Goal: Task Accomplishment & Management: Complete application form

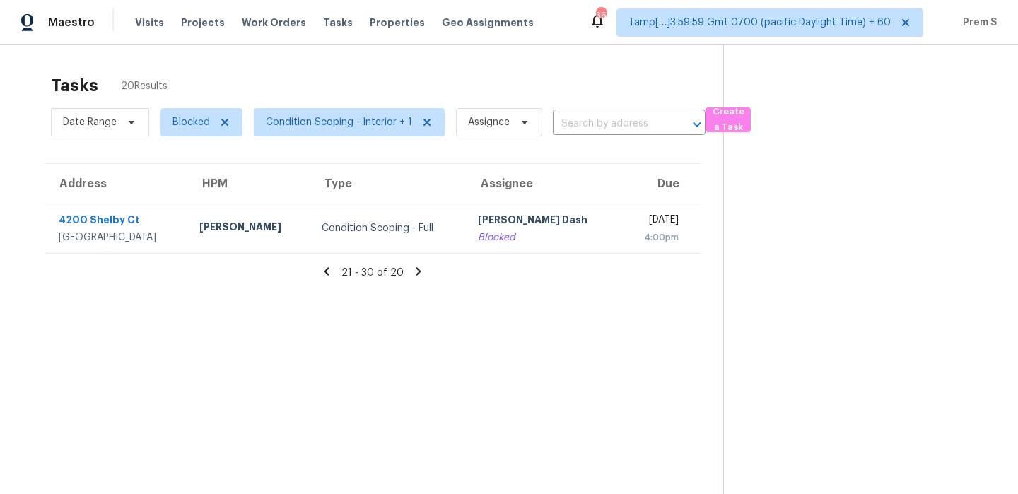
scroll to position [45, 0]
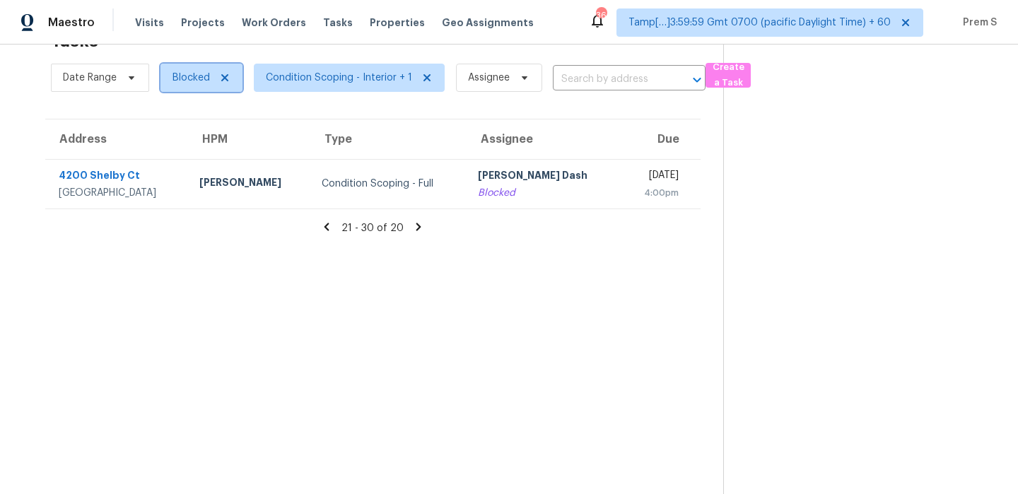
click at [226, 78] on icon at bounding box center [224, 77] width 11 height 11
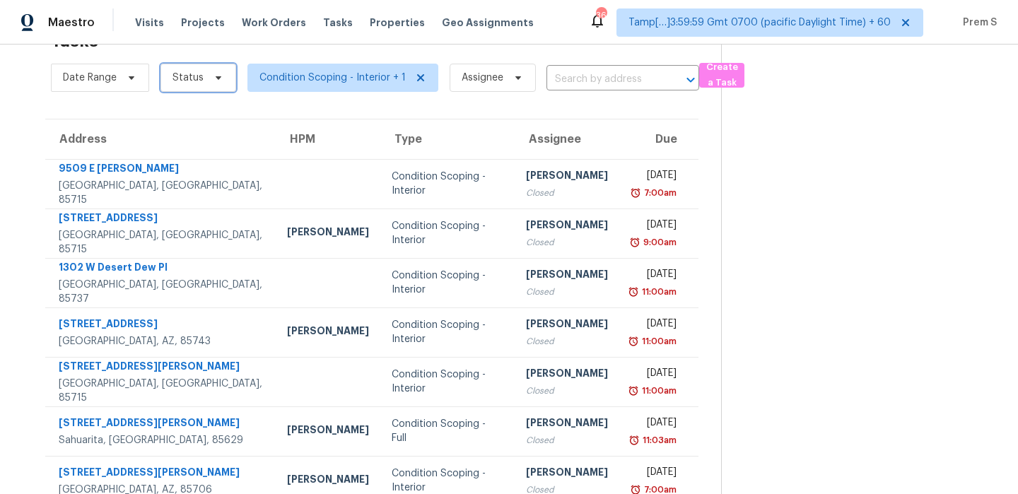
click at [212, 87] on span "Status" at bounding box center [198, 78] width 76 height 28
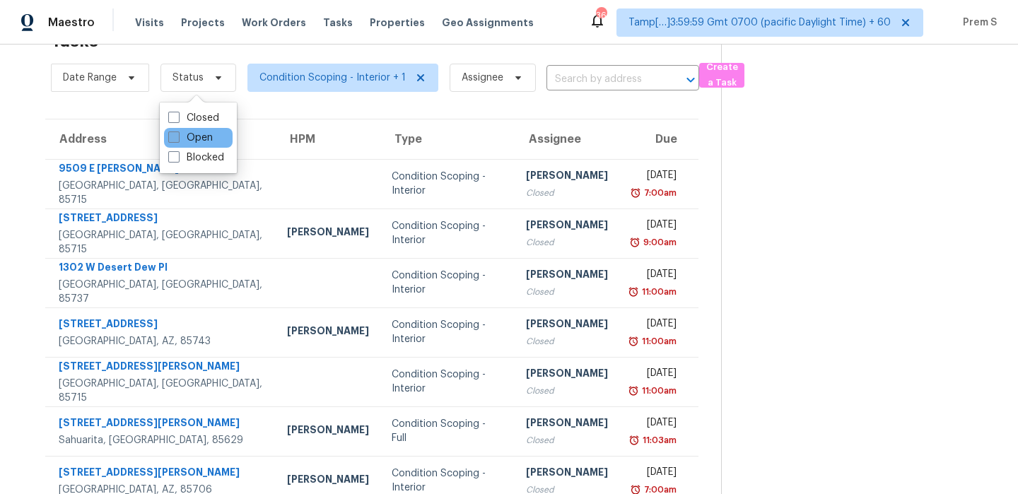
click at [196, 141] on label "Open" at bounding box center [190, 138] width 45 height 14
click at [177, 140] on input "Open" at bounding box center [172, 135] width 9 height 9
checkbox input "true"
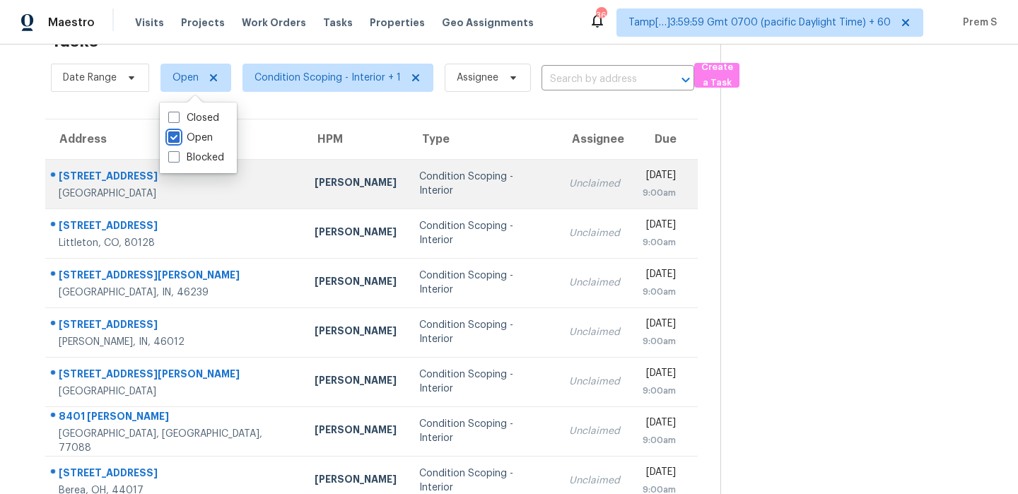
scroll to position [0, 0]
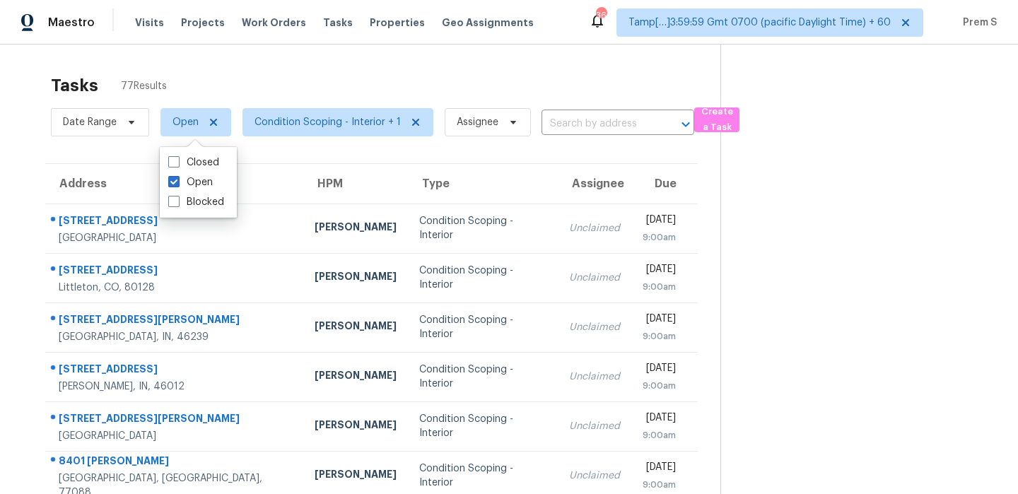
click at [332, 69] on div "Tasks 77 Results" at bounding box center [385, 85] width 669 height 37
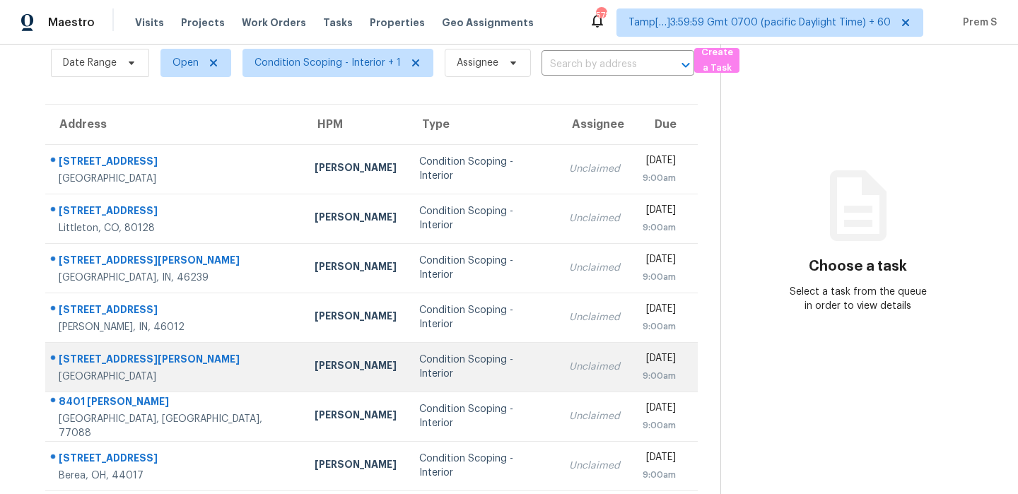
scroll to position [62, 0]
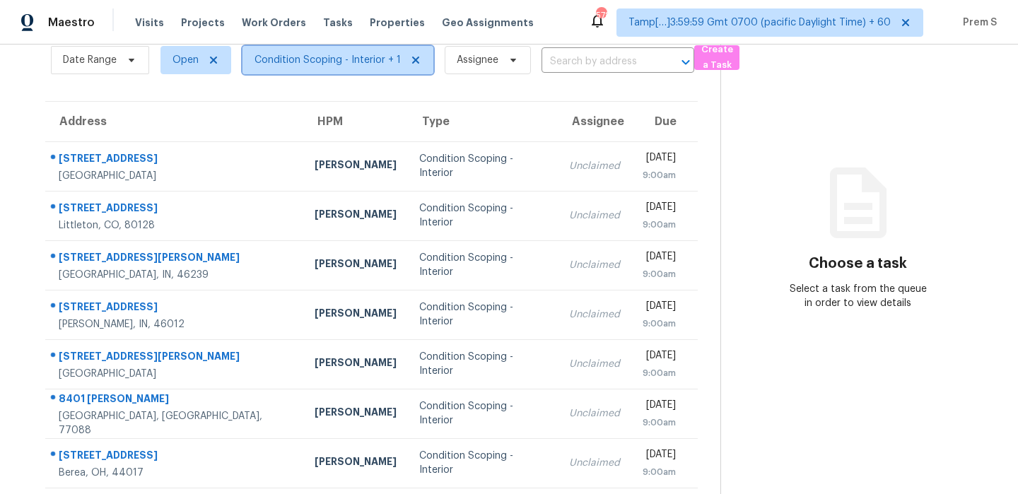
click at [312, 57] on span "Condition Scoping - Interior + 1" at bounding box center [327, 60] width 146 height 14
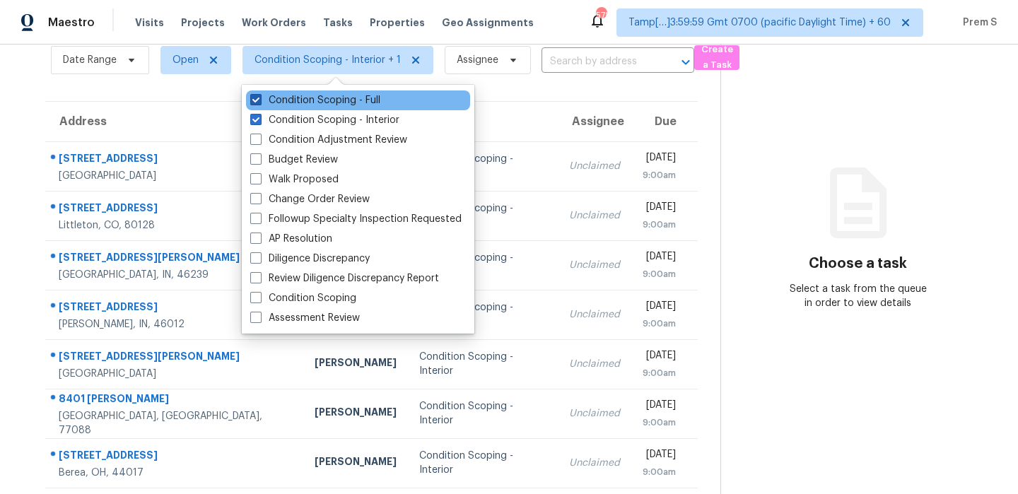
click at [348, 100] on label "Condition Scoping - Full" at bounding box center [315, 100] width 130 height 14
click at [259, 100] on input "Condition Scoping - Full" at bounding box center [254, 97] width 9 height 9
checkbox input "false"
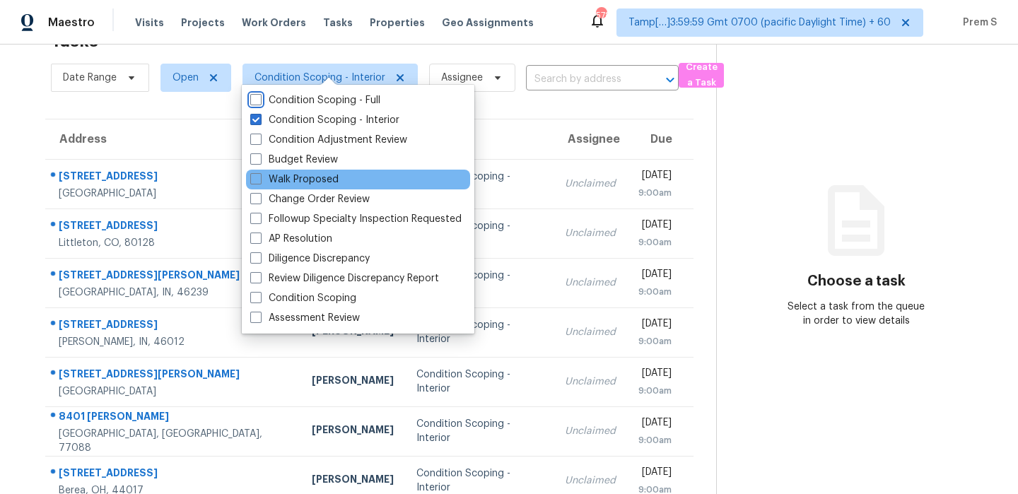
scroll to position [62, 0]
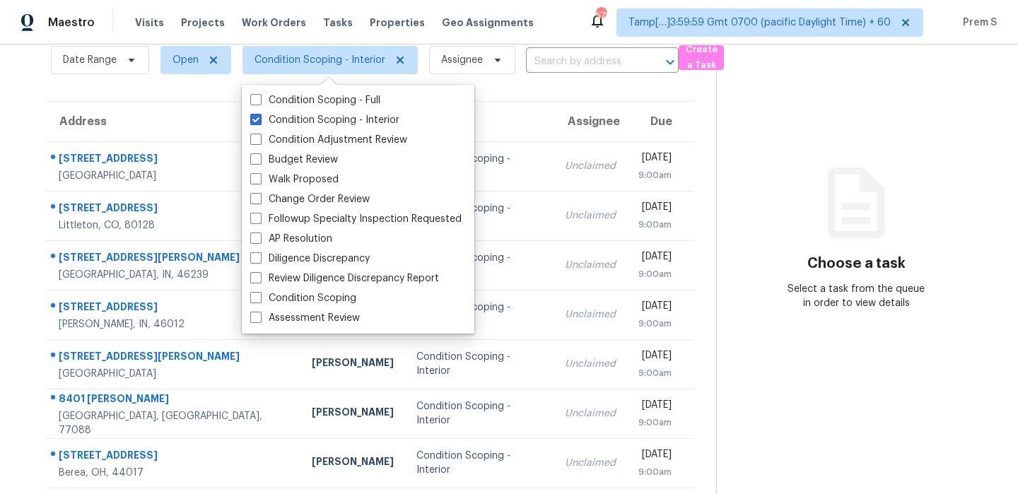
click at [613, 98] on section "Tasks 23 Results Date Range Open Condition Scoping - Interior Assignee ​ Create…" at bounding box center [369, 339] width 693 height 669
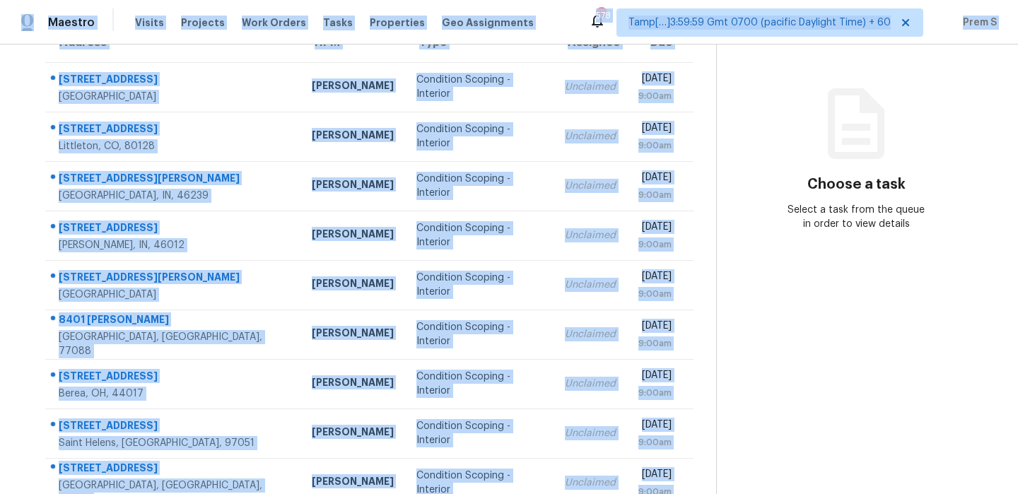
scroll to position [0, 0]
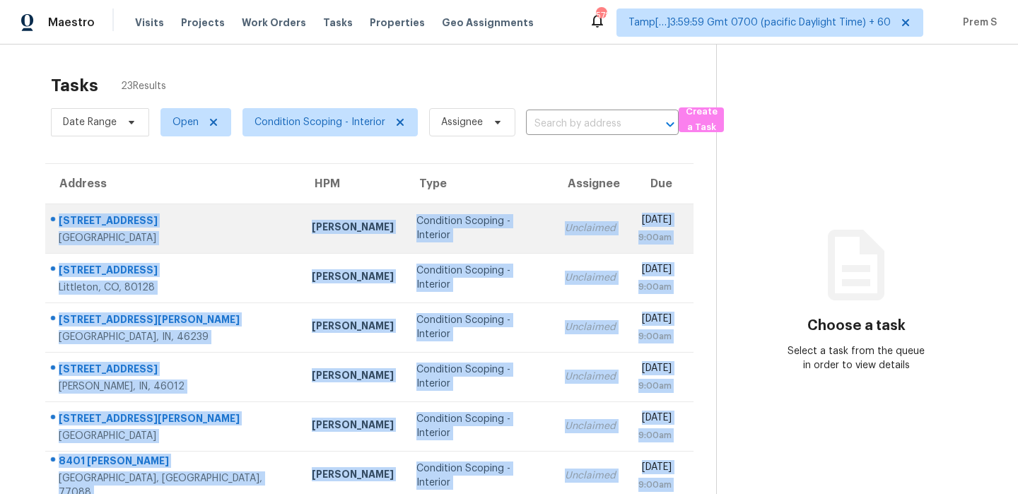
drag, startPoint x: 681, startPoint y: 443, endPoint x: 57, endPoint y: 216, distance: 665.0
click at [57, 216] on tbody "4550 Delta Ave Jacksonville, FL, 32205 Jeremy Dykes Condition Scoping - Interio…" at bounding box center [369, 451] width 648 height 495
copy tbody "4550 Delta Ave Jacksonville, FL, 32205 Jeremy Dykes Condition Scoping - Interio…"
click at [627, 235] on td "Mon, Sep 22nd 2025 9:00am" at bounding box center [660, 228] width 66 height 49
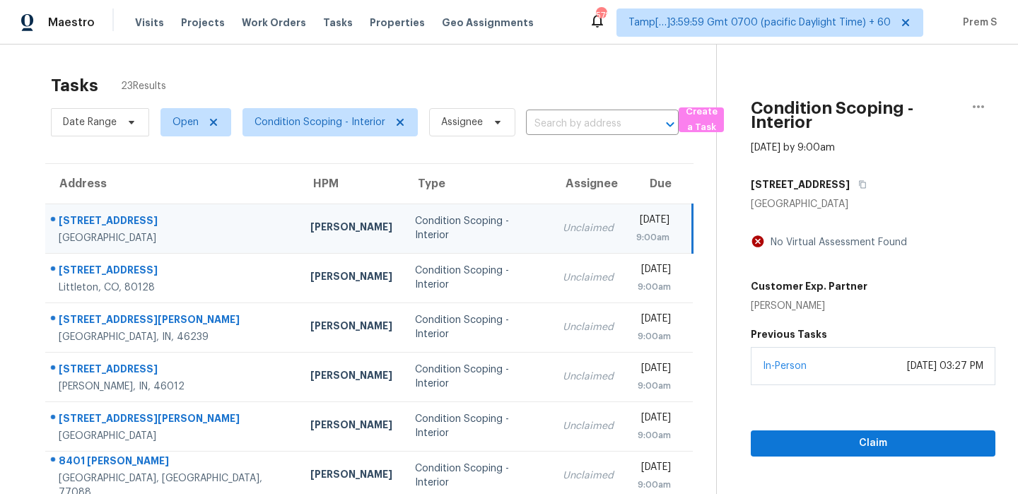
click at [625, 187] on th "Due" at bounding box center [659, 184] width 68 height 40
click at [625, 224] on td "Mon, Sep 22nd 2025 9:00am" at bounding box center [659, 228] width 68 height 49
click at [636, 234] on div "9:00am" at bounding box center [652, 237] width 33 height 14
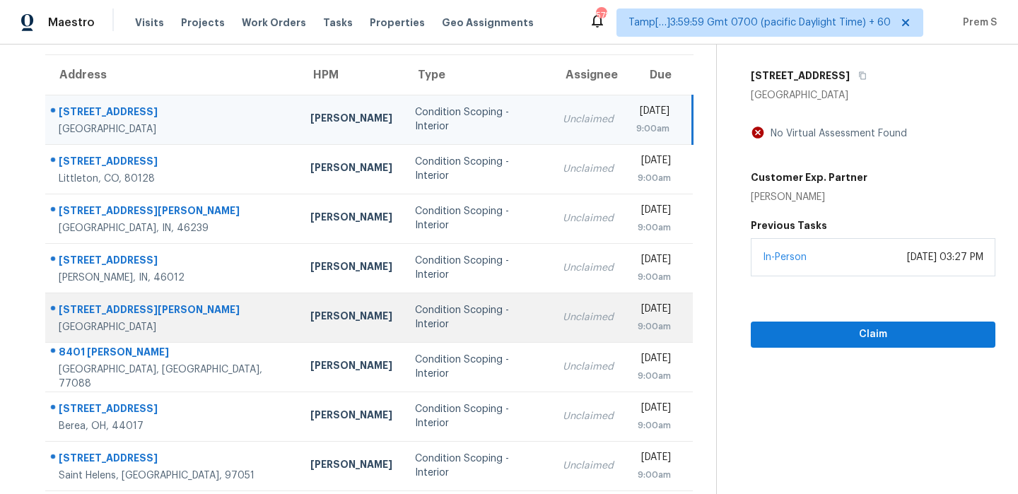
scroll to position [108, 0]
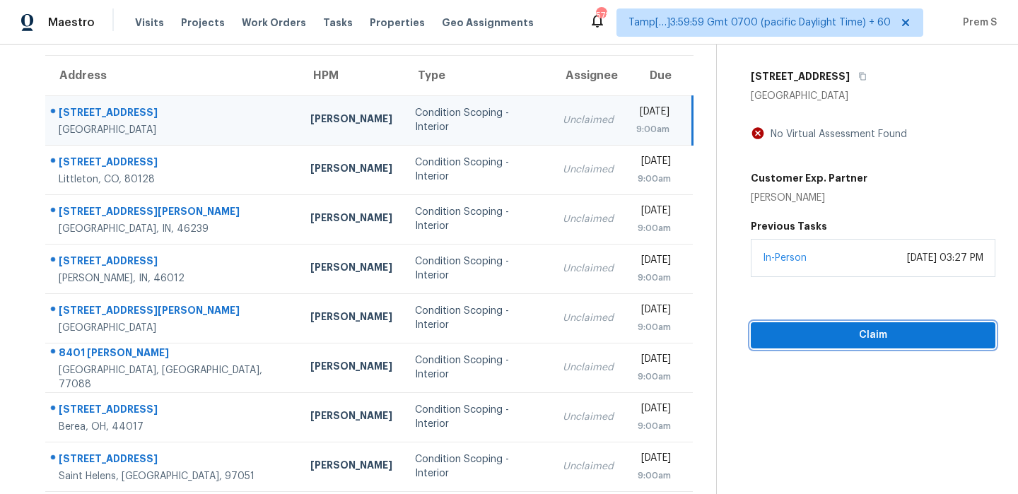
click at [812, 334] on span "Claim" at bounding box center [873, 336] width 222 height 18
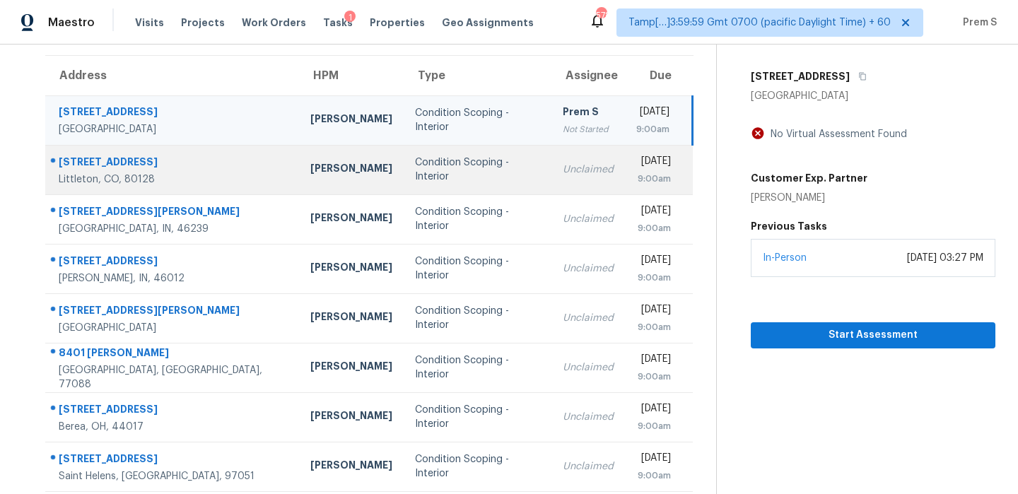
click at [636, 172] on div "9:00am" at bounding box center [653, 179] width 35 height 14
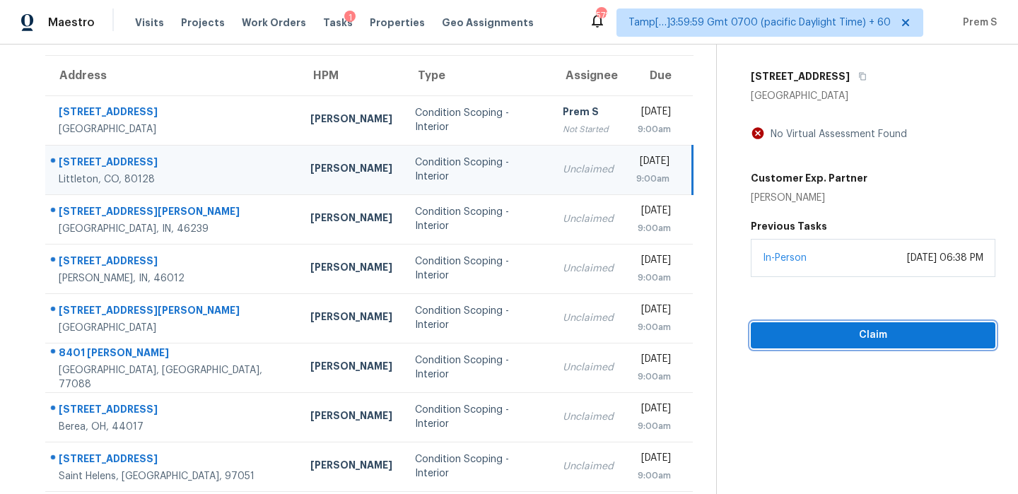
click at [903, 327] on span "Claim" at bounding box center [873, 336] width 222 height 18
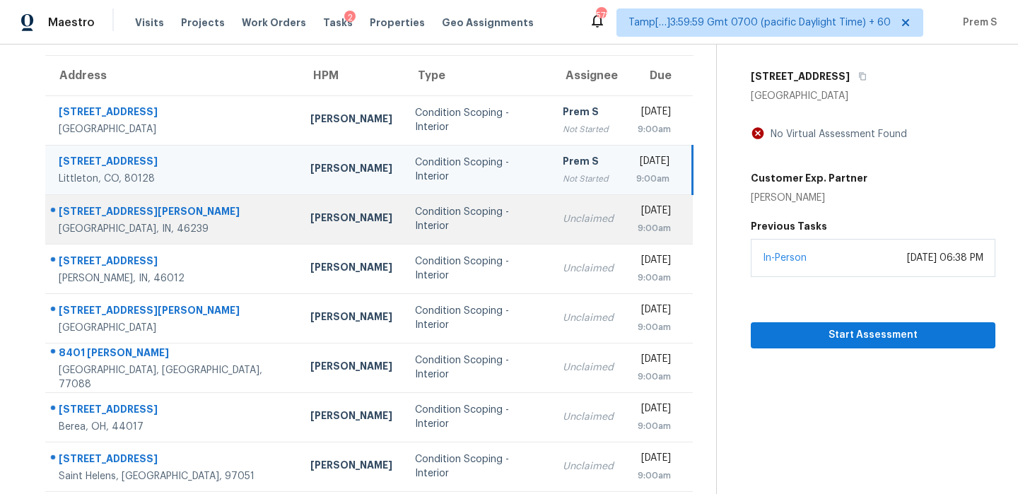
click at [636, 218] on div "[DATE]" at bounding box center [653, 213] width 35 height 18
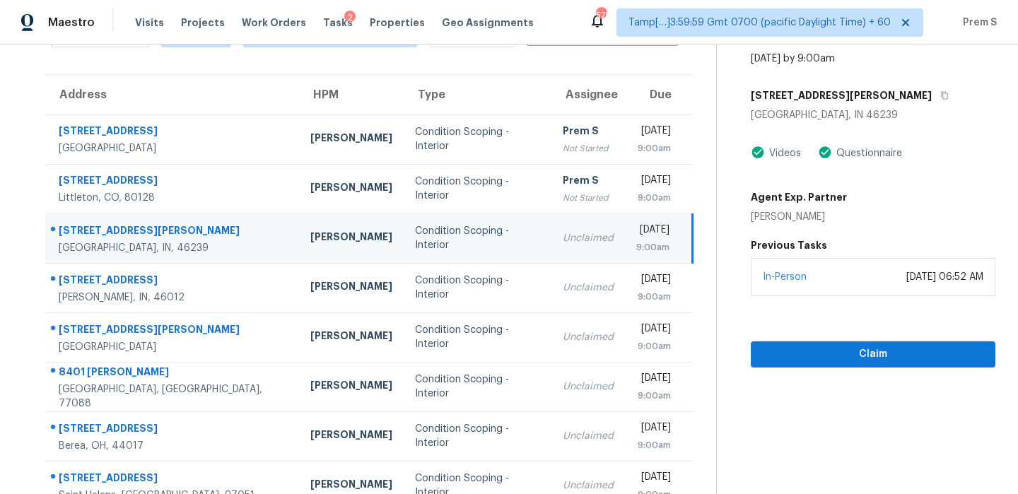
scroll to position [88, 0]
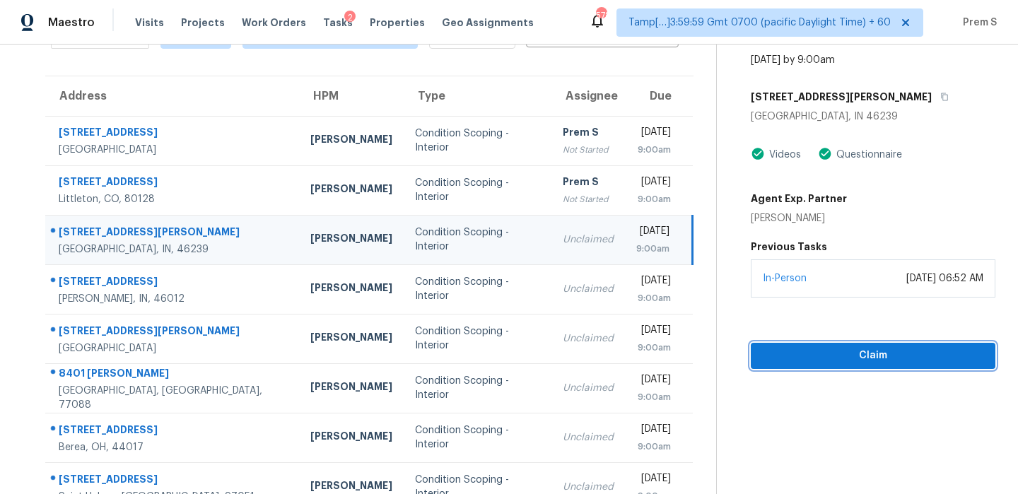
click at [817, 356] on span "Claim" at bounding box center [873, 356] width 222 height 18
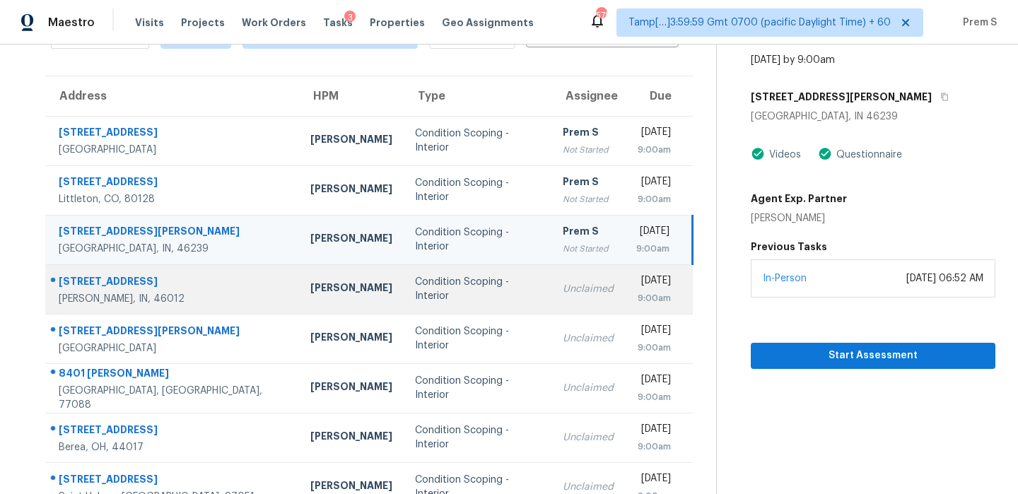
click at [563, 293] on div "Unclaimed" at bounding box center [588, 289] width 51 height 14
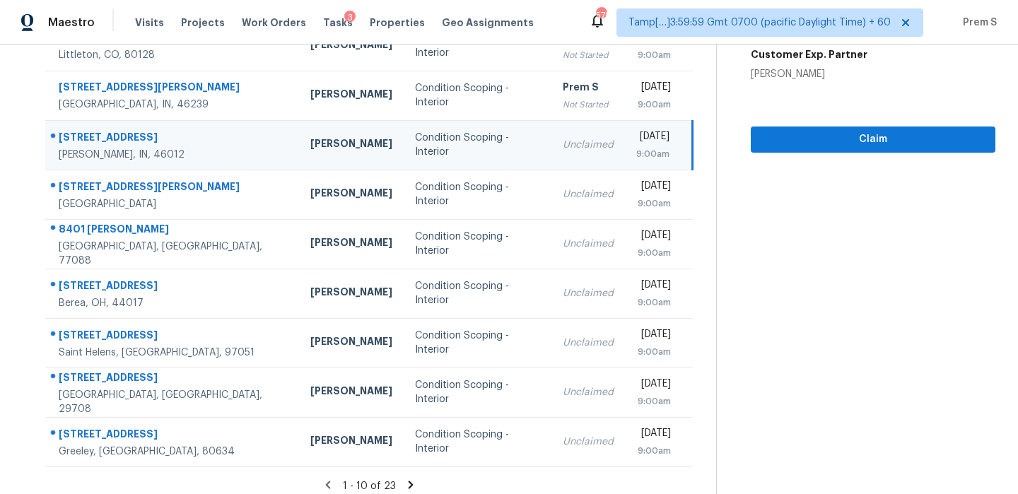
scroll to position [242, 0]
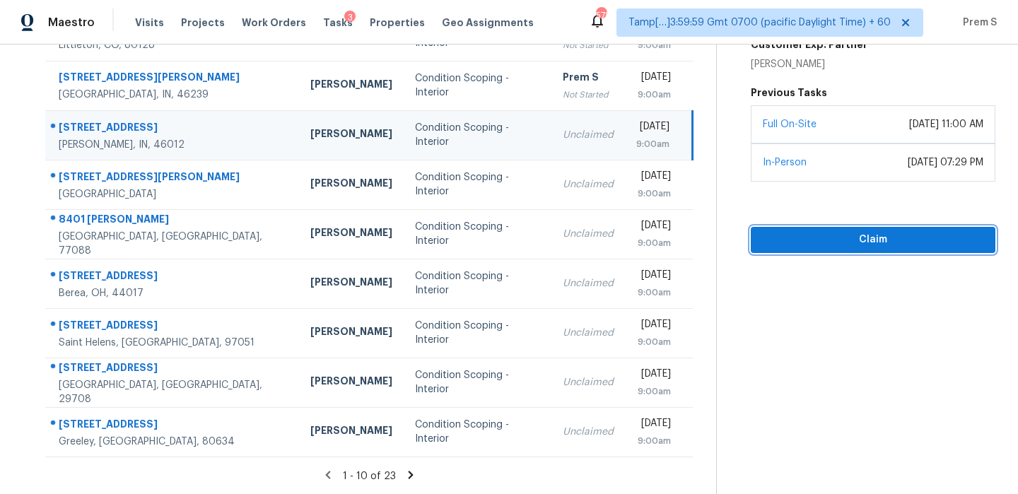
click at [824, 229] on button "Claim" at bounding box center [873, 240] width 245 height 26
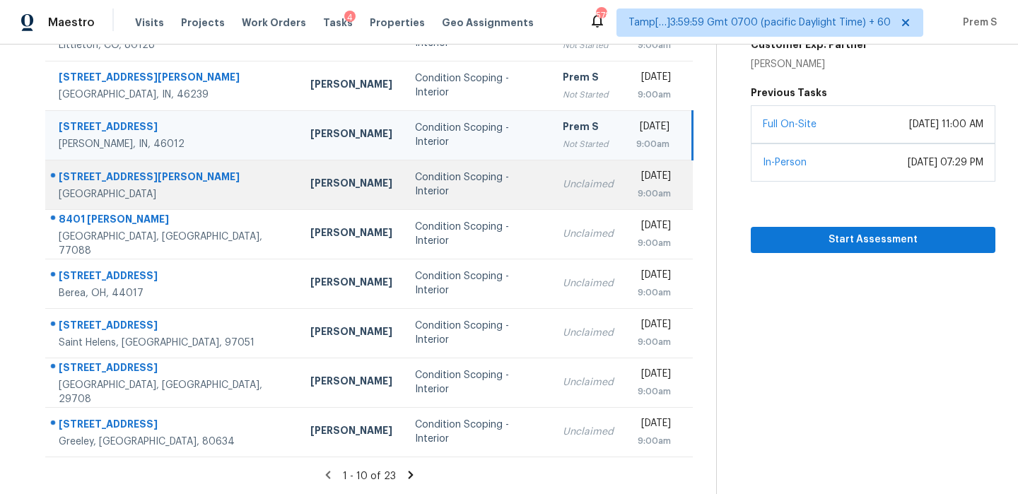
click at [636, 187] on div "9:00am" at bounding box center [653, 194] width 35 height 14
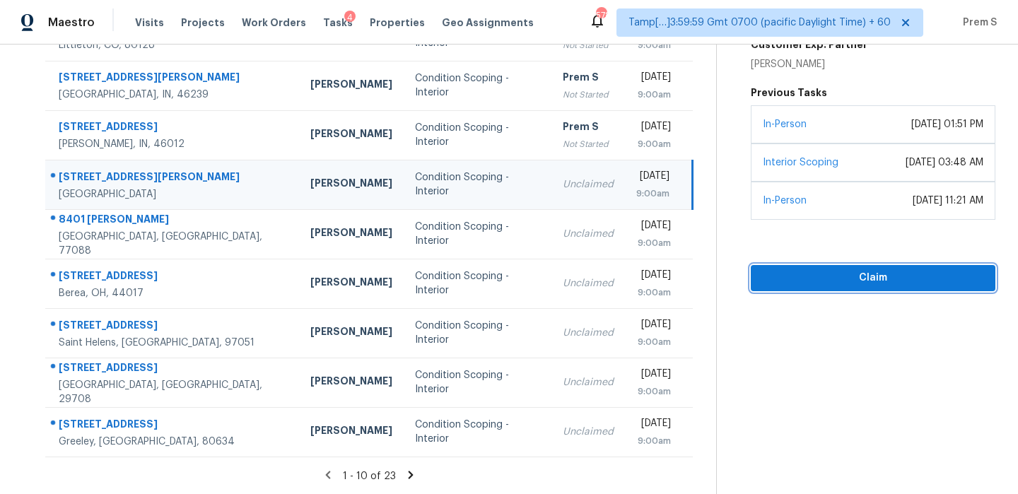
click at [819, 279] on span "Claim" at bounding box center [873, 278] width 222 height 18
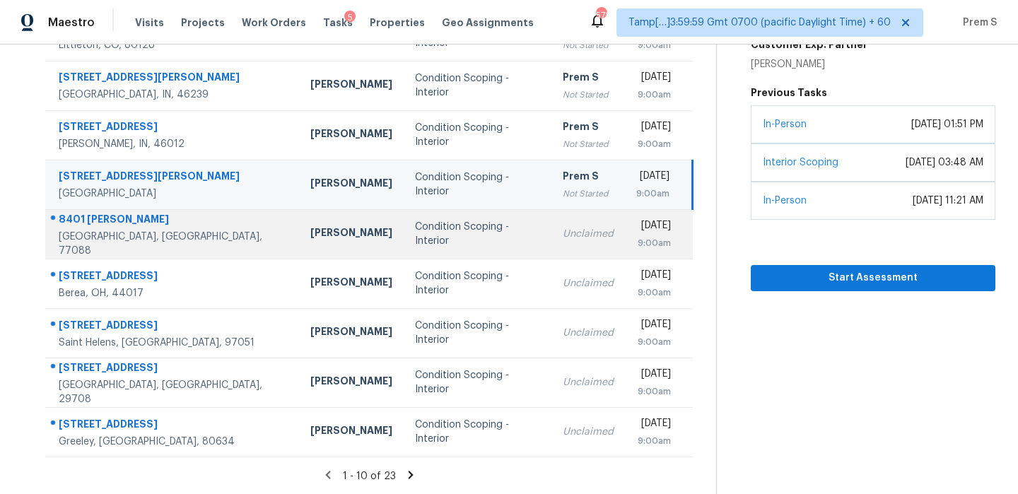
click at [551, 252] on td "Unclaimed" at bounding box center [588, 233] width 74 height 49
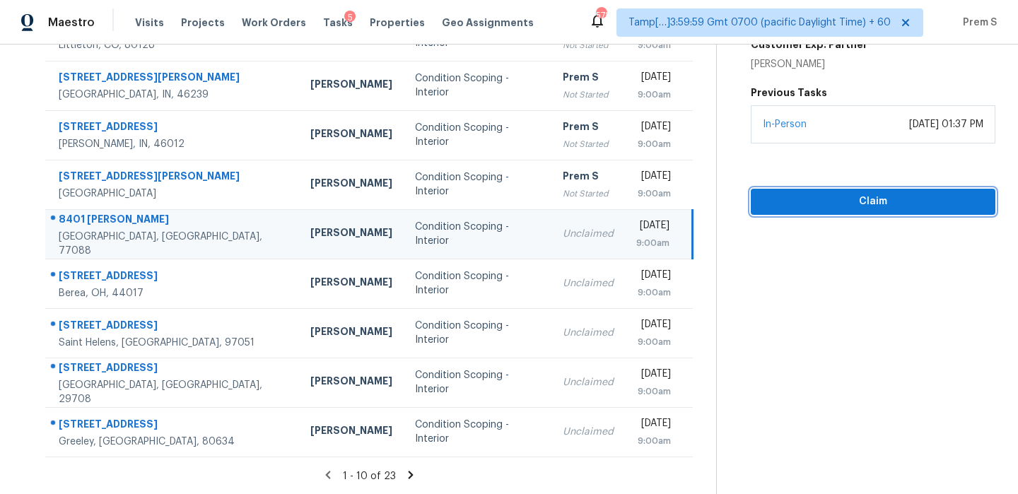
click at [871, 206] on span "Claim" at bounding box center [873, 202] width 222 height 18
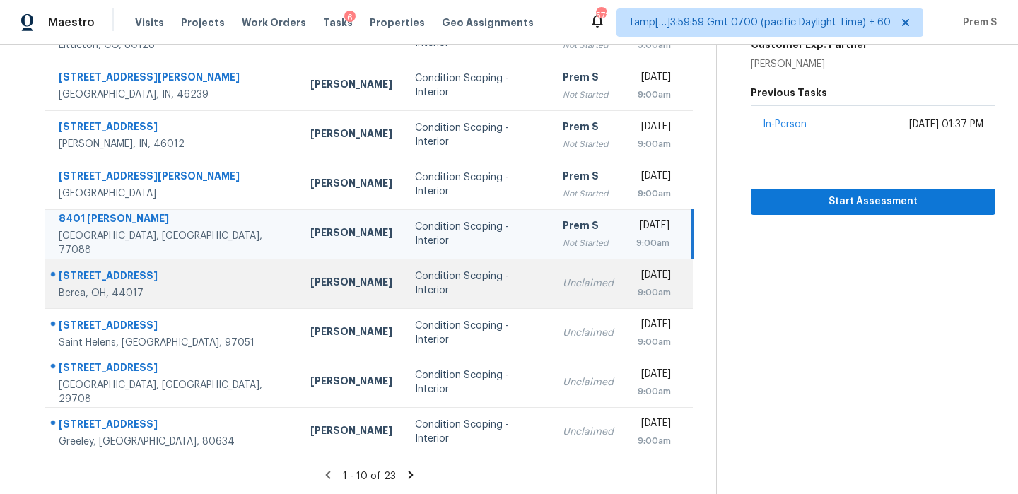
click at [551, 304] on td "Unclaimed" at bounding box center [588, 283] width 74 height 49
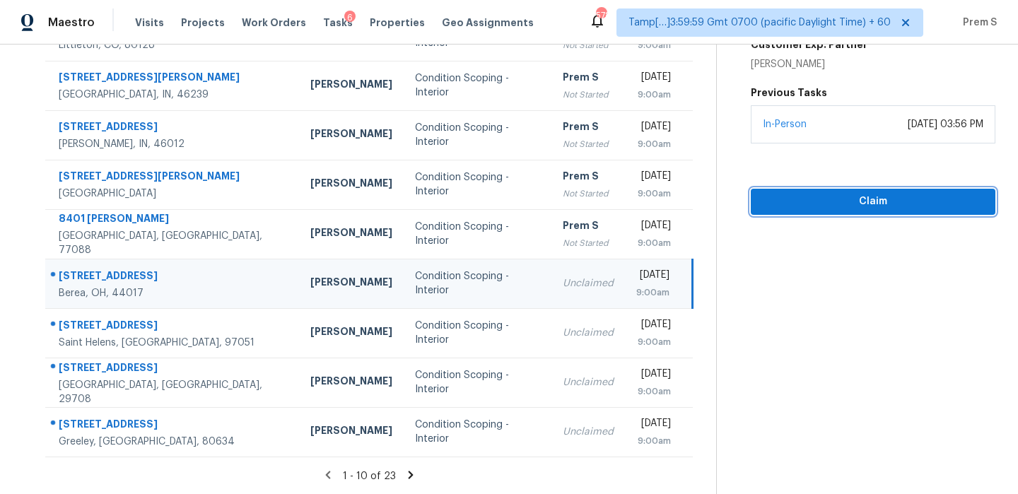
click at [860, 197] on span "Claim" at bounding box center [873, 202] width 222 height 18
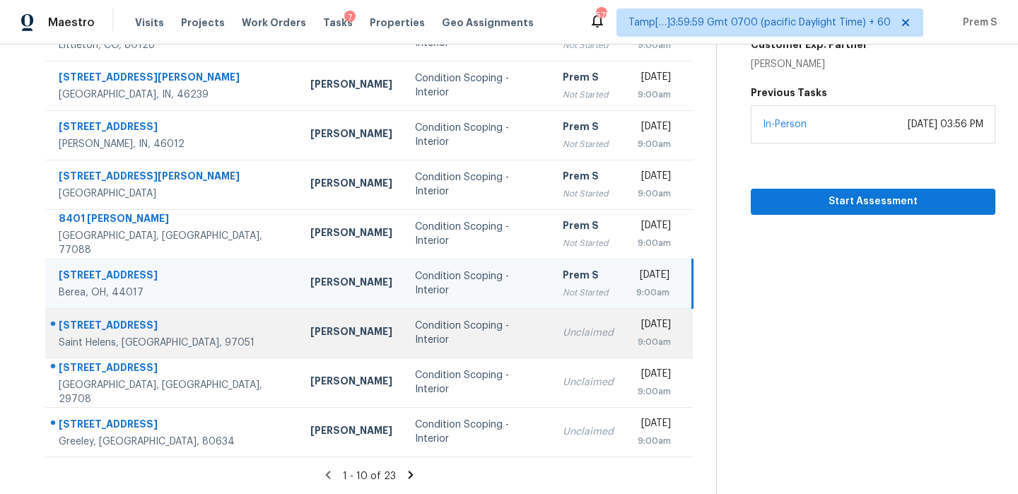
click at [636, 336] on div "9:00am" at bounding box center [653, 342] width 35 height 14
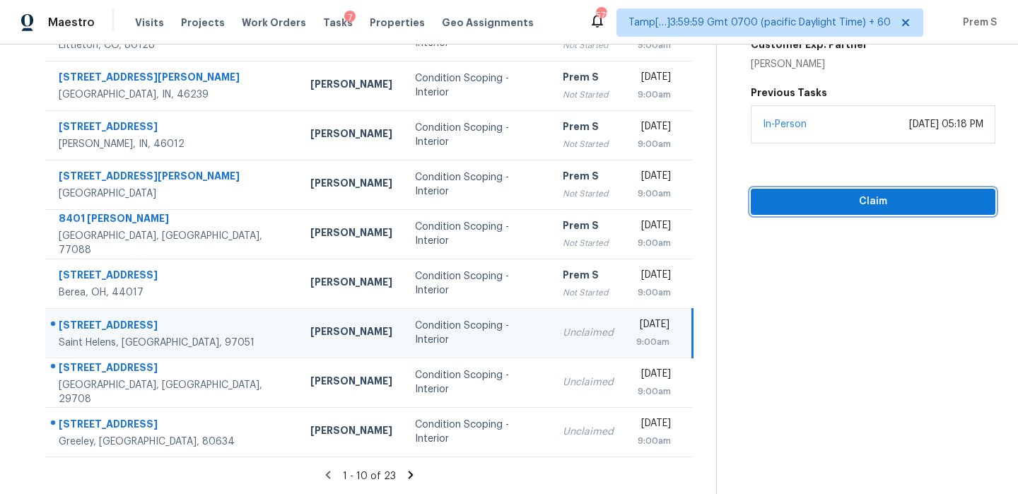
click at [918, 201] on span "Claim" at bounding box center [873, 202] width 222 height 18
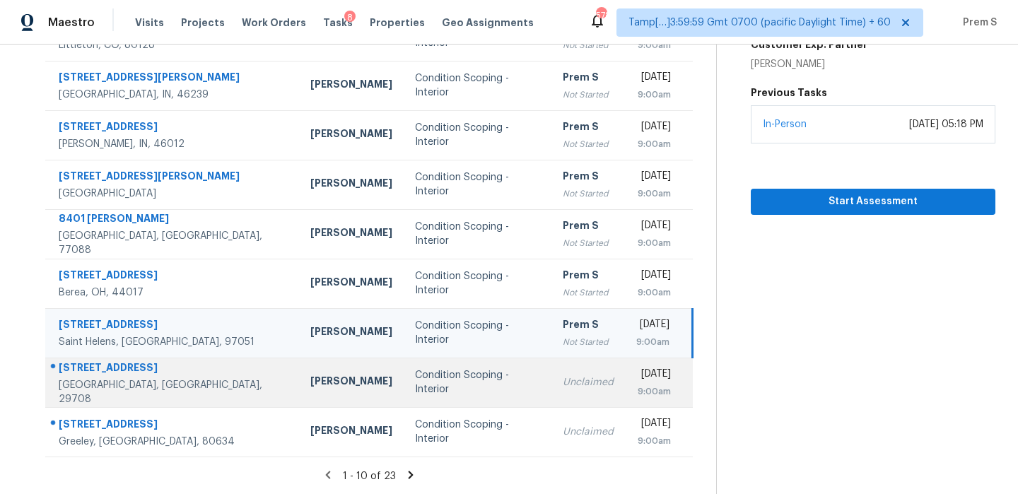
click at [551, 397] on td "Unclaimed" at bounding box center [588, 382] width 74 height 49
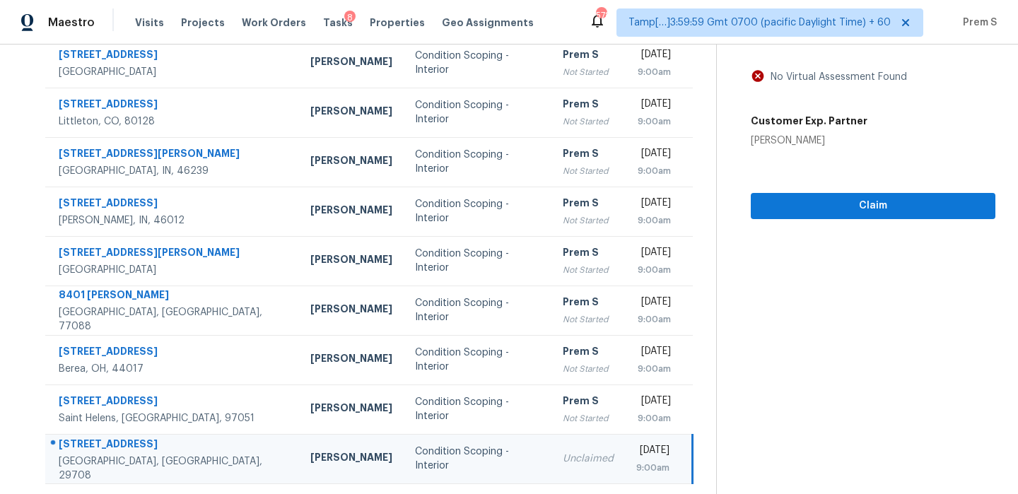
scroll to position [158, 0]
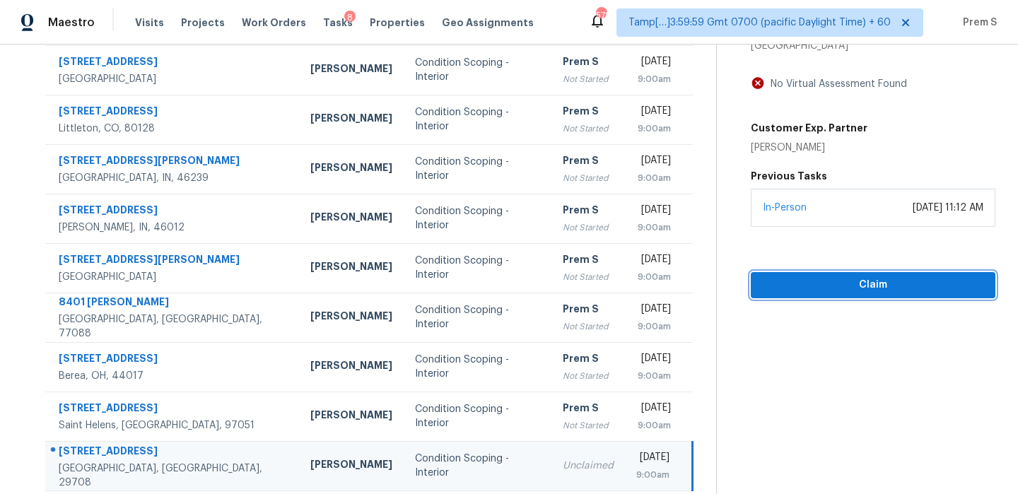
click at [866, 286] on span "Claim" at bounding box center [873, 285] width 222 height 18
click at [551, 445] on td "Unclaimed" at bounding box center [588, 465] width 74 height 49
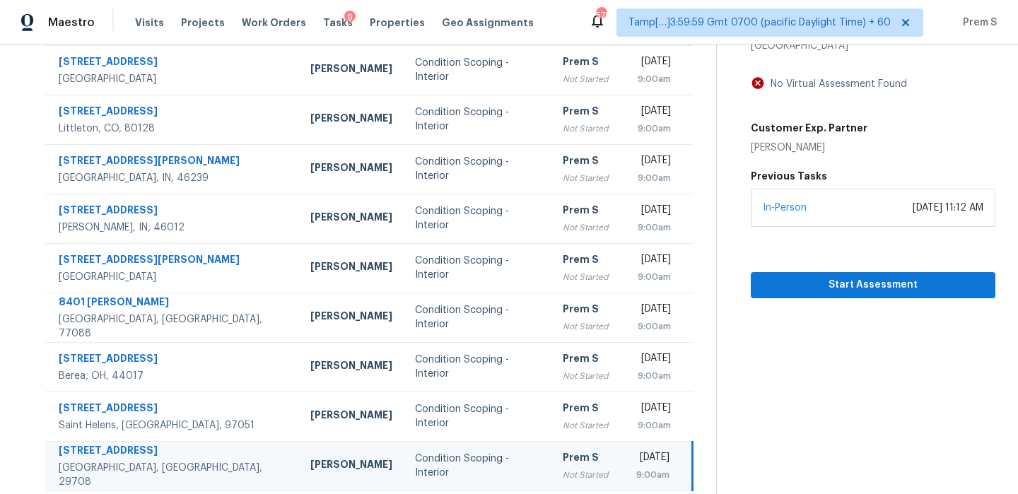
scroll to position [242, 0]
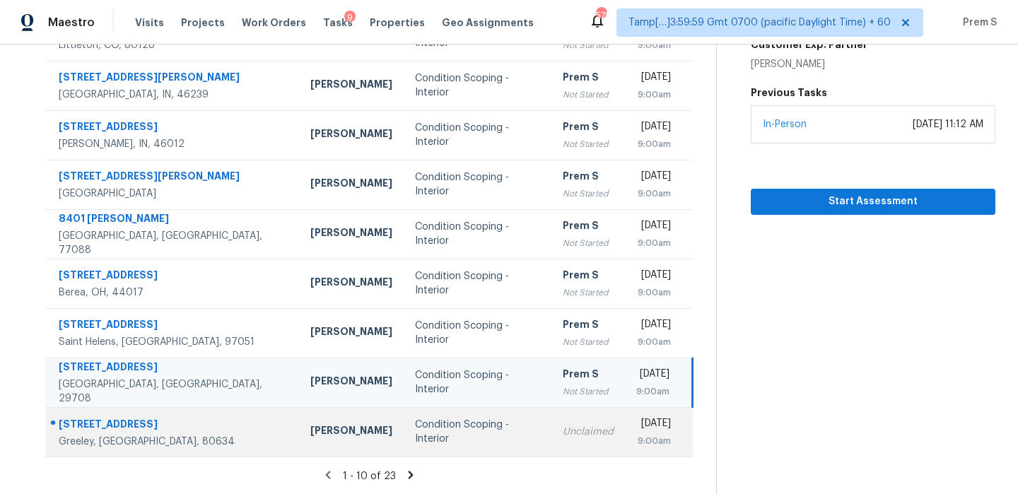
click at [625, 454] on td "Mon, Sep 22nd 2025 9:00am" at bounding box center [659, 431] width 68 height 49
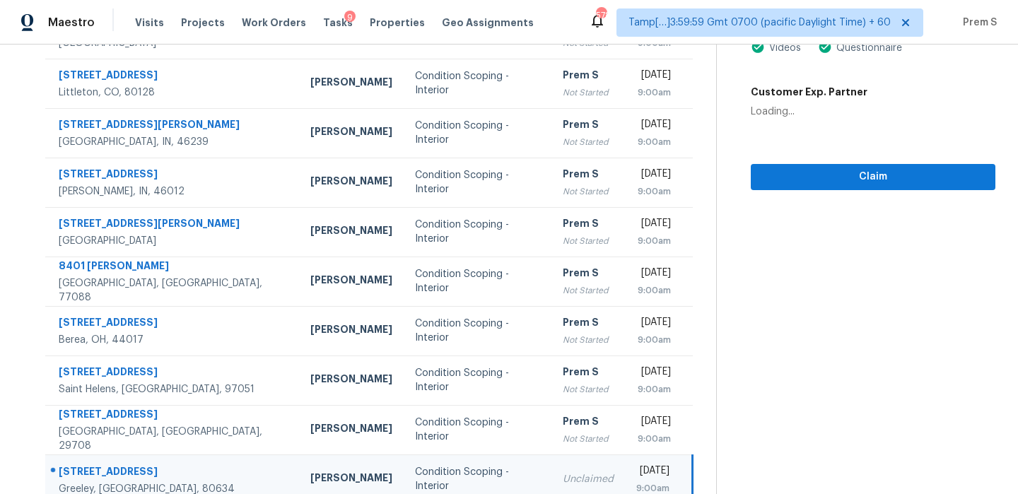
scroll to position [187, 0]
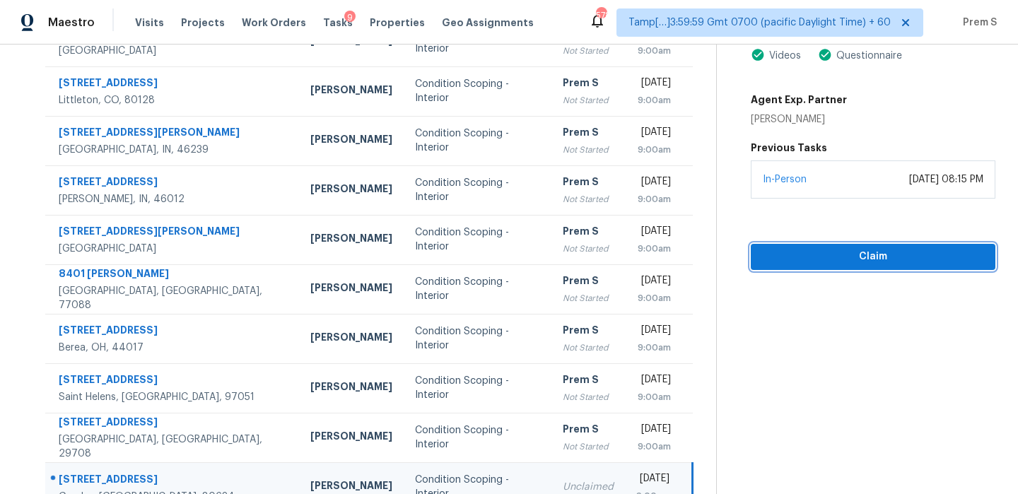
click at [860, 259] on span "Claim" at bounding box center [873, 257] width 222 height 18
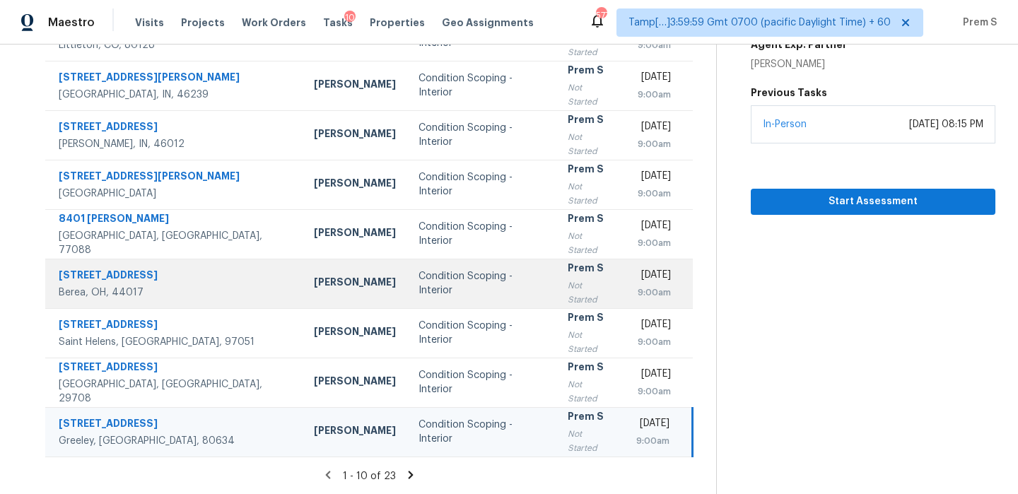
scroll to position [0, 0]
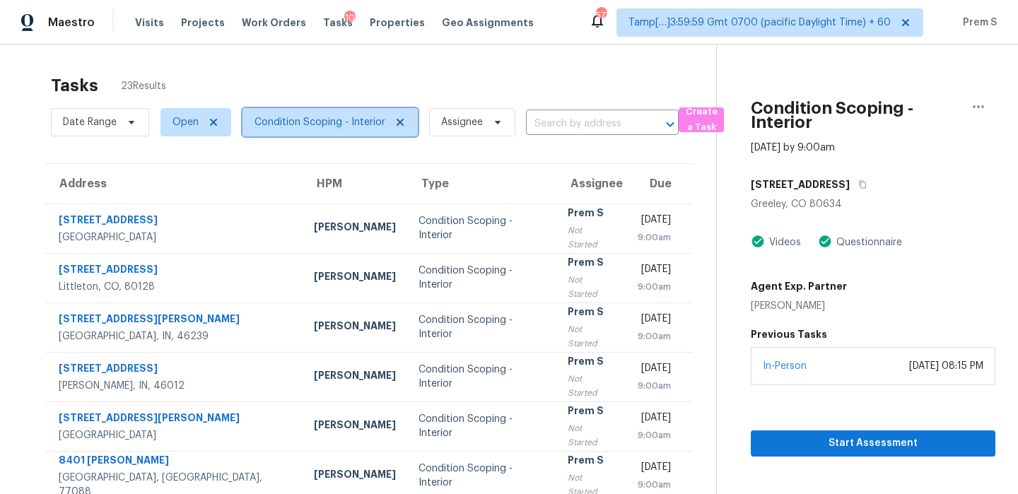
click at [337, 125] on span "Condition Scoping - Interior" at bounding box center [319, 122] width 131 height 14
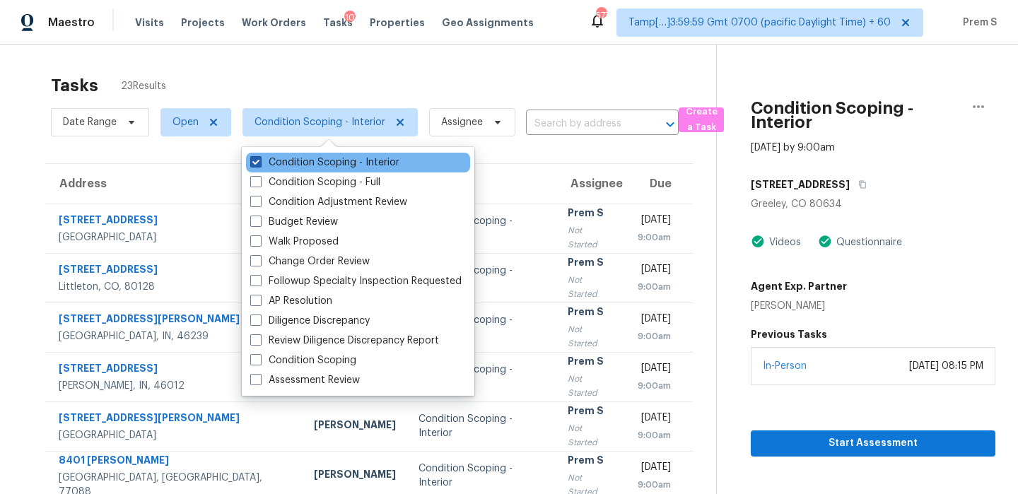
click at [324, 157] on label "Condition Scoping - Interior" at bounding box center [324, 163] width 149 height 14
click at [259, 157] on input "Condition Scoping - Interior" at bounding box center [254, 160] width 9 height 9
checkbox input "false"
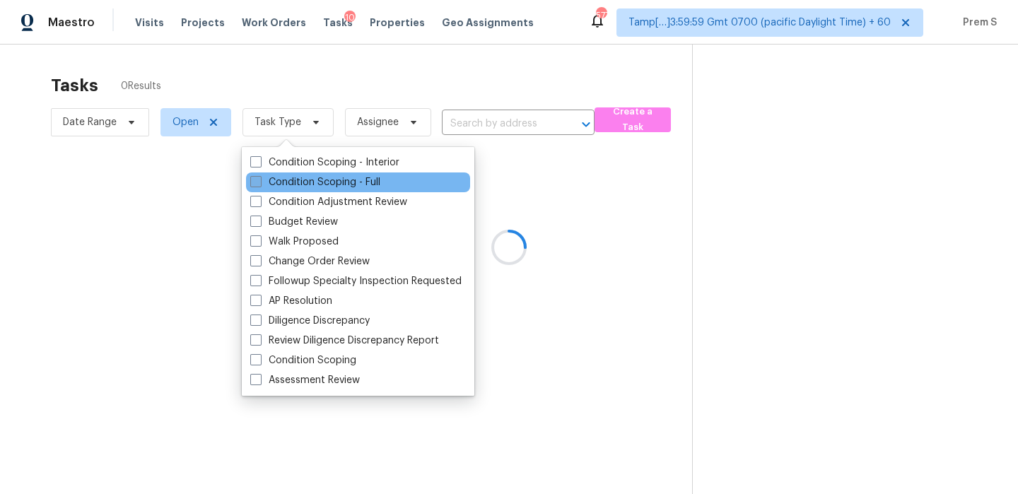
click at [311, 187] on label "Condition Scoping - Full" at bounding box center [315, 182] width 130 height 14
click at [259, 184] on input "Condition Scoping - Full" at bounding box center [254, 179] width 9 height 9
checkbox input "true"
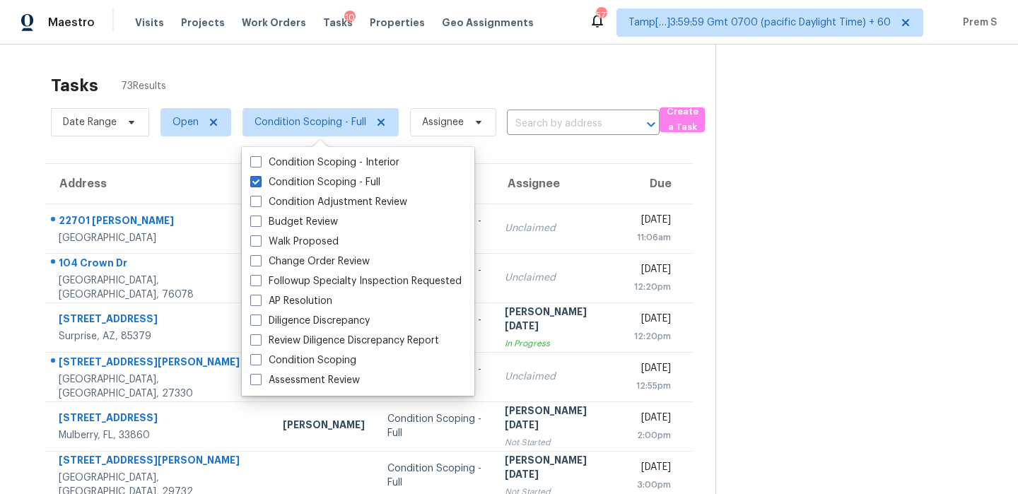
click at [503, 72] on div "Tasks 73 Results" at bounding box center [383, 85] width 664 height 37
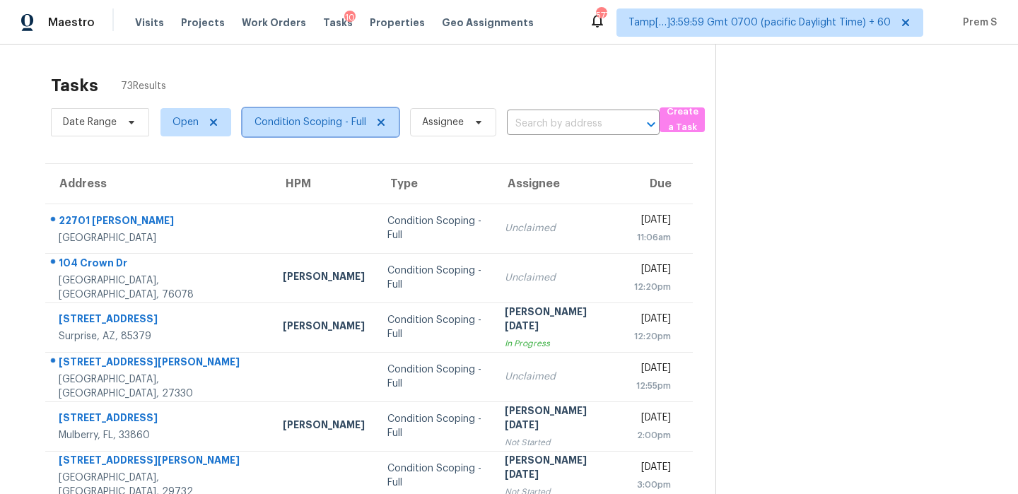
click at [345, 120] on span "Condition Scoping - Full" at bounding box center [310, 122] width 112 height 14
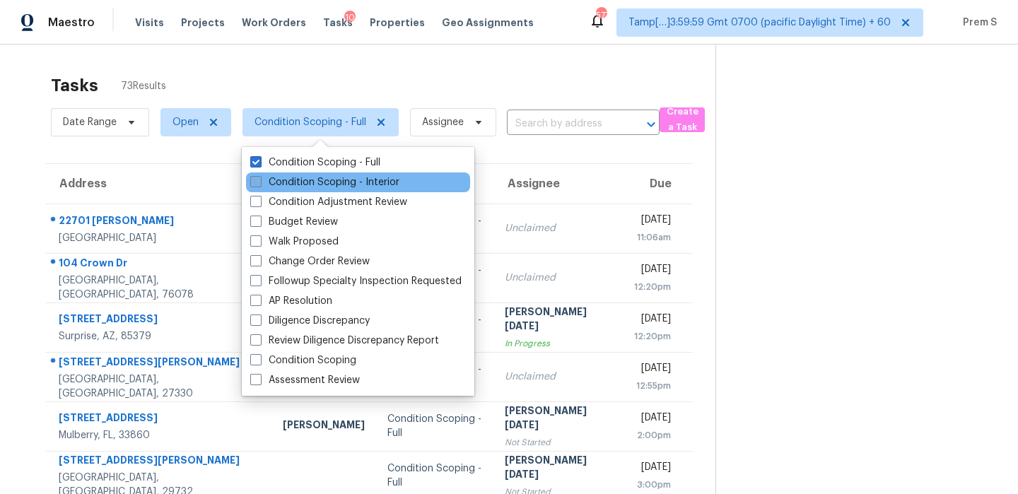
click at [298, 183] on label "Condition Scoping - Interior" at bounding box center [324, 182] width 149 height 14
click at [259, 183] on input "Condition Scoping - Interior" at bounding box center [254, 179] width 9 height 9
checkbox input "true"
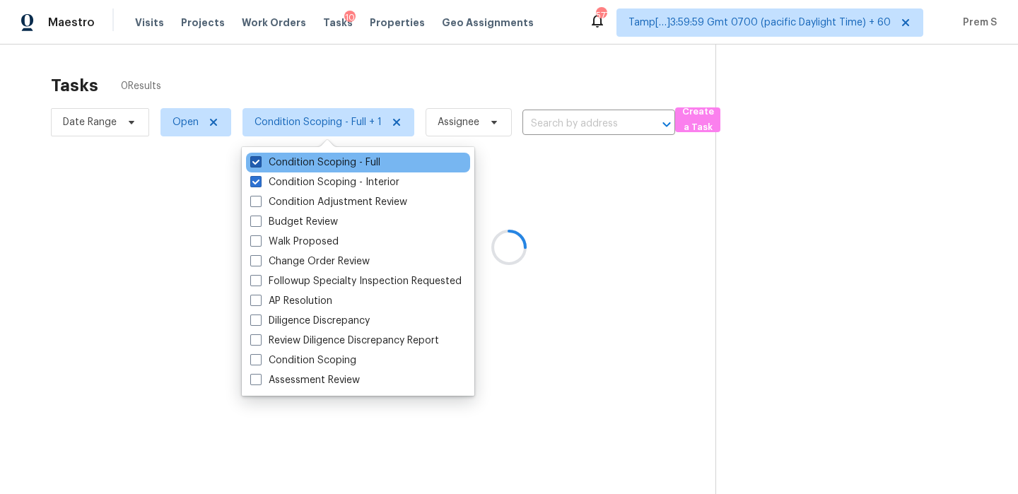
click at [311, 166] on label "Condition Scoping - Full" at bounding box center [315, 163] width 130 height 14
click at [259, 165] on input "Condition Scoping - Full" at bounding box center [254, 160] width 9 height 9
checkbox input "false"
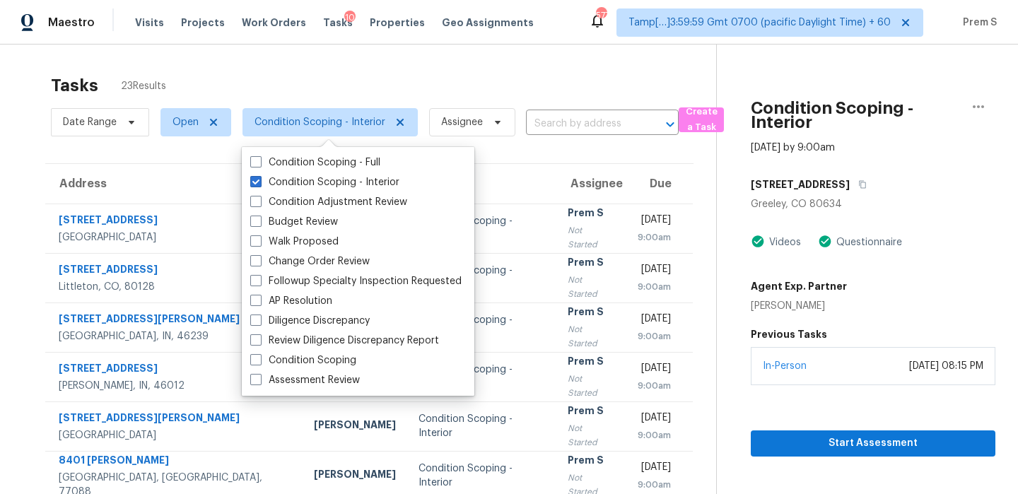
click at [472, 79] on div "Tasks 23 Results" at bounding box center [383, 85] width 665 height 37
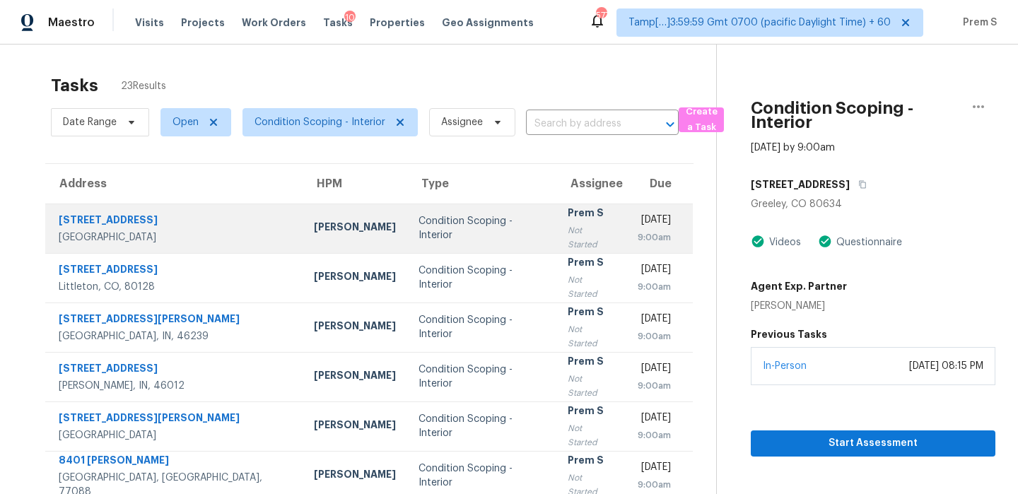
click at [636, 239] on div "9:00am" at bounding box center [653, 237] width 35 height 14
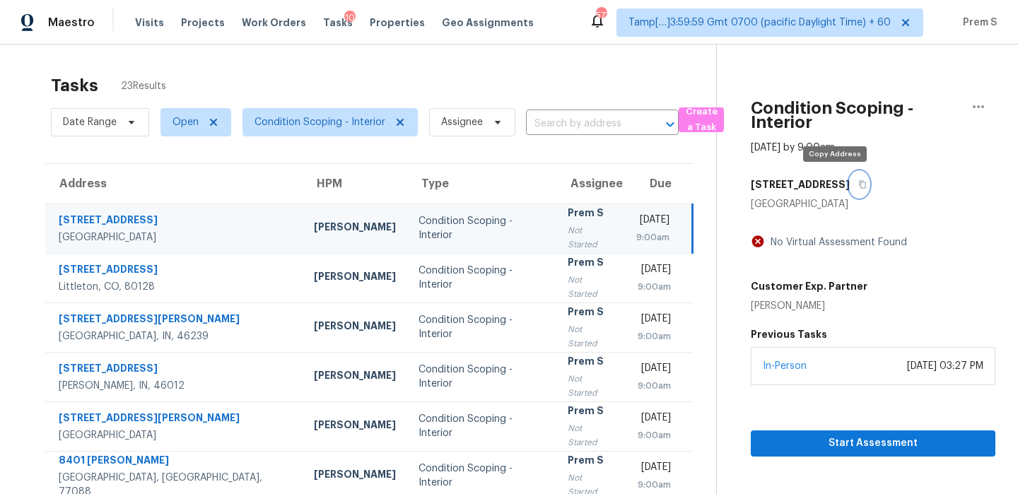
click at [850, 191] on button "button" at bounding box center [859, 184] width 19 height 25
click at [636, 229] on div "Mon, Sep 22nd 2025" at bounding box center [652, 222] width 33 height 18
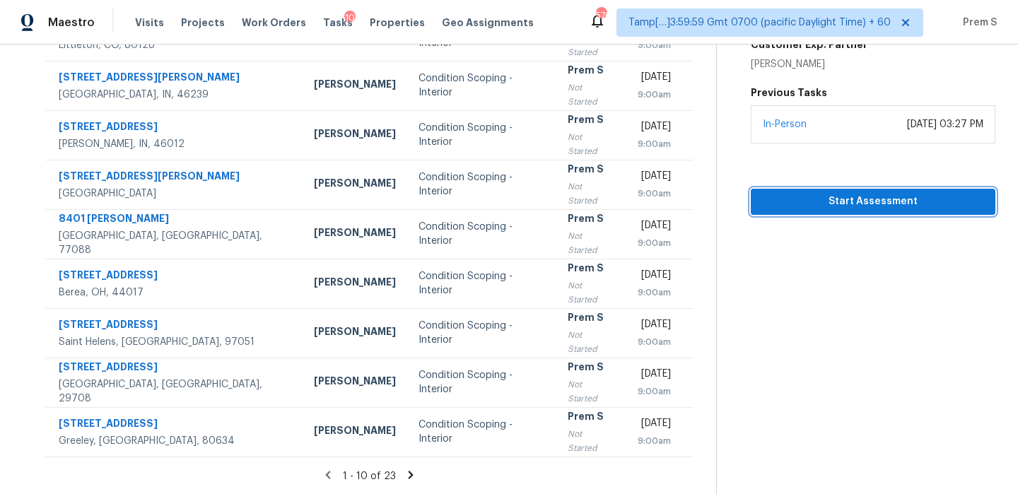
click at [961, 196] on span "Start Assessment" at bounding box center [873, 202] width 222 height 18
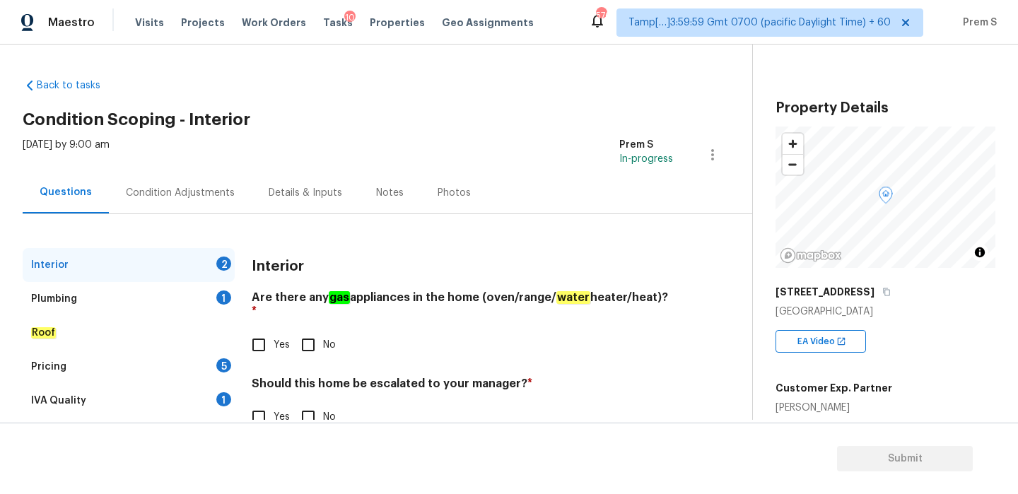
click at [264, 336] on input "Yes" at bounding box center [259, 345] width 30 height 30
checkbox input "true"
click at [266, 402] on input "Yes" at bounding box center [259, 417] width 30 height 30
checkbox input "true"
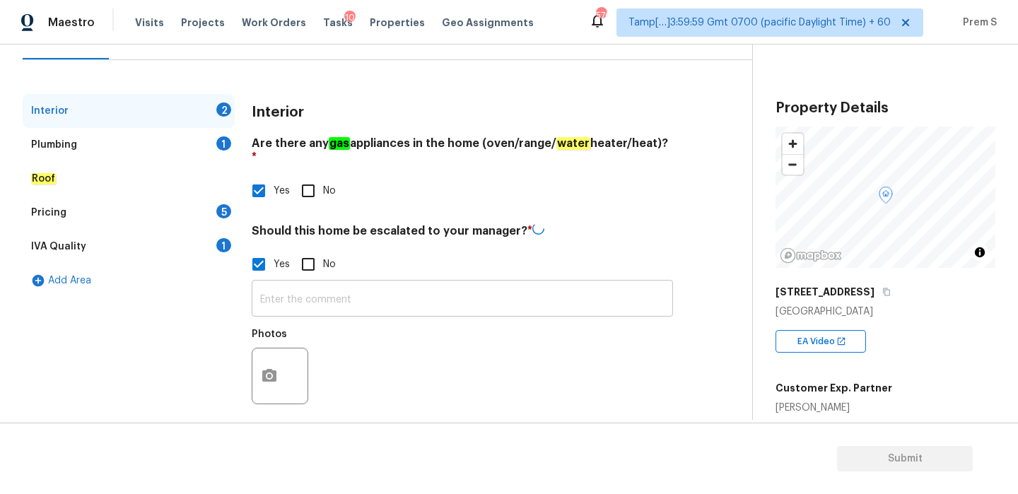
scroll to position [153, 0]
click at [346, 291] on input "text" at bounding box center [462, 299] width 421 height 33
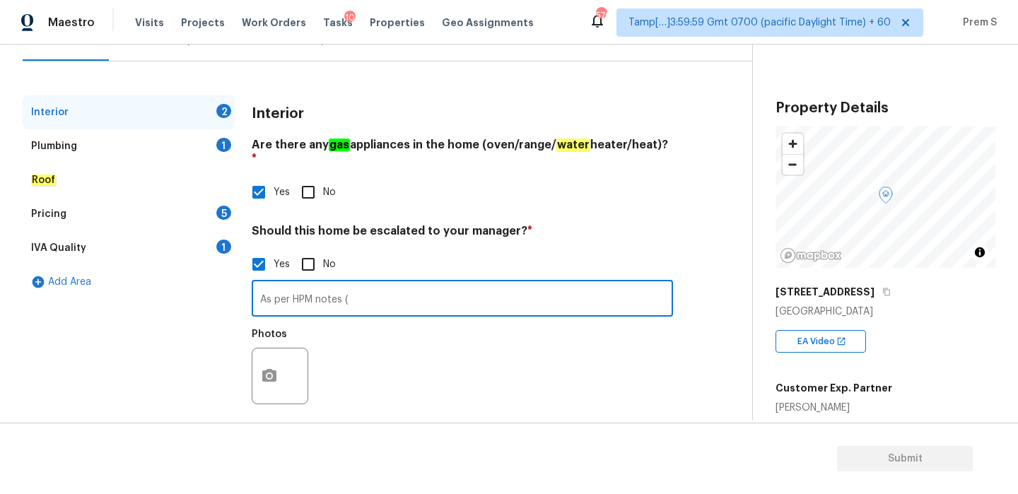
paste input "Many areas of subfloor that need repaired hall bathroom toilet, falling into fl…"
type input "As per HPM notes ( Many areas of subfloor that need repaired hall bathroom toil…"
click at [269, 368] on icon "button" at bounding box center [269, 376] width 17 height 17
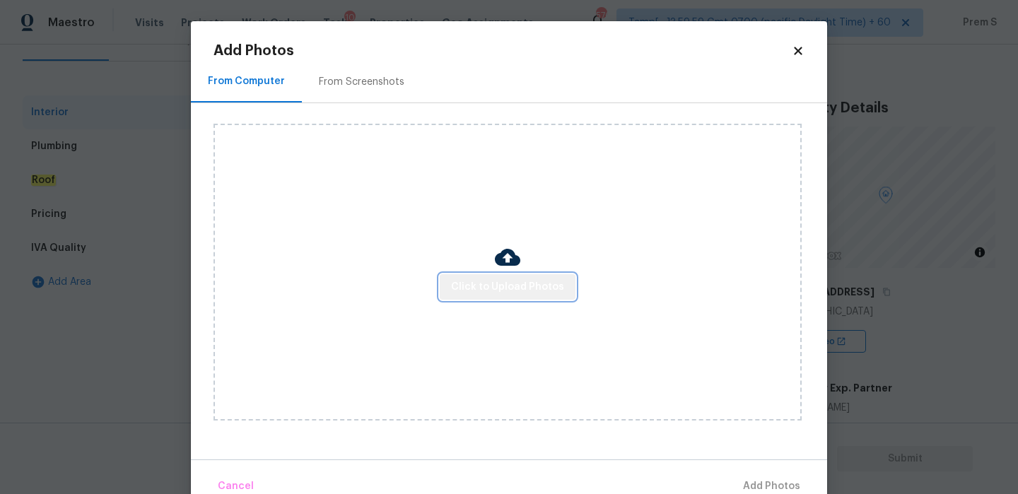
click at [517, 283] on span "Click to Upload Photos" at bounding box center [507, 288] width 113 height 18
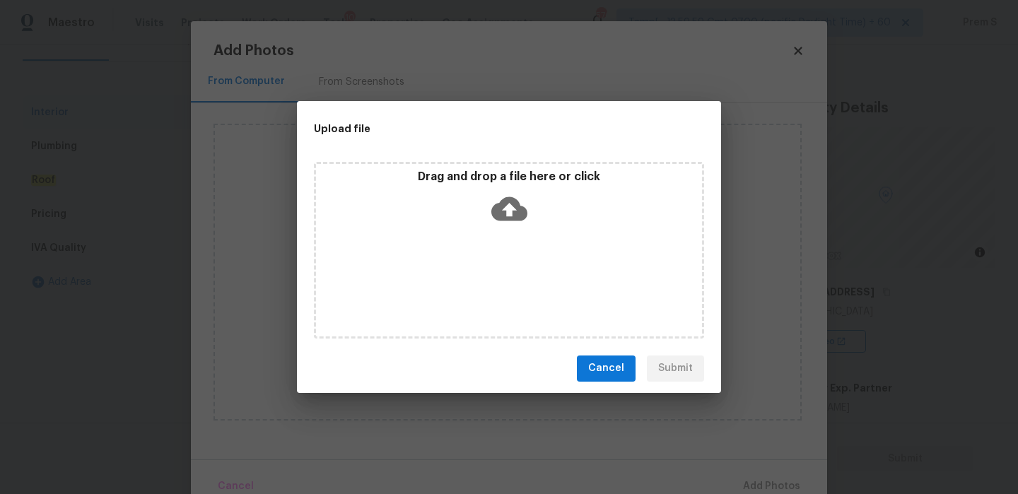
click at [515, 209] on icon at bounding box center [509, 209] width 36 height 24
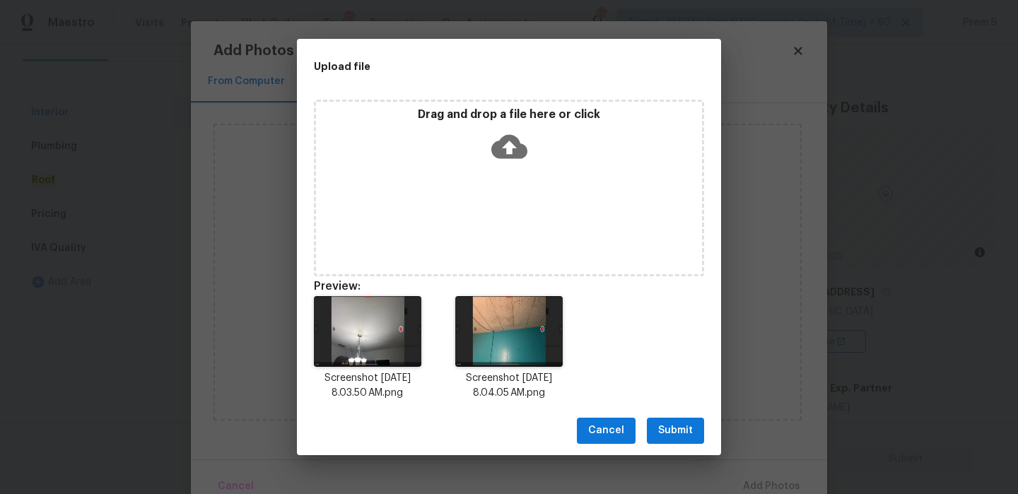
click at [691, 440] on button "Submit" at bounding box center [675, 431] width 57 height 26
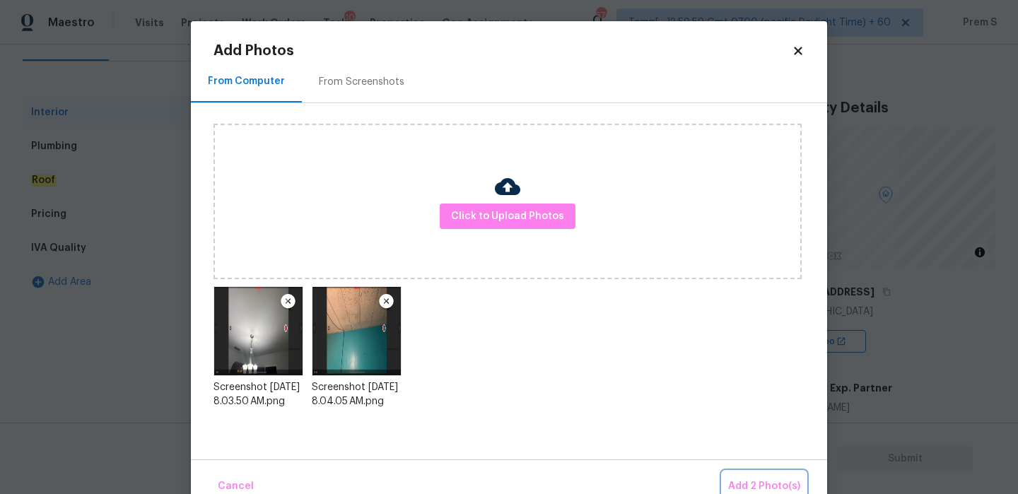
click at [765, 488] on span "Add 2 Photo(s)" at bounding box center [764, 487] width 72 height 18
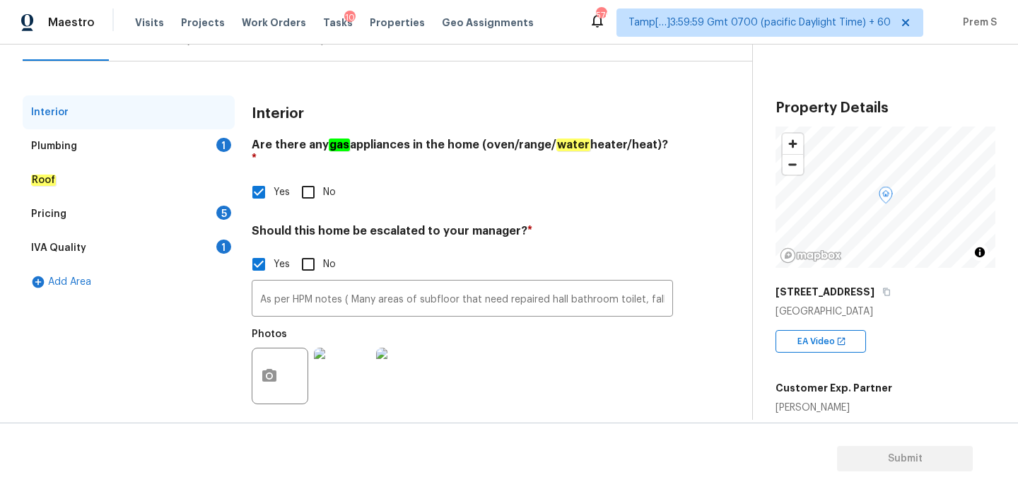
click at [218, 146] on div "1" at bounding box center [223, 145] width 15 height 14
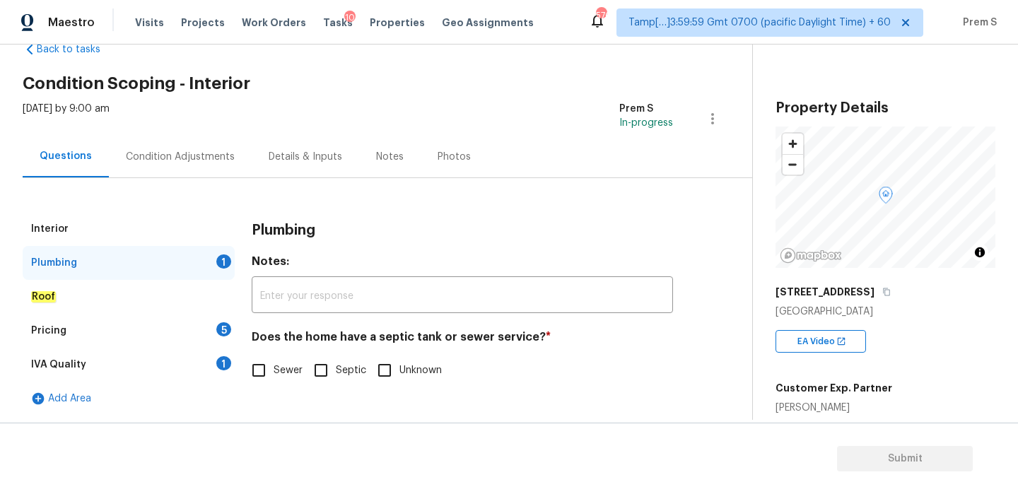
scroll to position [36, 0]
click at [260, 376] on input "Sewer" at bounding box center [259, 371] width 30 height 30
checkbox input "true"
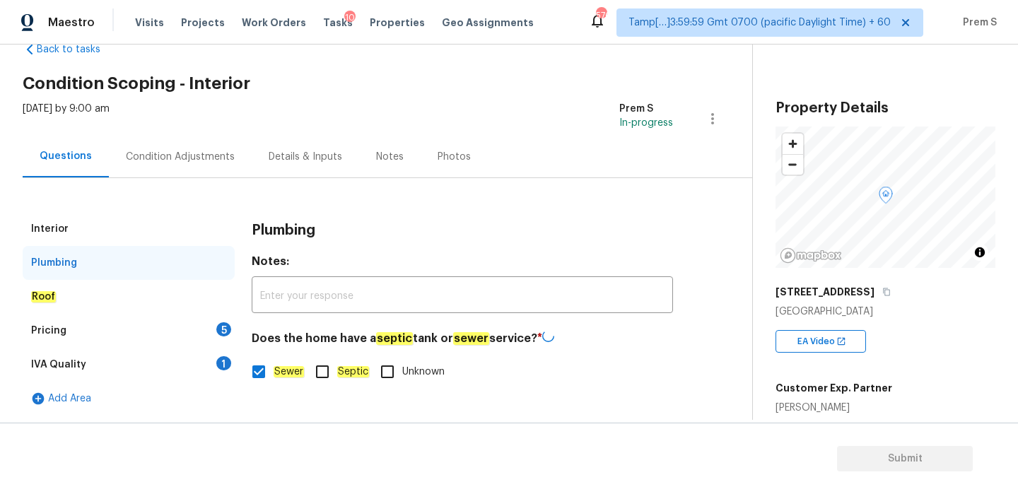
click at [213, 321] on div "Pricing 5" at bounding box center [129, 331] width 212 height 34
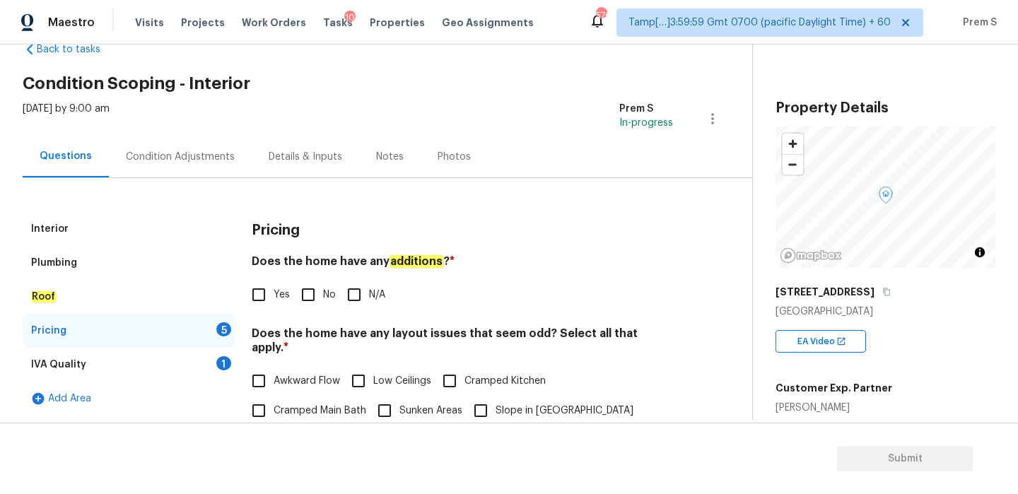
click at [314, 304] on input "No" at bounding box center [308, 295] width 30 height 30
checkbox input "true"
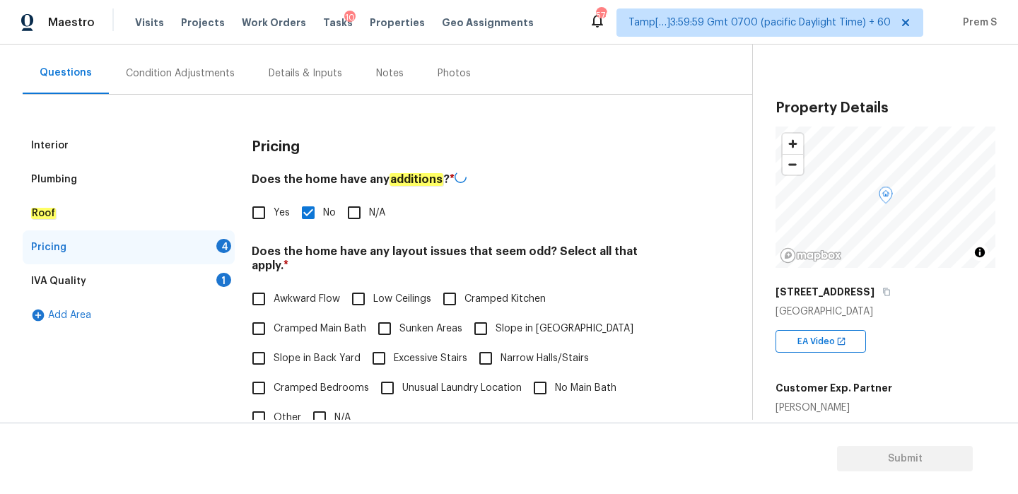
scroll to position [278, 0]
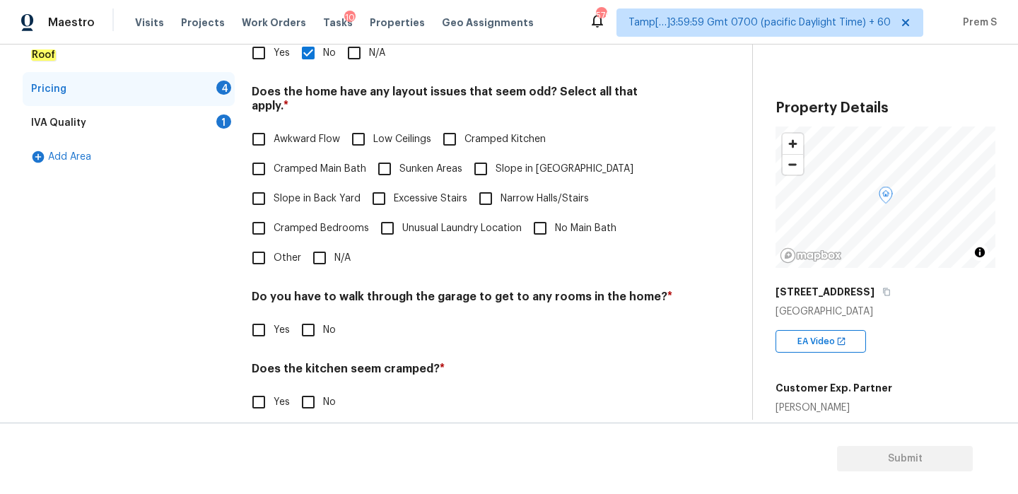
click at [310, 132] on label "Awkward Flow" at bounding box center [292, 139] width 96 height 30
click at [274, 132] on input "Awkward Flow" at bounding box center [259, 139] width 30 height 30
checkbox input "true"
click at [365, 124] on input "Low Ceilings" at bounding box center [359, 139] width 30 height 30
checkbox input "true"
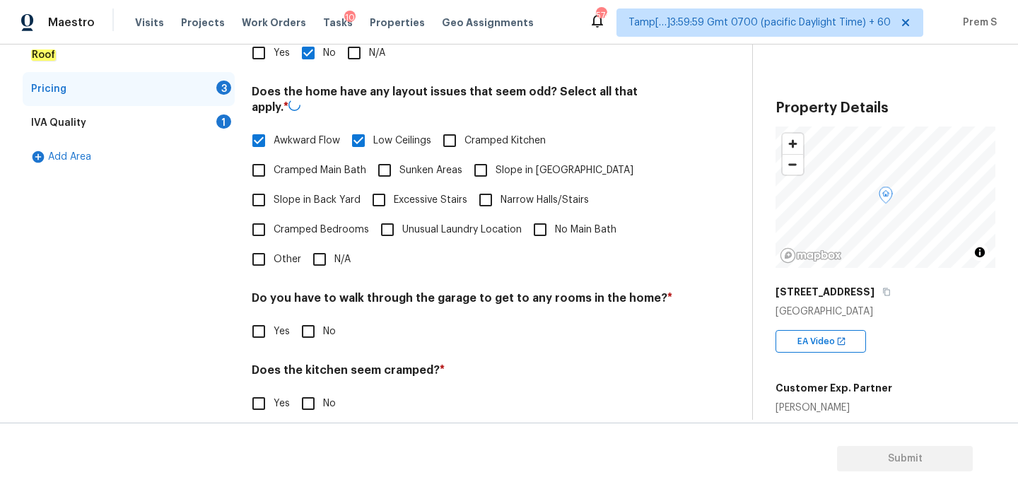
click at [464, 136] on input "Cramped Kitchen" at bounding box center [450, 141] width 30 height 30
checkbox input "true"
click at [379, 158] on input "Sunken Areas" at bounding box center [385, 169] width 30 height 30
checkbox input "true"
click at [335, 165] on label "Cramped Main Bath" at bounding box center [305, 171] width 122 height 30
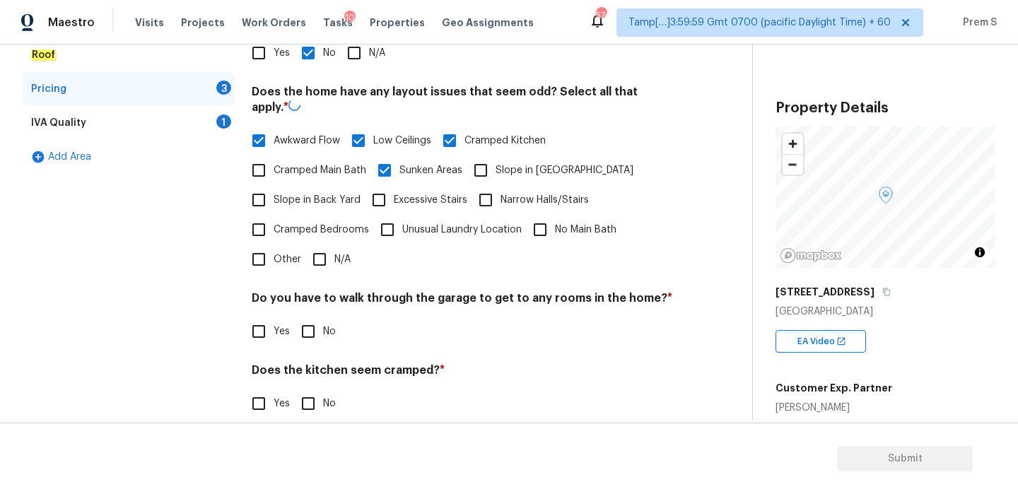
click at [274, 165] on input "Cramped Main Bath" at bounding box center [259, 171] width 30 height 30
checkbox input "true"
click at [307, 324] on input "No" at bounding box center [308, 330] width 30 height 30
checkbox input "true"
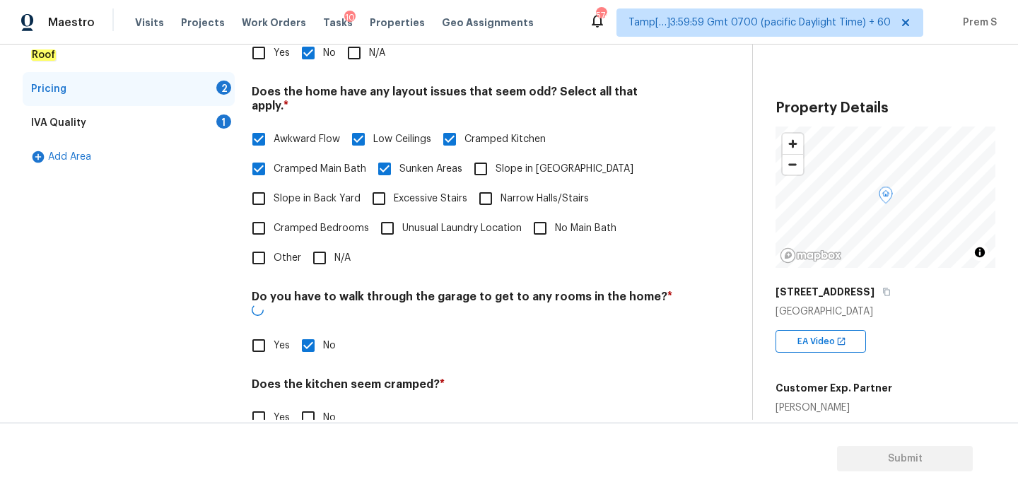
click at [310, 403] on input "No" at bounding box center [308, 418] width 30 height 30
checkbox input "true"
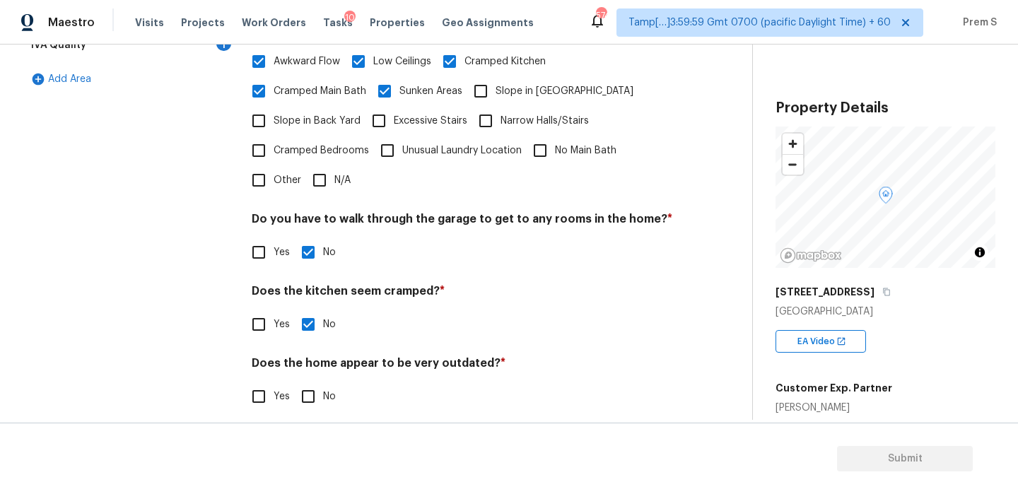
scroll to position [354, 0]
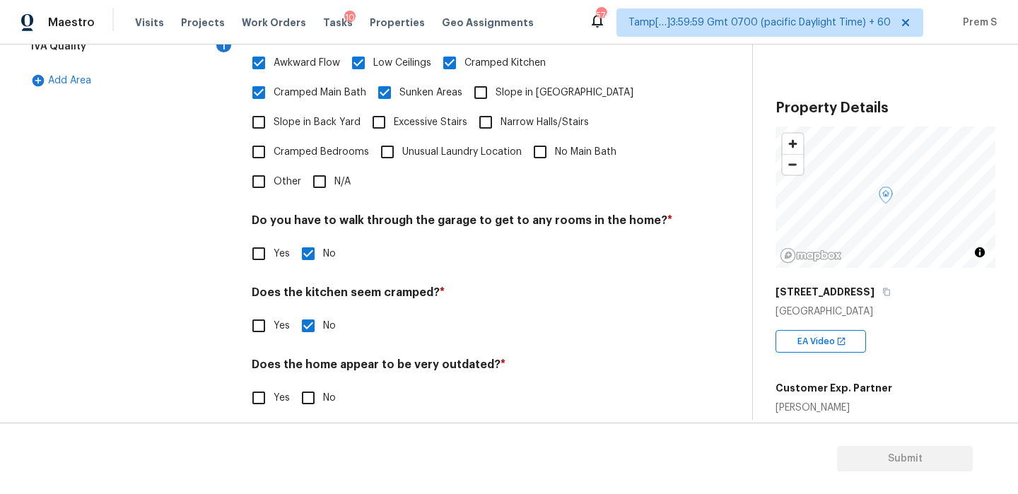
click at [302, 383] on input "No" at bounding box center [308, 398] width 30 height 30
checkbox input "true"
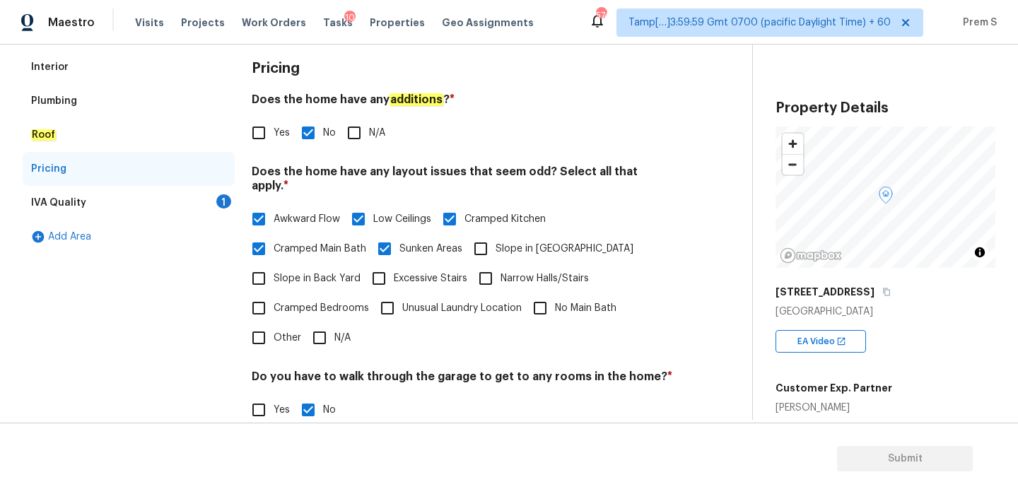
click at [218, 204] on div "1" at bounding box center [223, 201] width 15 height 14
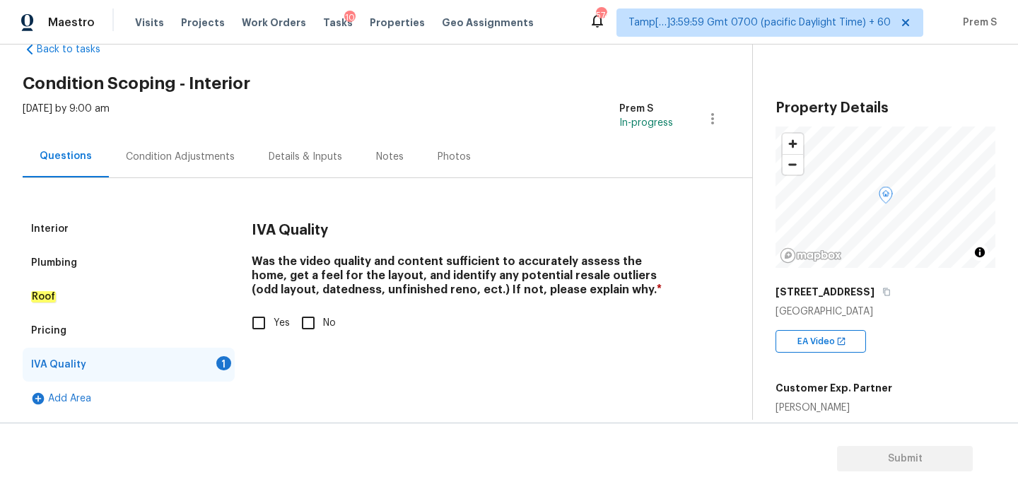
click at [259, 327] on input "Yes" at bounding box center [259, 323] width 30 height 30
checkbox input "true"
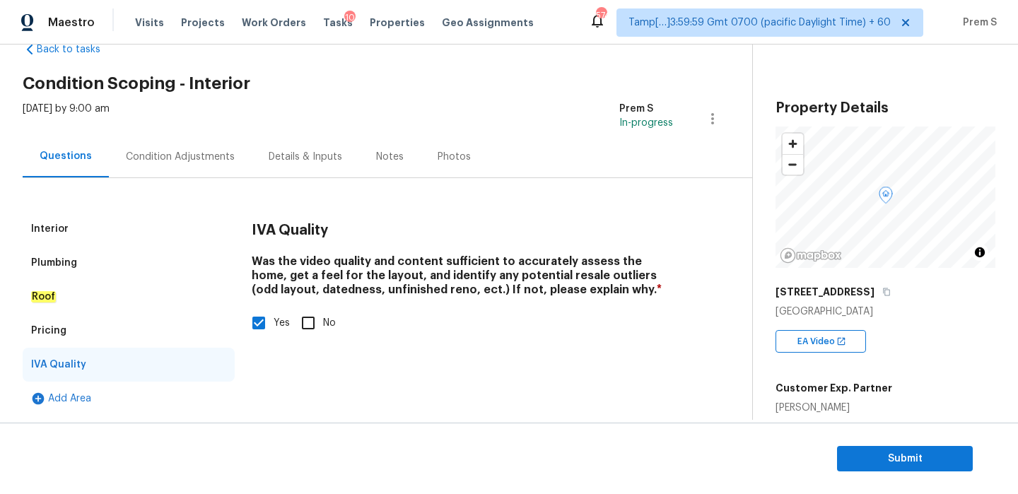
click at [209, 152] on div "Condition Adjustments" at bounding box center [180, 157] width 109 height 14
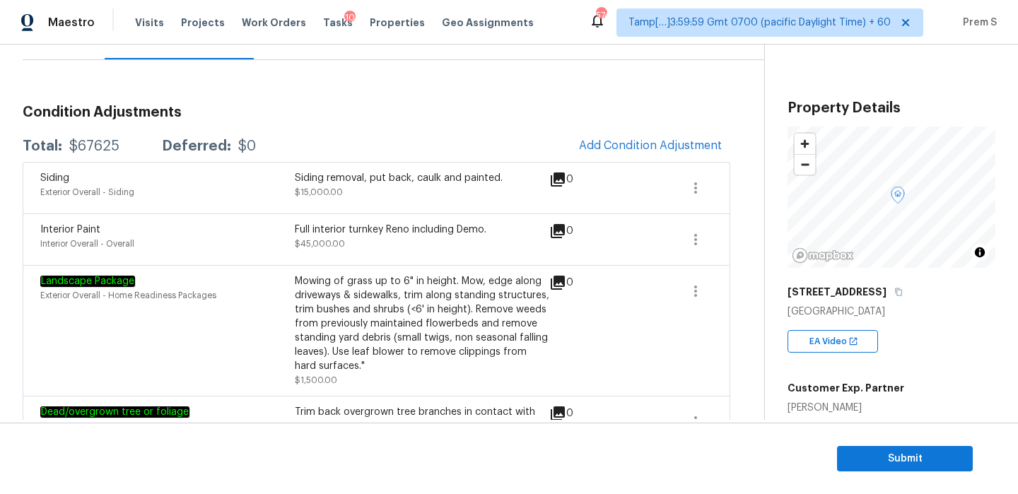
scroll to position [151, 0]
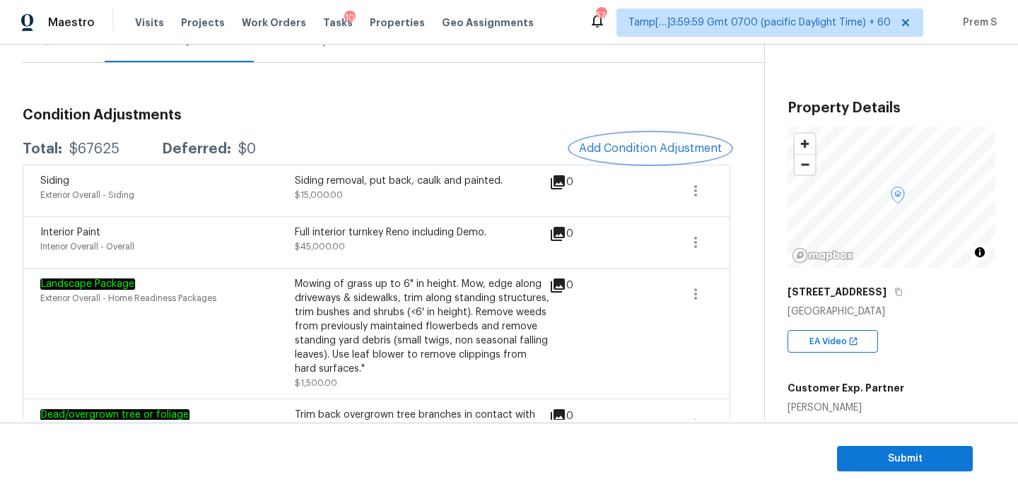
click at [650, 153] on span "Add Condition Adjustment" at bounding box center [650, 148] width 143 height 13
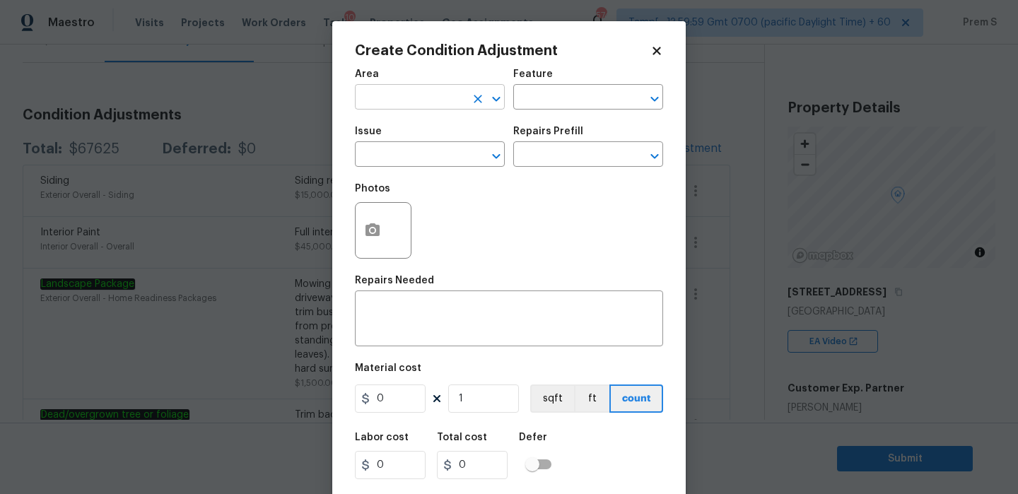
click at [377, 92] on input "text" at bounding box center [410, 99] width 110 height 22
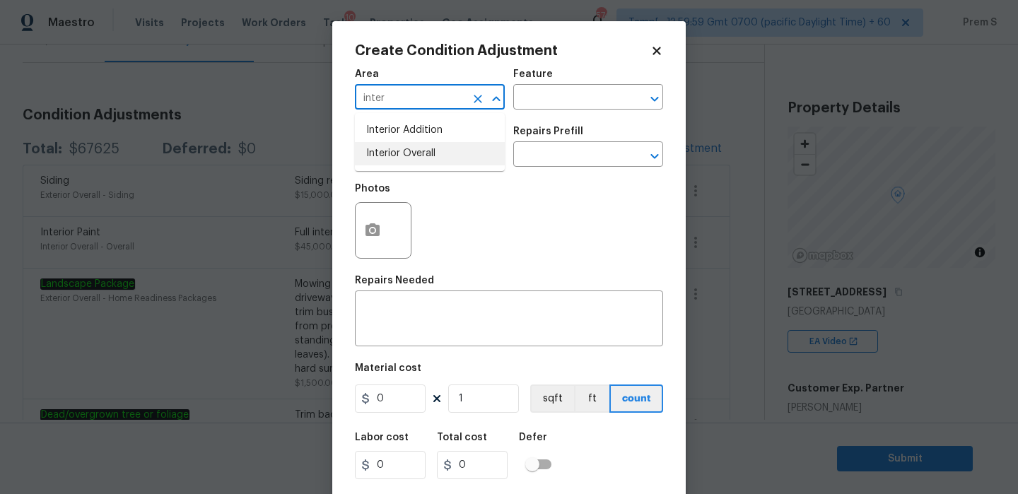
click at [407, 153] on li "Interior Overall" at bounding box center [430, 153] width 150 height 23
type input "Interior Overall"
click at [444, 344] on div "x ​" at bounding box center [509, 320] width 308 height 52
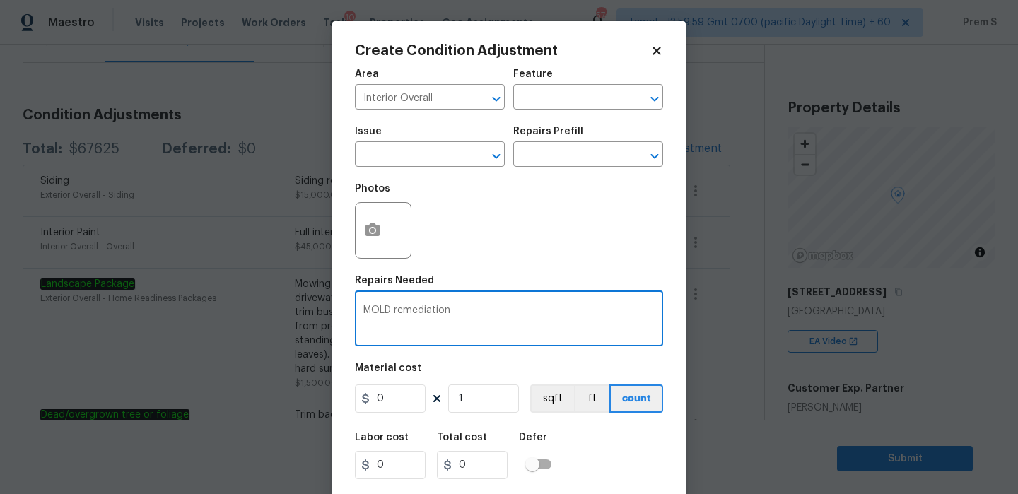
type textarea "MOLD remediation"
click at [404, 405] on input "0" at bounding box center [390, 399] width 71 height 28
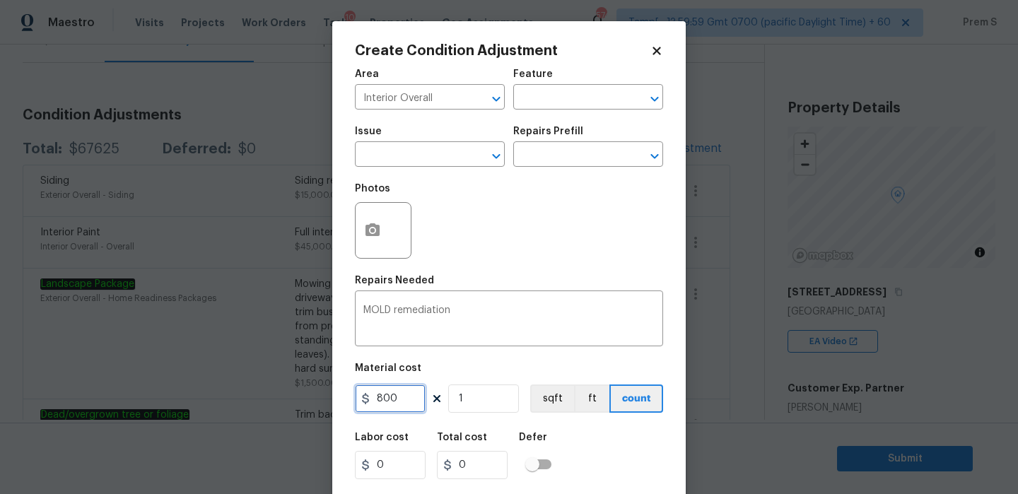
type input "800"
click at [610, 440] on div "Labor cost 0 Total cost 800 Defer" at bounding box center [509, 456] width 308 height 64
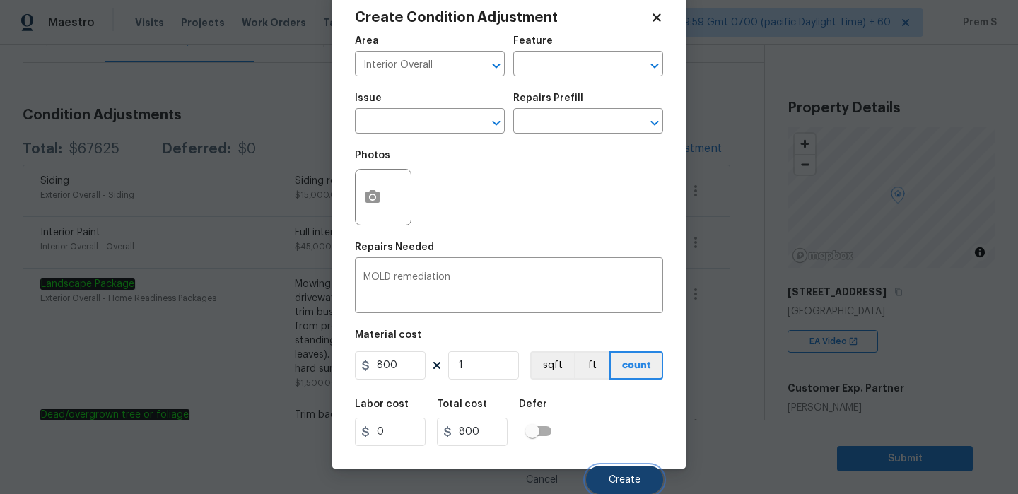
click at [612, 487] on button "Create" at bounding box center [624, 480] width 77 height 28
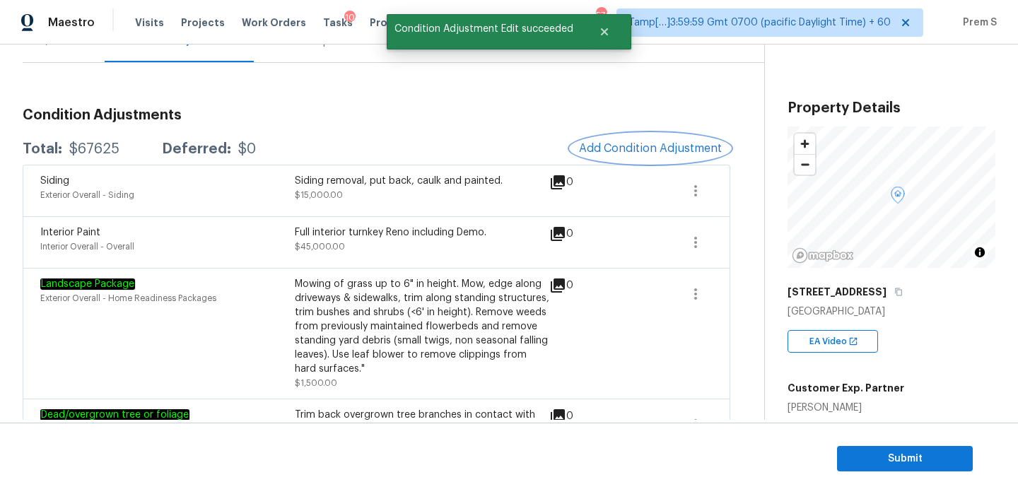
scroll to position [0, 0]
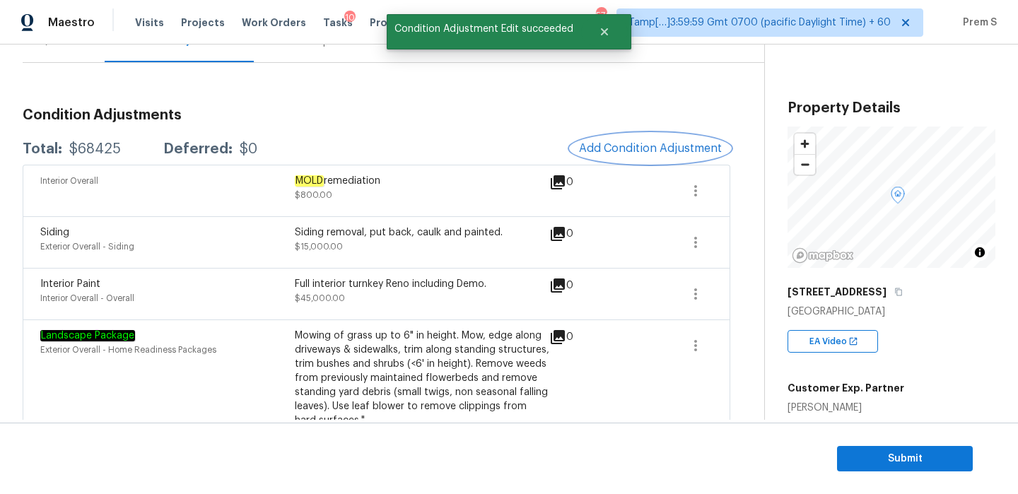
click at [659, 142] on span "Add Condition Adjustment" at bounding box center [650, 148] width 143 height 13
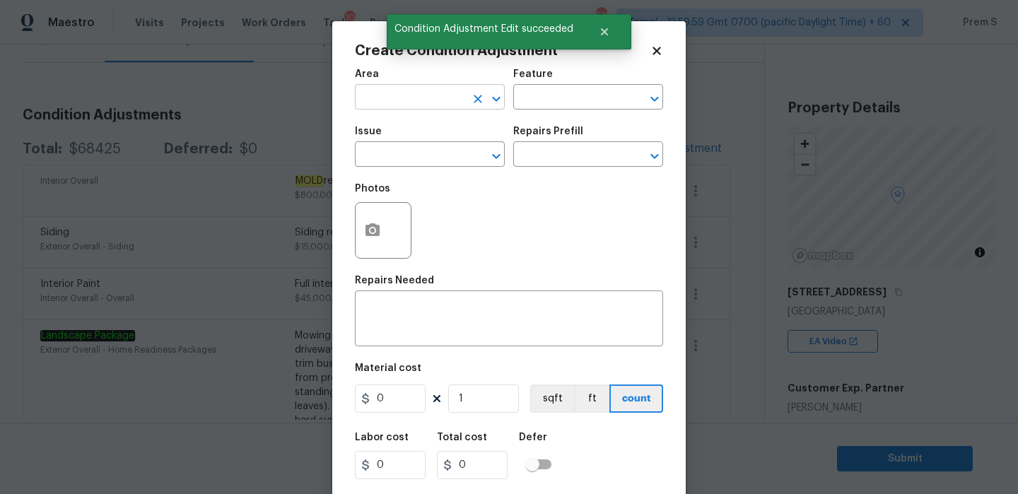
click at [447, 95] on input "text" at bounding box center [410, 99] width 110 height 22
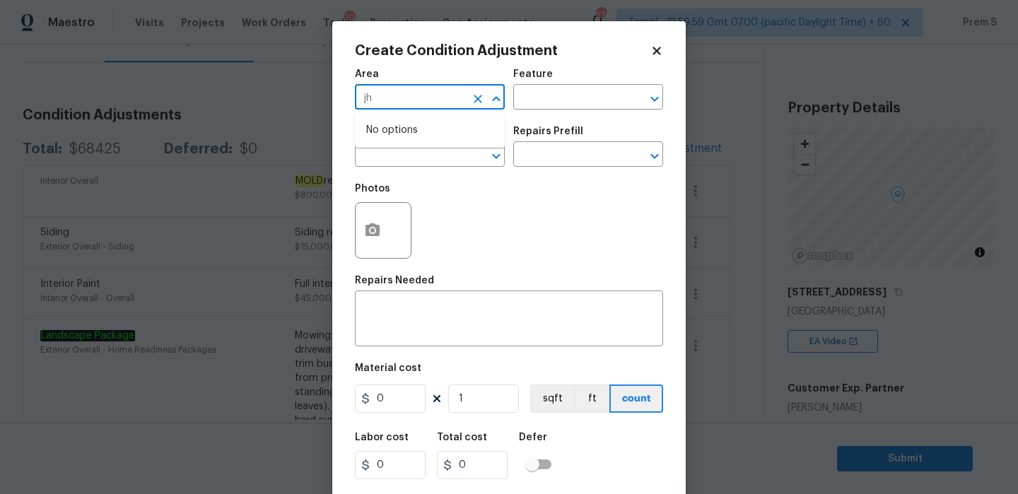
type input "j"
click at [425, 130] on li "HVAC" at bounding box center [430, 130] width 150 height 23
type input "HVAC"
click at [402, 156] on input "text" at bounding box center [410, 156] width 110 height 22
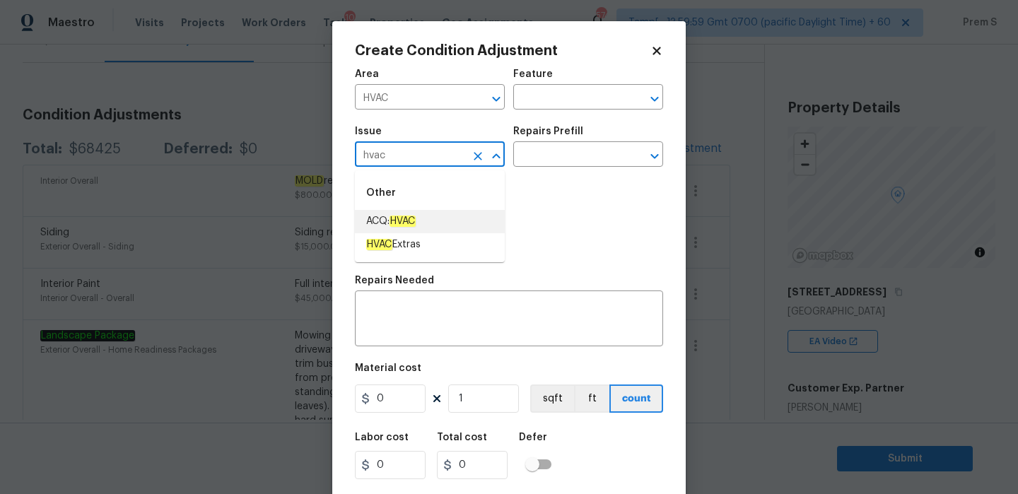
click at [411, 218] on em "HVAC" at bounding box center [402, 221] width 26 height 11
type input "ACQ: HVAC"
click at [540, 161] on input "text" at bounding box center [568, 156] width 110 height 22
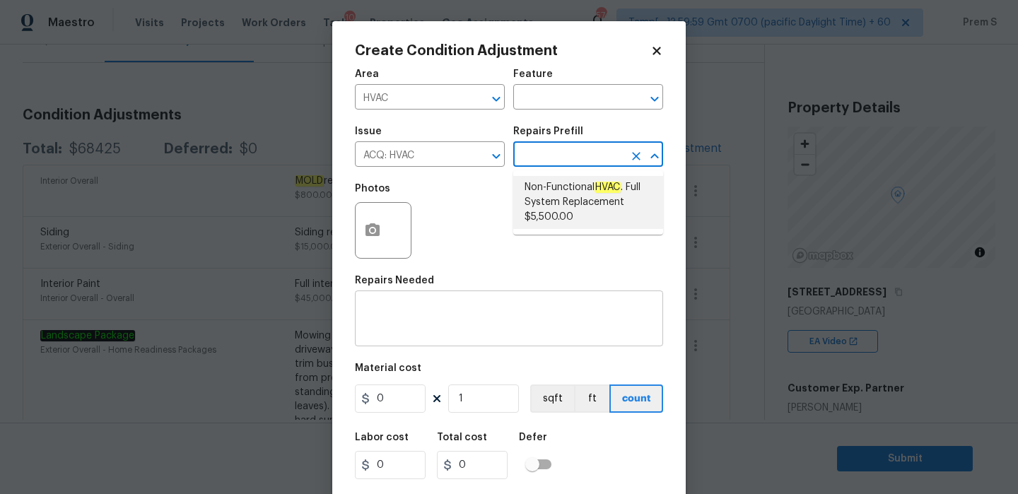
click at [420, 328] on textarea at bounding box center [508, 320] width 291 height 30
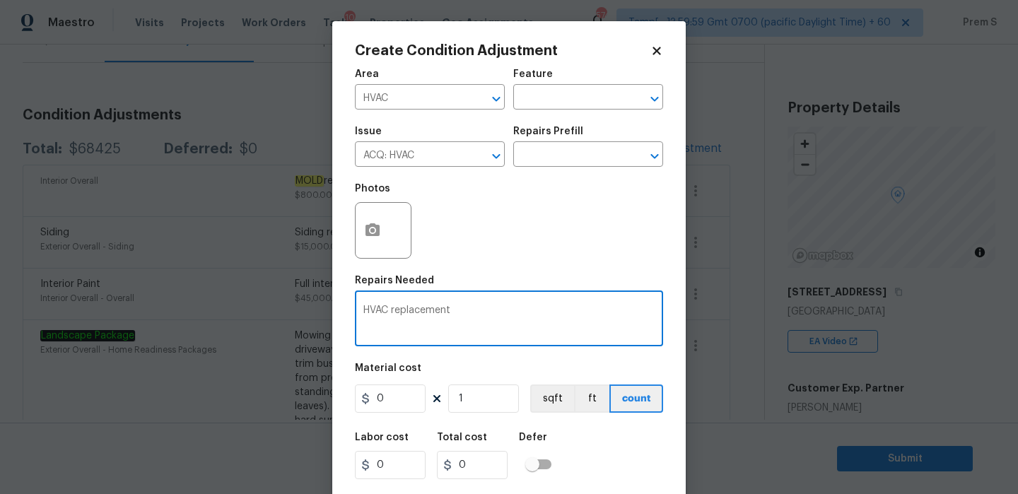
type textarea "HVAC replacement"
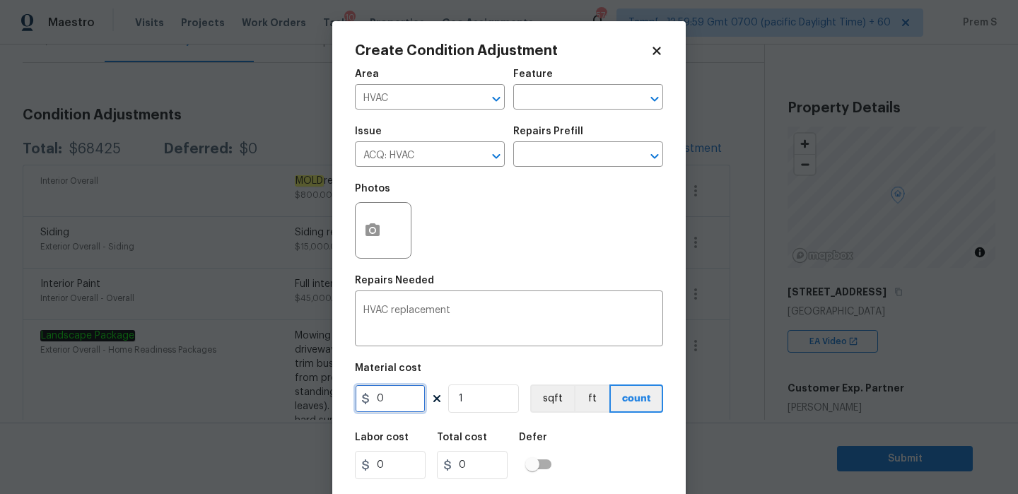
click at [392, 402] on input "0" at bounding box center [390, 399] width 71 height 28
type input "6500"
click at [619, 453] on div "Labor cost 0 Total cost 6500 Defer" at bounding box center [509, 456] width 308 height 64
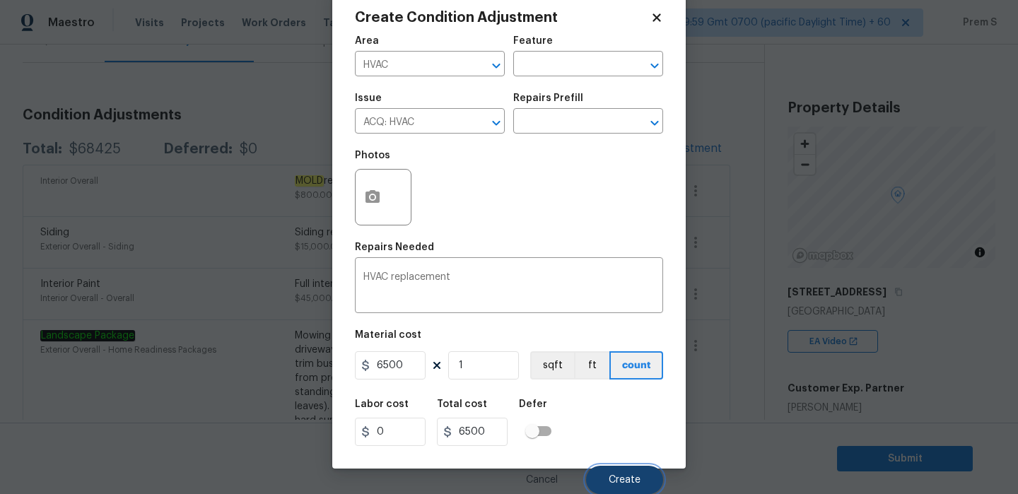
click at [629, 468] on button "Create" at bounding box center [624, 480] width 77 height 28
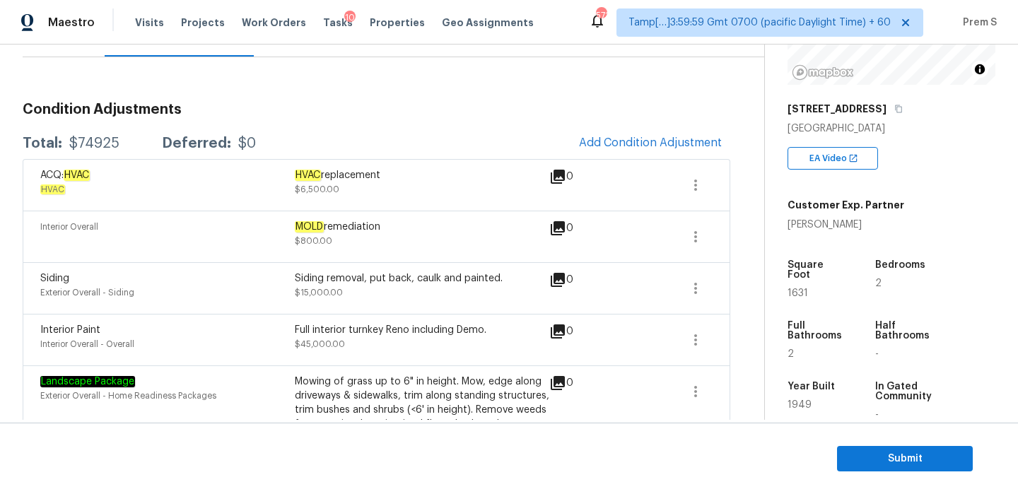
scroll to position [176, 0]
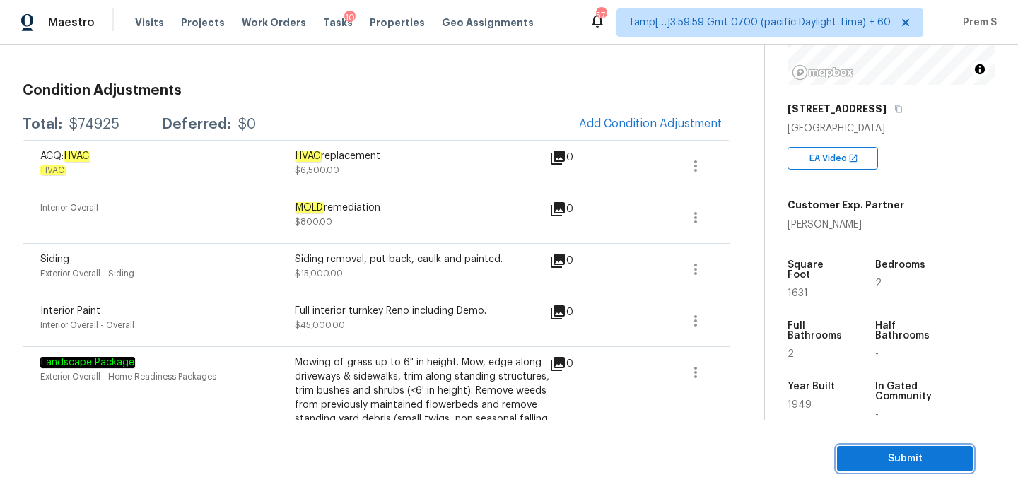
click at [845, 468] on button "Submit" at bounding box center [905, 459] width 136 height 26
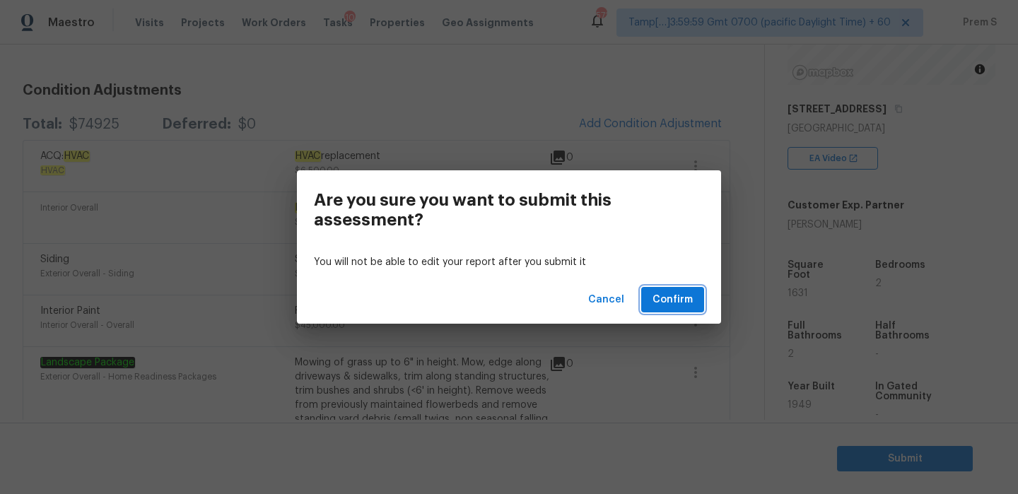
click at [666, 299] on span "Confirm" at bounding box center [672, 300] width 40 height 18
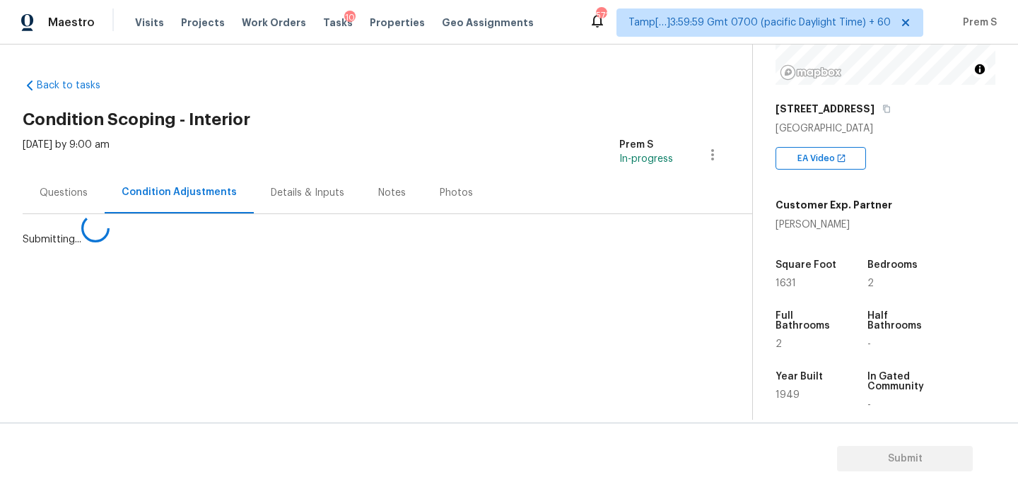
scroll to position [0, 0]
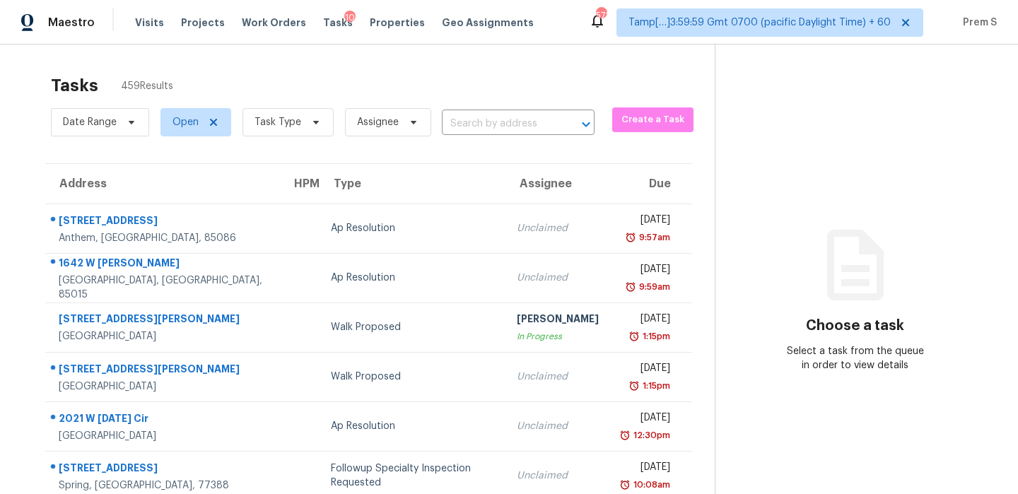
click at [666, 299] on td "Tue, Dec 14th 2021 9:59am" at bounding box center [651, 277] width 82 height 49
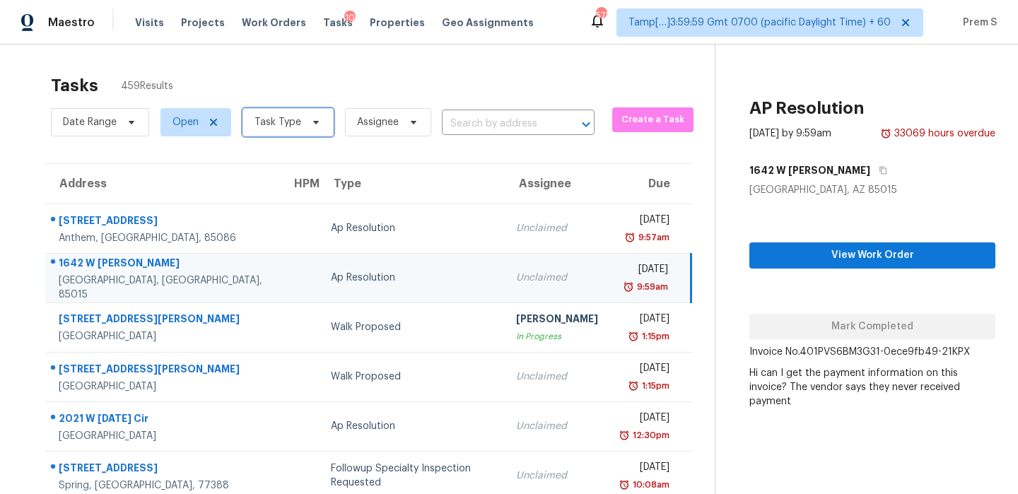
click at [310, 118] on icon at bounding box center [315, 122] width 11 height 11
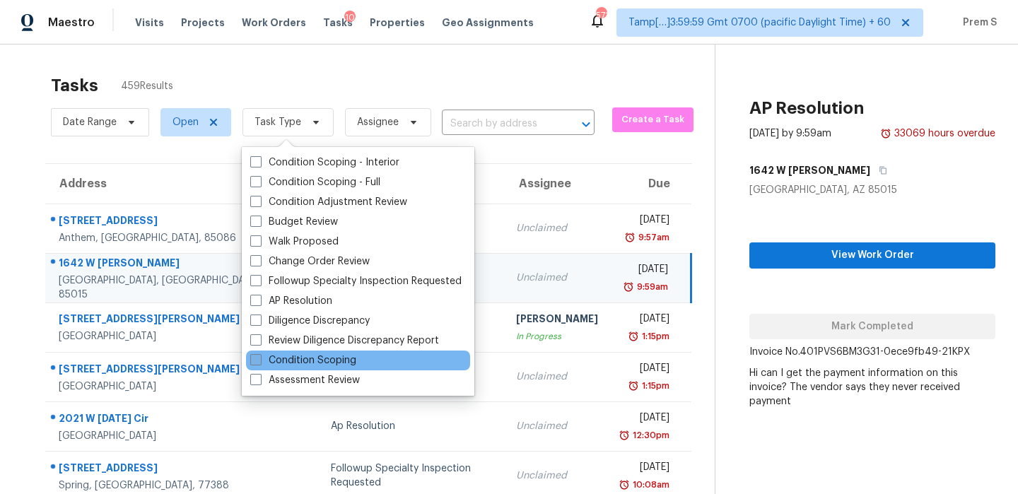
click at [336, 367] on label "Condition Scoping" at bounding box center [303, 360] width 106 height 14
click at [259, 363] on input "Condition Scoping" at bounding box center [254, 357] width 9 height 9
checkbox input "true"
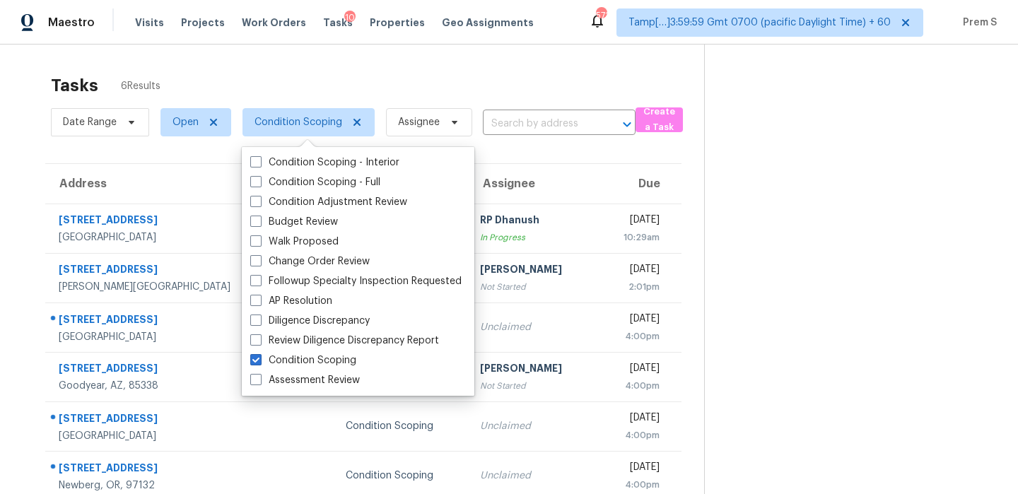
click at [751, 223] on section at bounding box center [849, 292] width 291 height 494
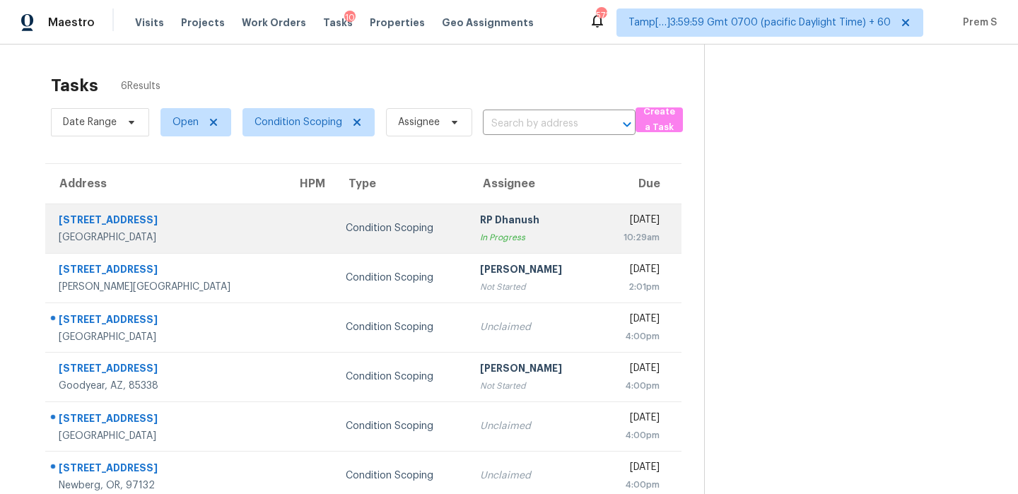
scroll to position [45, 0]
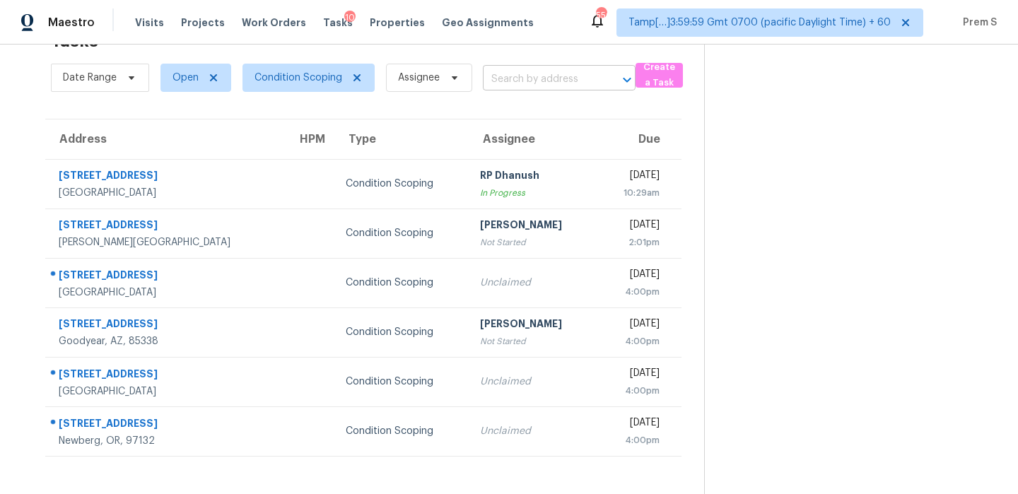
click at [558, 78] on input "text" at bounding box center [539, 80] width 113 height 22
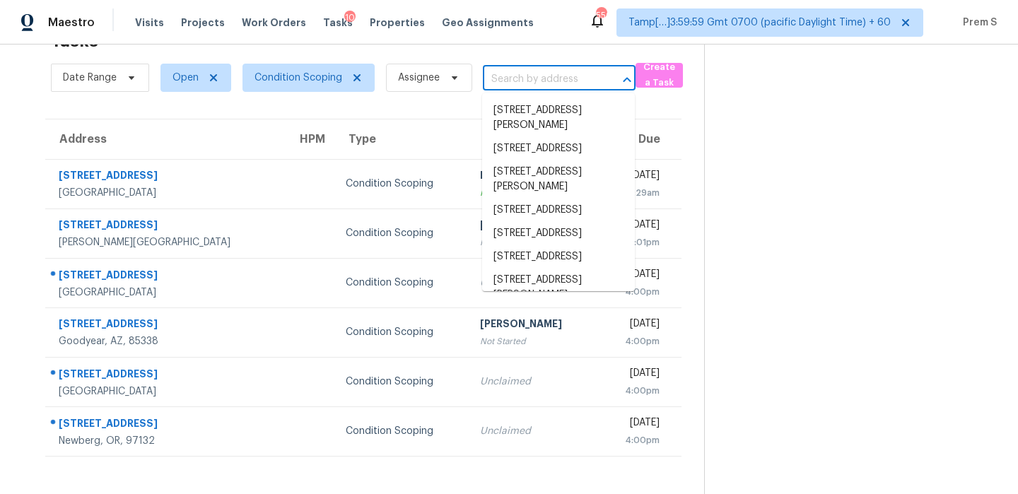
paste input "6372 W Fremont Dr Littleton, CO, 80128"
type input "6372 W Fremont Dr Littleton, CO, 80128"
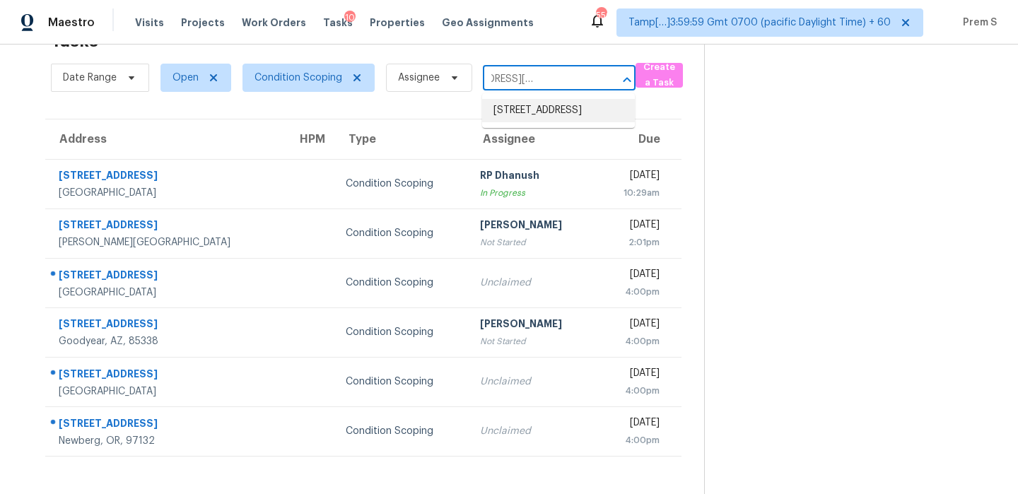
click at [551, 114] on li "6372 W Fremont Dr, Littleton, CO 80128" at bounding box center [558, 110] width 153 height 23
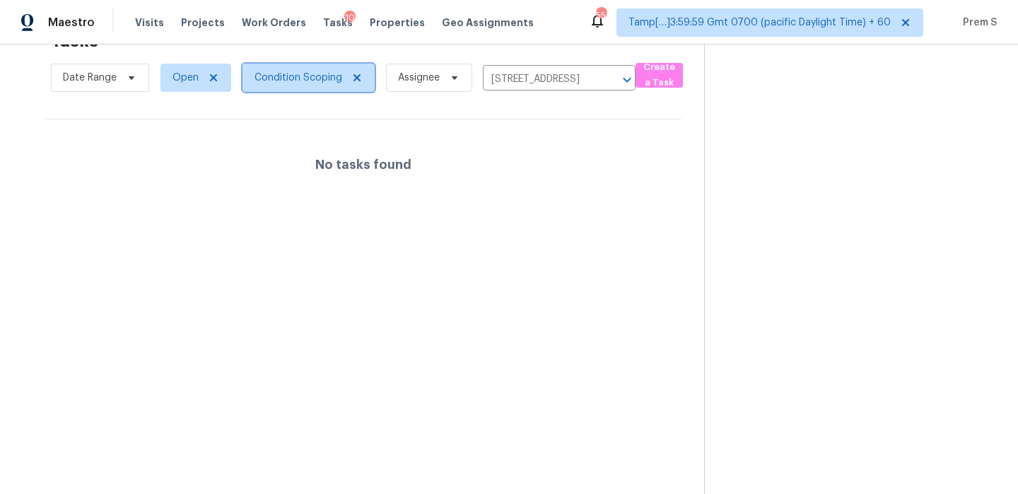
click at [281, 78] on span "Condition Scoping" at bounding box center [298, 78] width 88 height 14
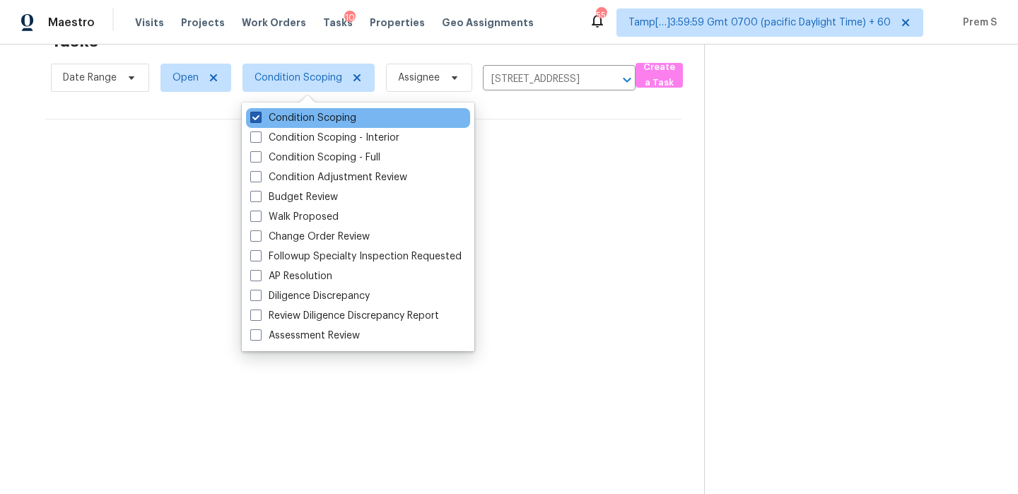
click at [292, 115] on label "Condition Scoping" at bounding box center [303, 118] width 106 height 14
click at [259, 115] on input "Condition Scoping" at bounding box center [254, 115] width 9 height 9
checkbox input "false"
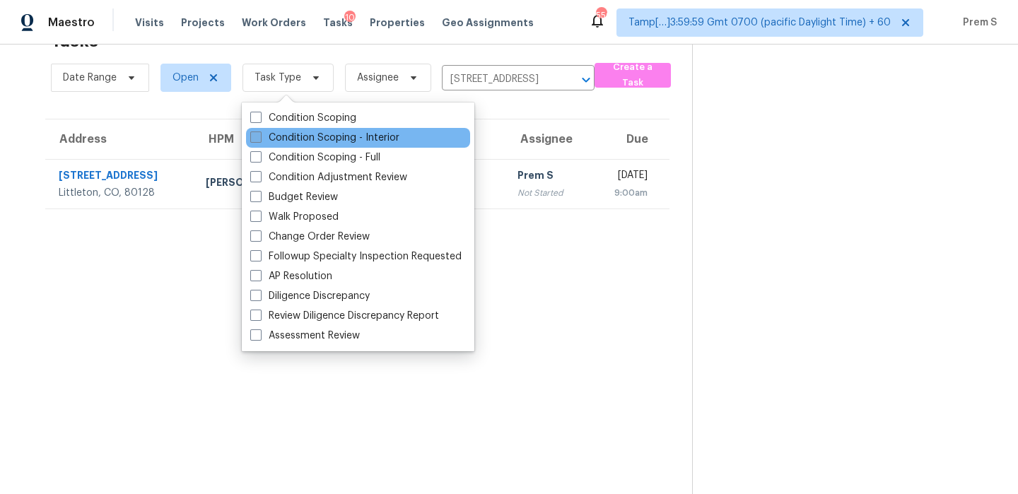
click at [319, 141] on label "Condition Scoping - Interior" at bounding box center [324, 138] width 149 height 14
click at [259, 140] on input "Condition Scoping - Interior" at bounding box center [254, 135] width 9 height 9
checkbox input "true"
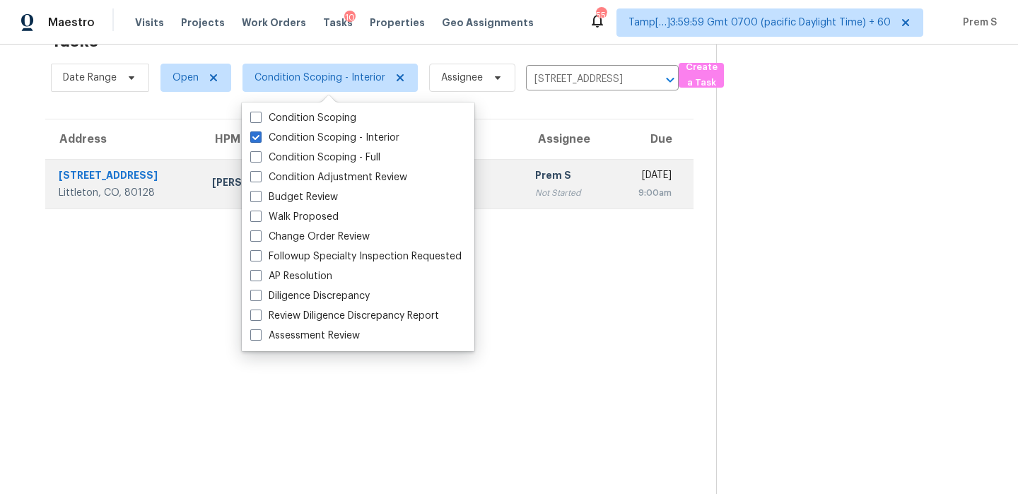
click at [621, 178] on div "Mon, Sep 22nd 2025" at bounding box center [646, 177] width 50 height 18
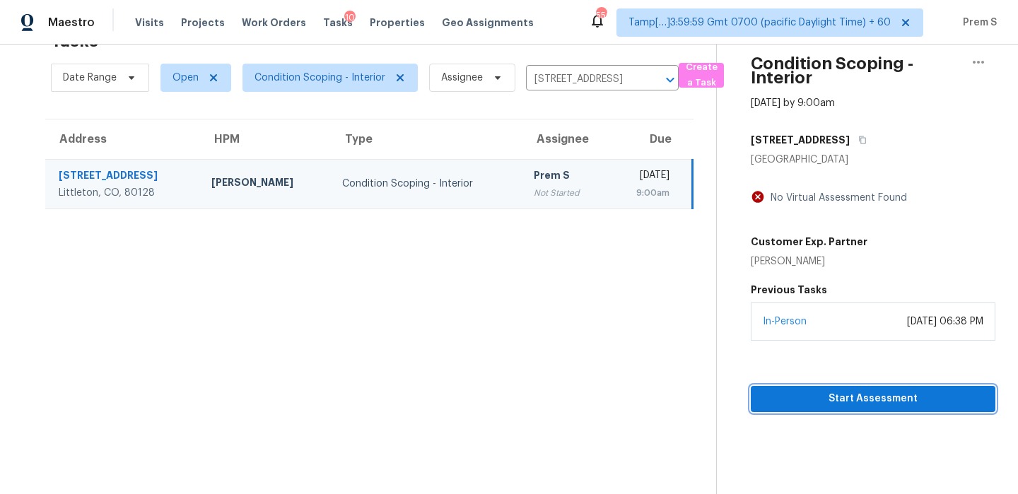
click at [836, 395] on span "Start Assessment" at bounding box center [873, 399] width 222 height 18
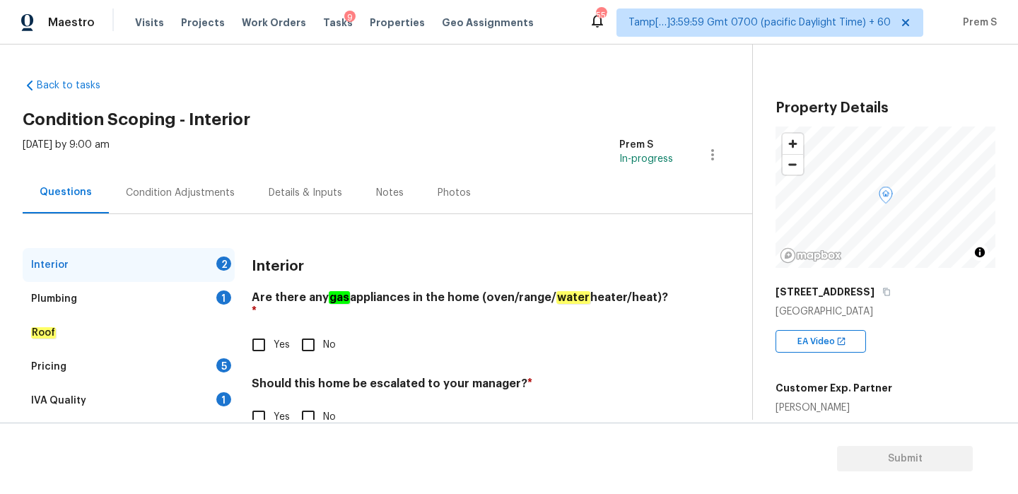
scroll to position [337, 0]
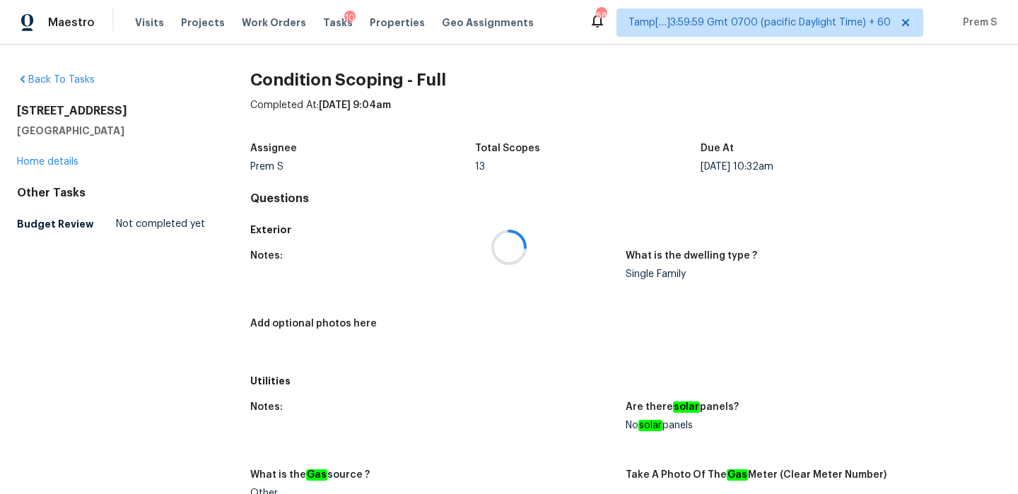
click at [148, 23] on div at bounding box center [509, 247] width 1018 height 494
click at [138, 18] on span "Visits" at bounding box center [149, 23] width 29 height 14
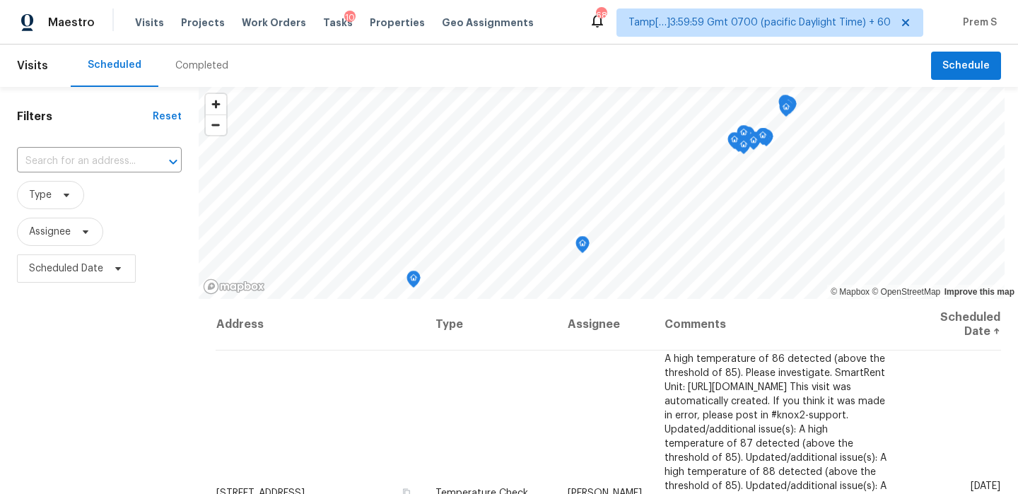
click at [196, 73] on div "Completed" at bounding box center [201, 66] width 87 height 42
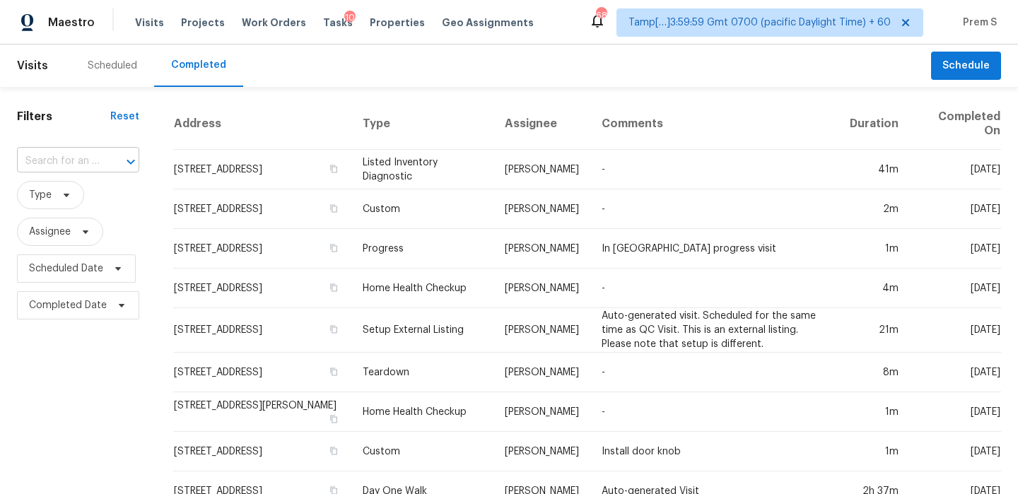
click at [62, 153] on input "text" at bounding box center [58, 162] width 83 height 22
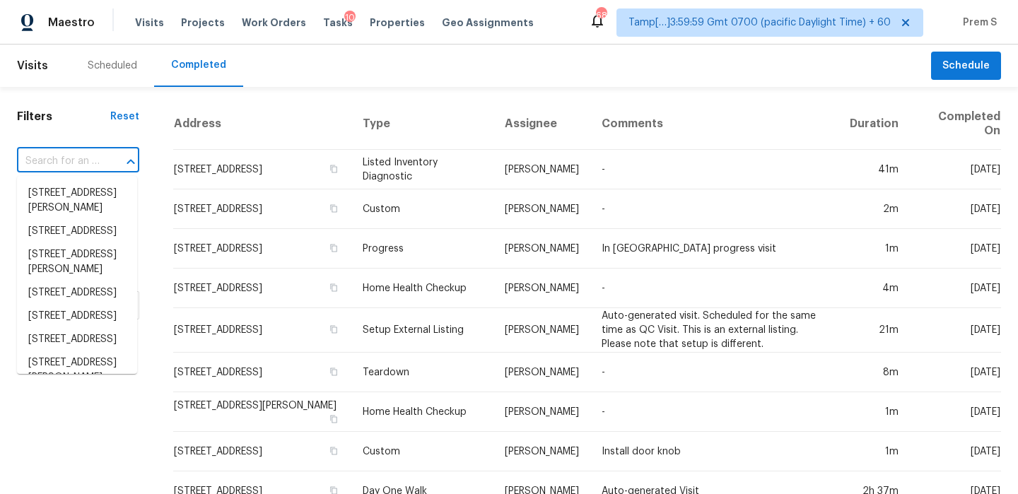
paste input "4550 Delta Ave, Jacksonville, FL 32205"
type input "4550 Delta Ave, Jacksonville, FL 32205"
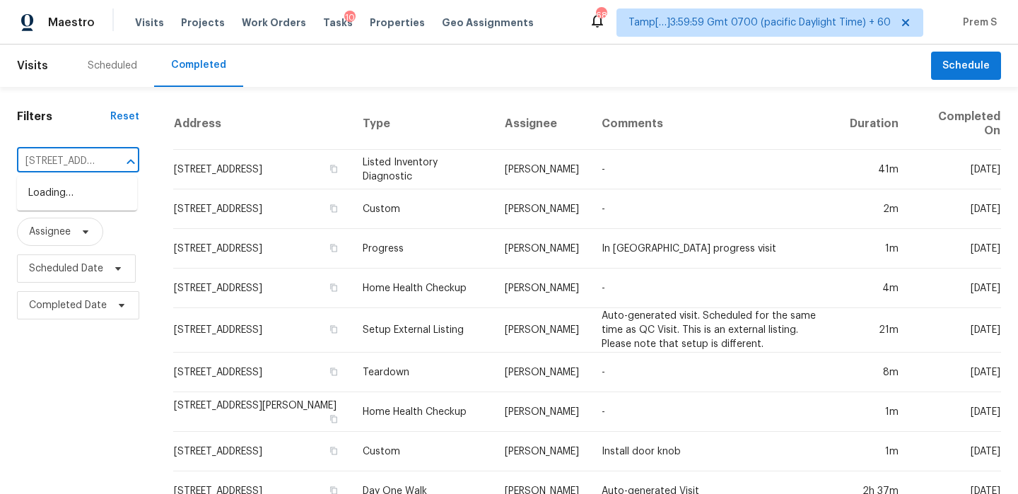
scroll to position [0, 107]
click at [76, 196] on li "4550 Delta Ave, Jacksonville, FL 32205" at bounding box center [77, 193] width 120 height 23
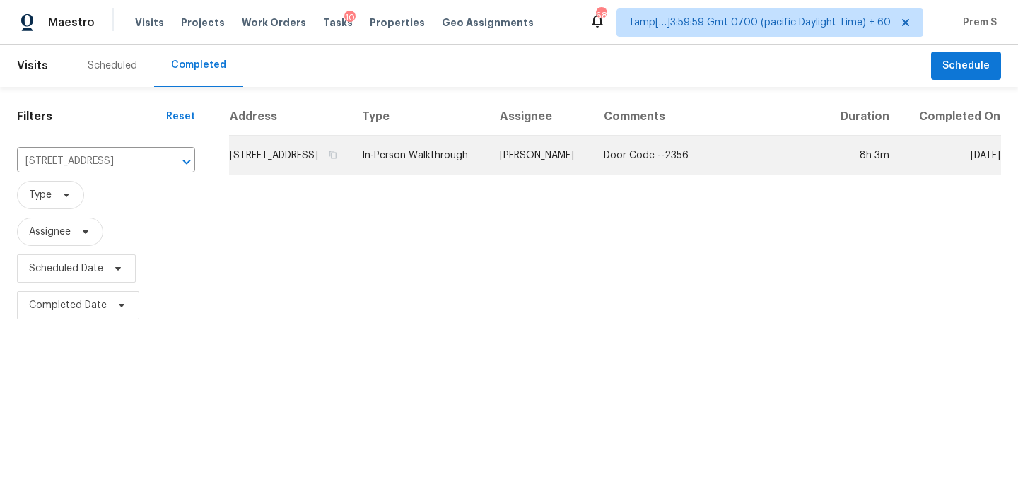
click at [298, 167] on td "4550 Delta Ave, Jacksonville, FL 32205" at bounding box center [290, 156] width 122 height 40
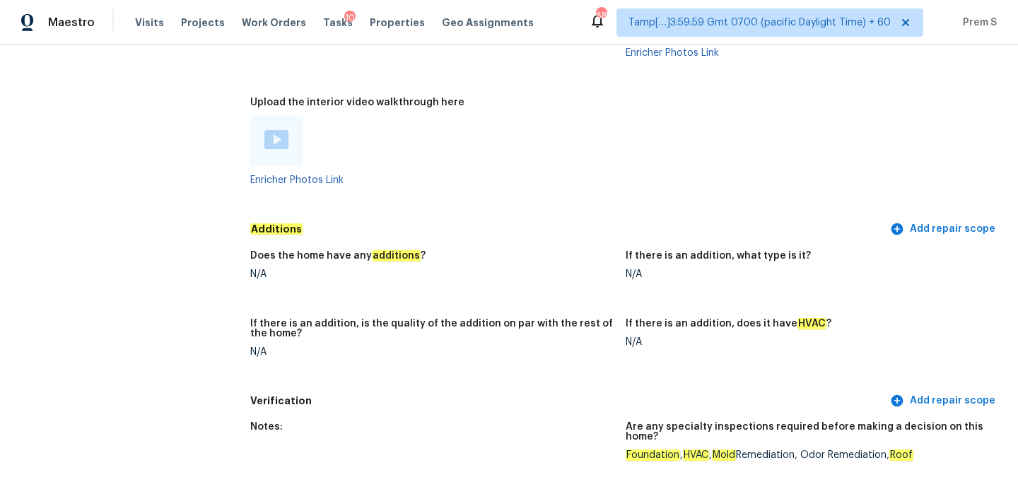
scroll to position [3802, 0]
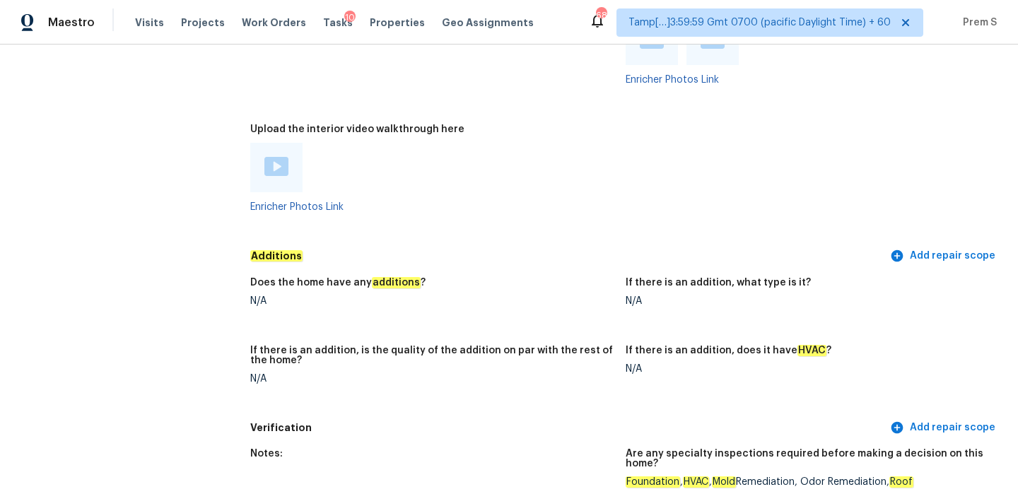
click at [275, 157] on img at bounding box center [276, 166] width 24 height 19
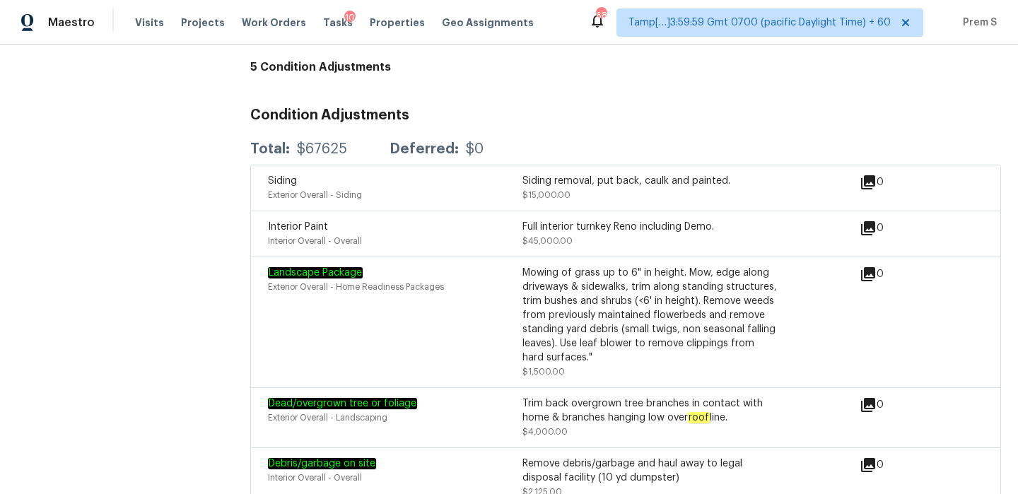
scroll to position [4571, 0]
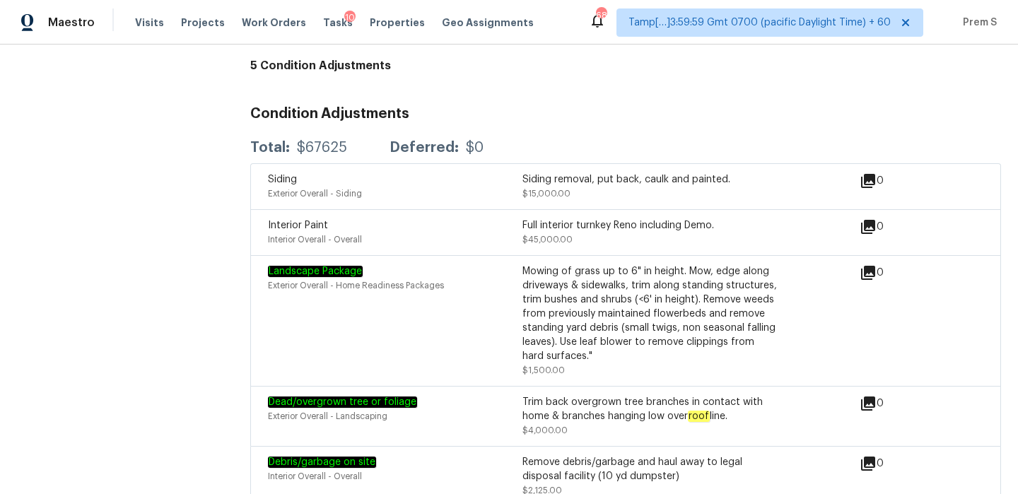
click at [590, 132] on div "Total: $67625 Deferred: $0" at bounding box center [625, 147] width 751 height 31
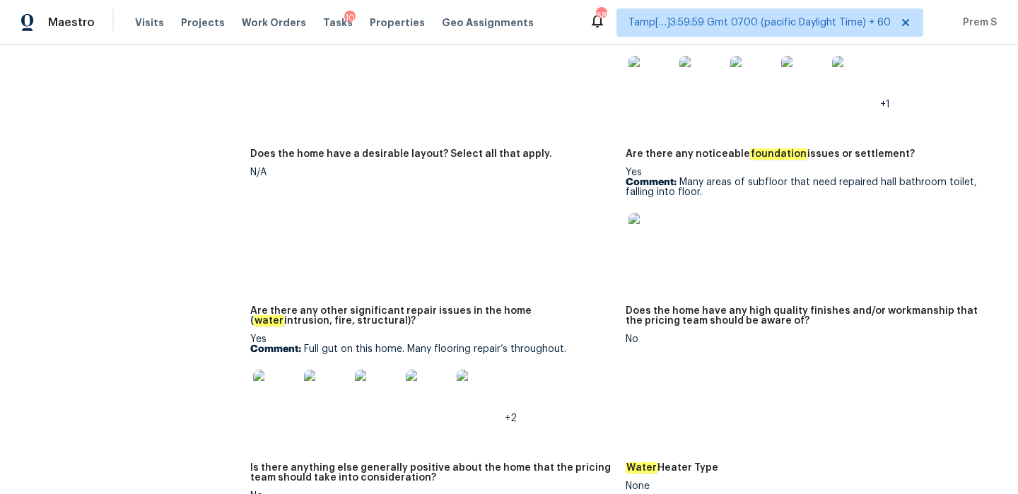
scroll to position [3071, 0]
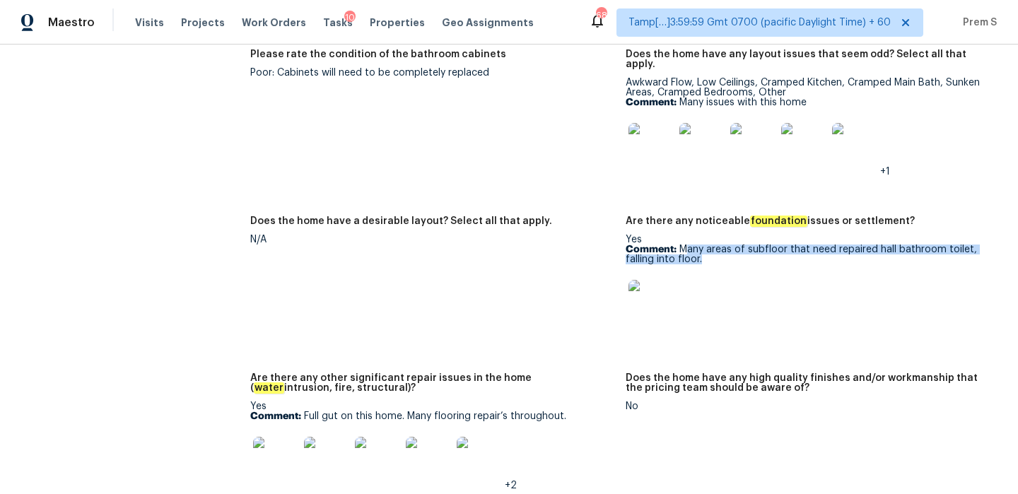
drag, startPoint x: 684, startPoint y: 198, endPoint x: 727, endPoint y: 214, distance: 46.7
click at [727, 245] on p "Comment: Many areas of subfloor that need repaired hall bathroom toilet, fallin…" at bounding box center [808, 255] width 364 height 20
click at [677, 245] on p "Comment: Many areas of subfloor that need repaired hall bathroom toilet, fallin…" at bounding box center [808, 255] width 364 height 20
drag, startPoint x: 677, startPoint y: 199, endPoint x: 708, endPoint y: 207, distance: 32.2
click at [708, 245] on p "Comment: Many areas of subfloor that need repaired hall bathroom toilet, fallin…" at bounding box center [808, 255] width 364 height 20
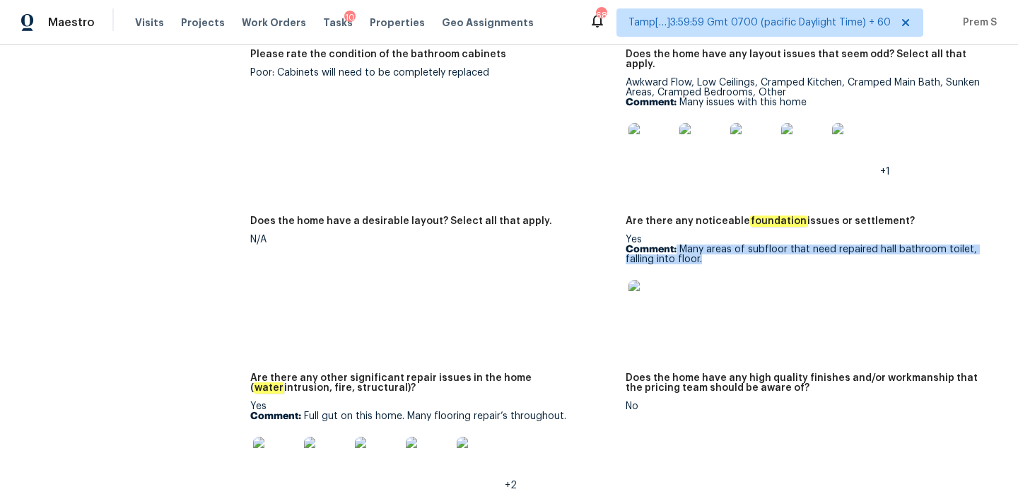
copy p "Many areas of subfloor that need repaired hall bathroom toilet, falling into fl…"
click at [662, 280] on img at bounding box center [650, 302] width 45 height 45
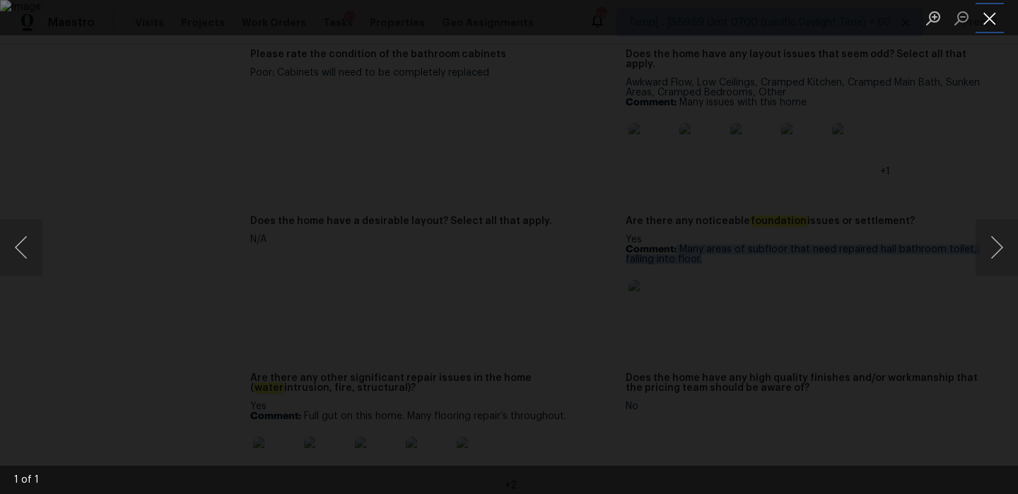
click at [991, 14] on button "Close lightbox" at bounding box center [989, 18] width 28 height 25
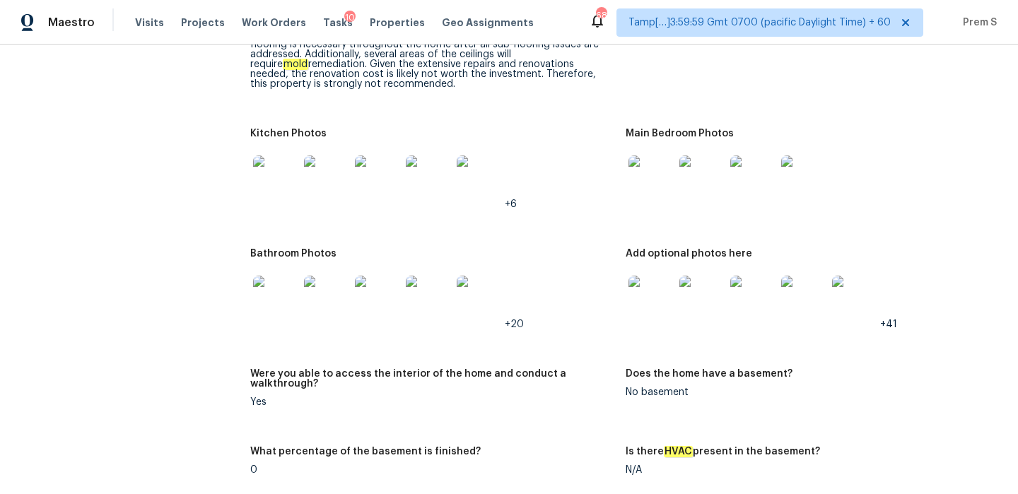
scroll to position [2591, 0]
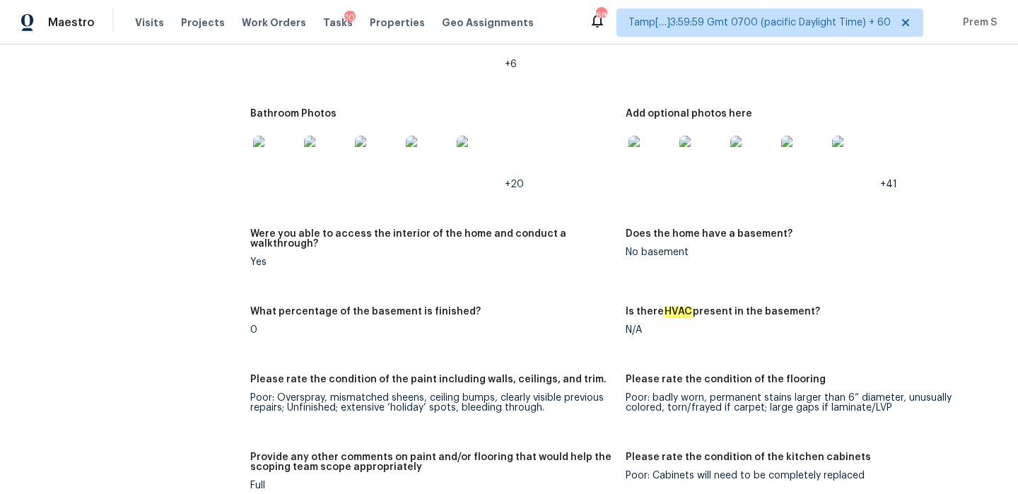
click at [648, 136] on img at bounding box center [650, 158] width 45 height 45
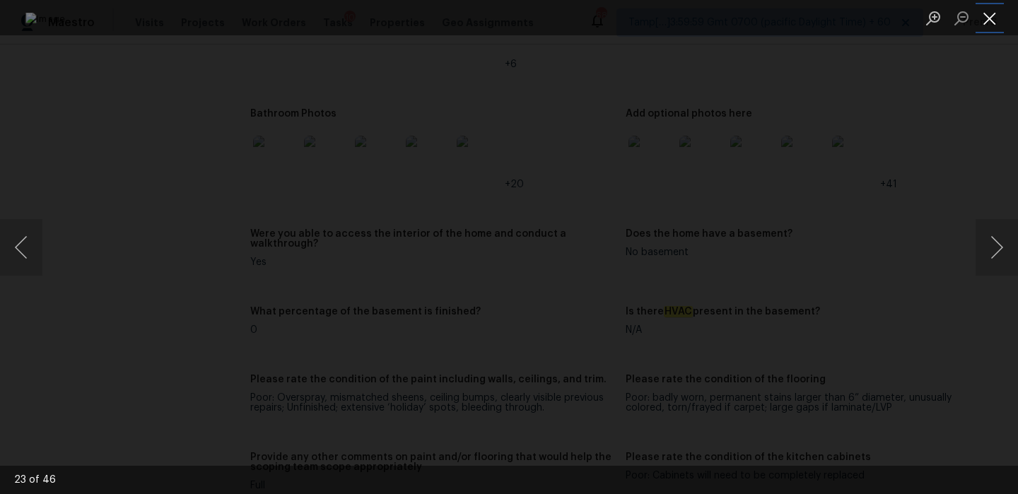
click at [986, 23] on button "Close lightbox" at bounding box center [989, 18] width 28 height 25
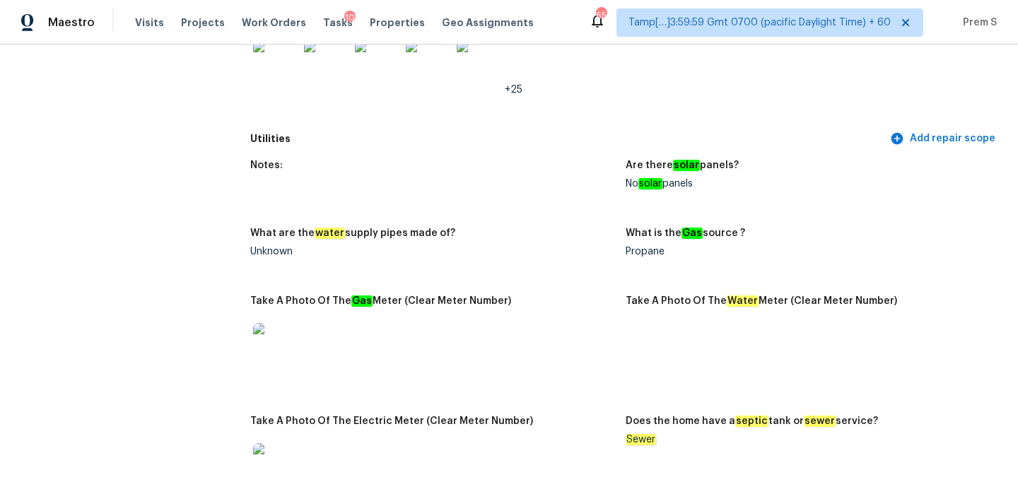
scroll to position [0, 0]
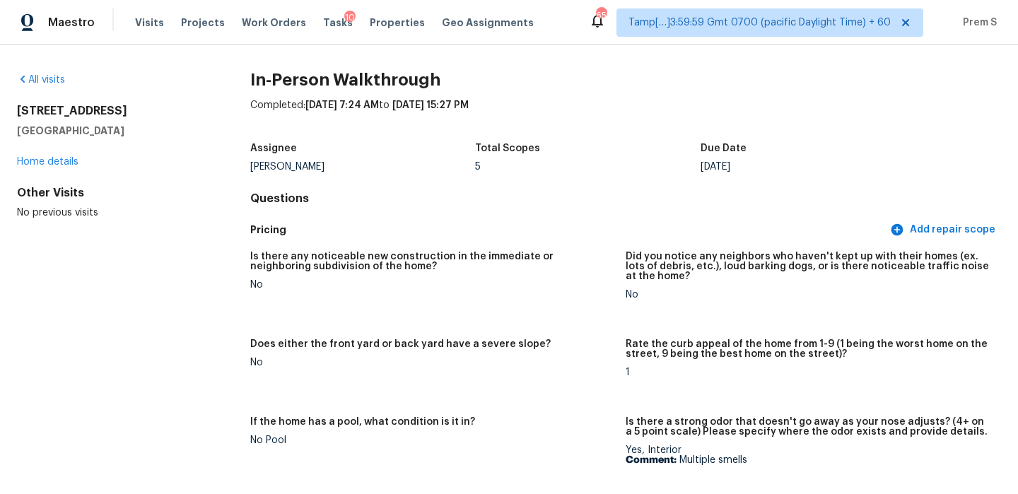
click at [59, 70] on div "All visits 4550 Delta Ave Jacksonville, FL 32205 Home details Other Visits No p…" at bounding box center [509, 270] width 1018 height 450
click at [49, 82] on link "All visits" at bounding box center [41, 80] width 48 height 10
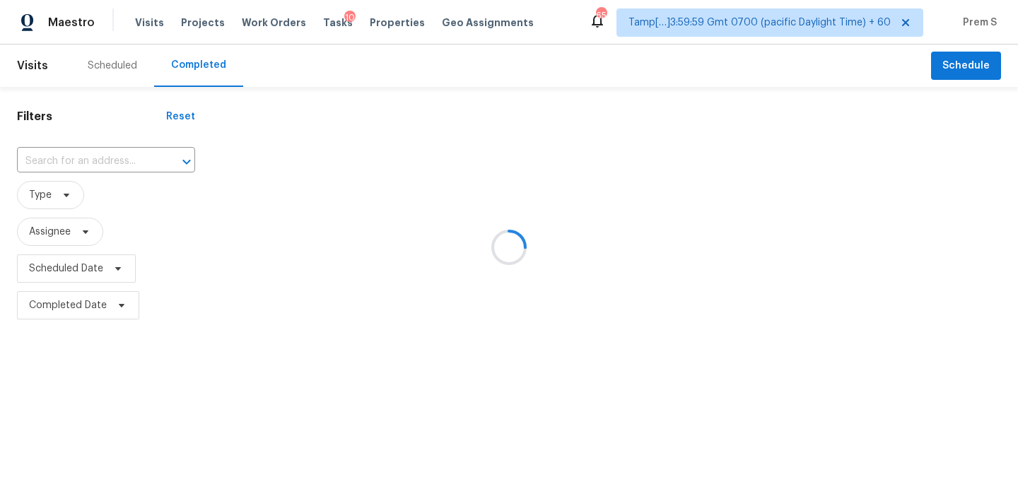
click at [122, 168] on div at bounding box center [509, 247] width 1018 height 494
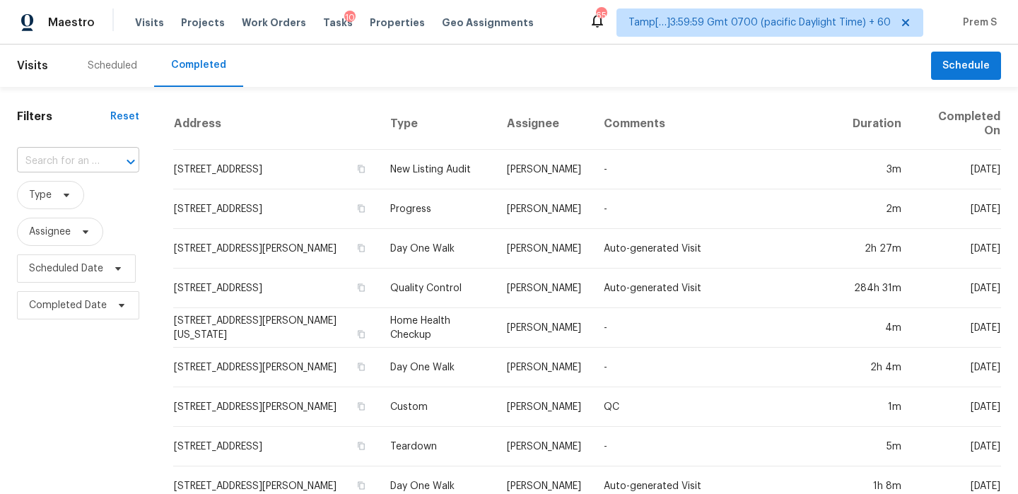
click at [107, 165] on div at bounding box center [120, 162] width 37 height 20
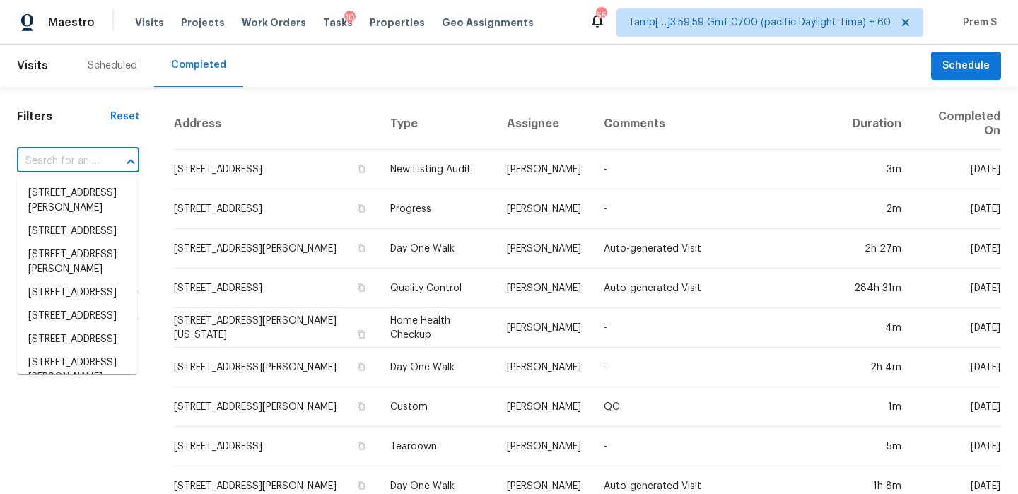
paste input "6372 W Fremont Dr, Littleton, CO 80128"
type input "6372 W Fremont Dr, Littleton, CO 80128"
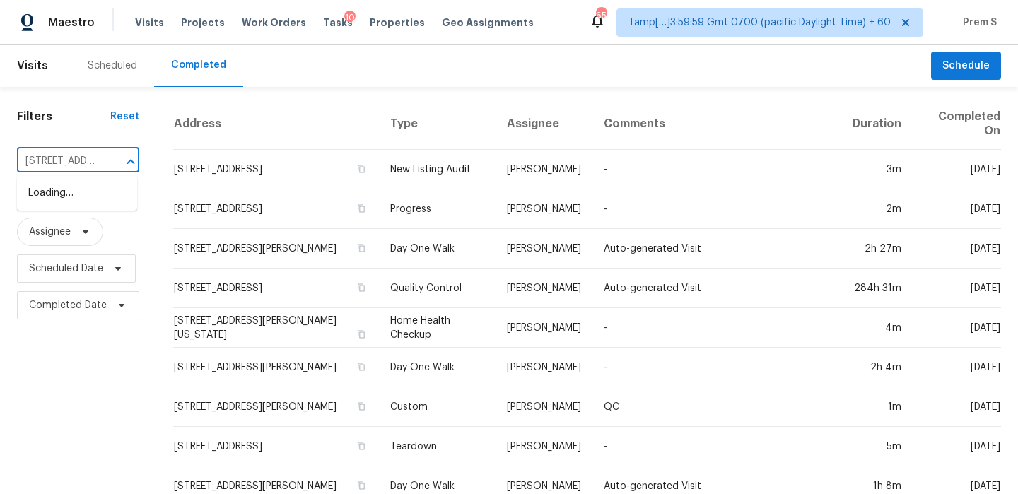
scroll to position [0, 111]
click at [89, 201] on li "6372 W Fremont Dr, Littleton, CO 80128" at bounding box center [77, 193] width 120 height 23
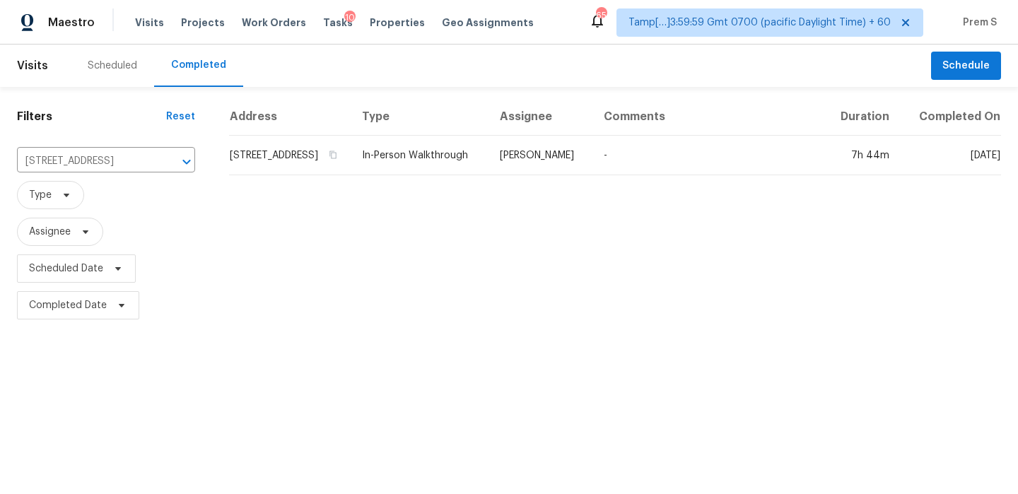
click at [266, 175] on td "6372 W Fremont Dr, Littleton, CO 80128" at bounding box center [290, 156] width 122 height 40
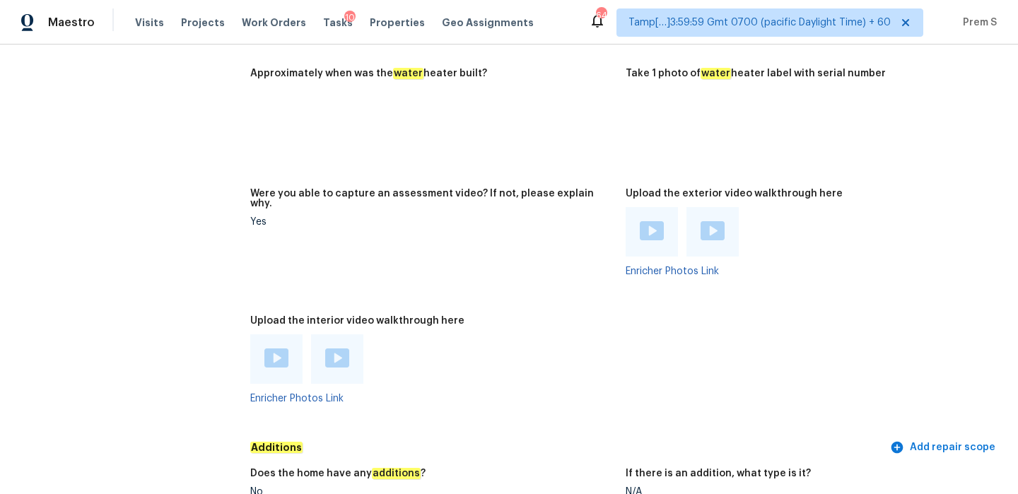
scroll to position [3074, 0]
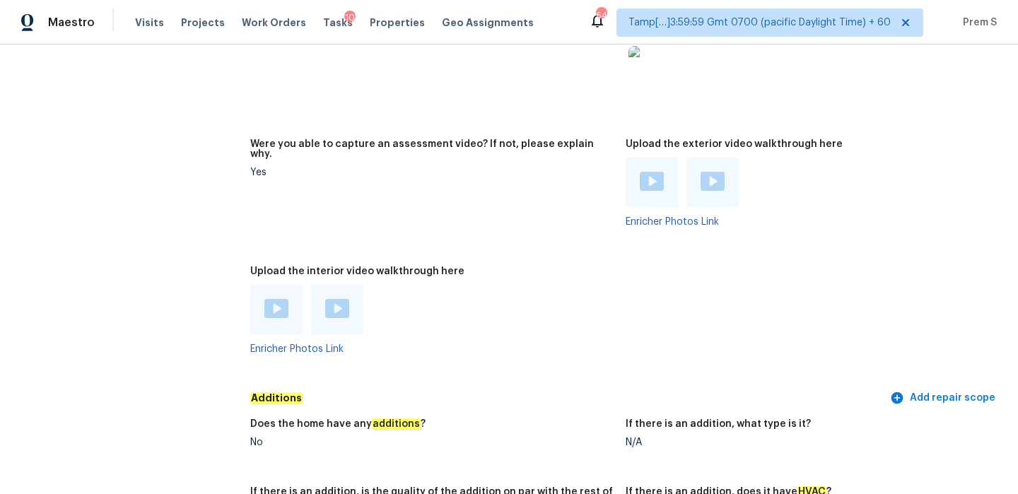
click at [278, 299] on img at bounding box center [276, 308] width 24 height 19
click at [336, 299] on img at bounding box center [337, 308] width 24 height 19
click at [339, 299] on img at bounding box center [337, 308] width 24 height 19
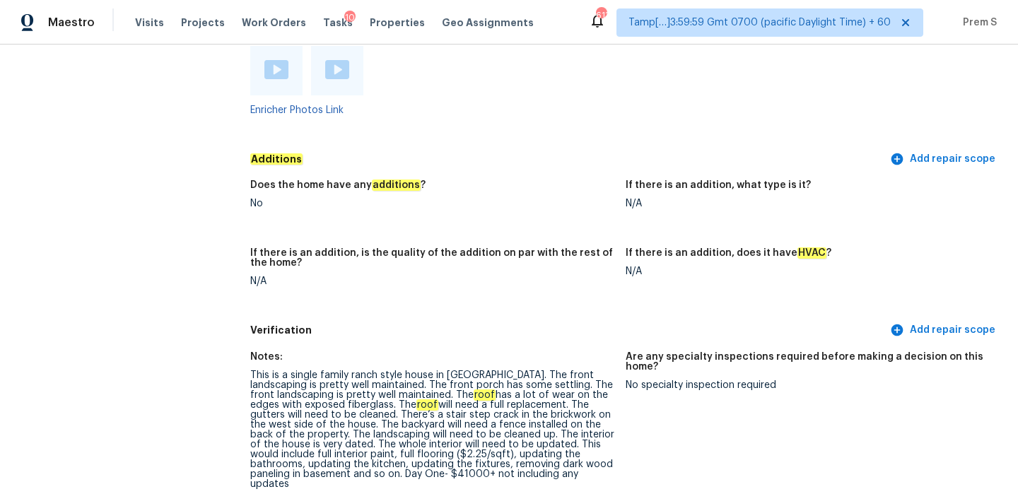
scroll to position [3295, 0]
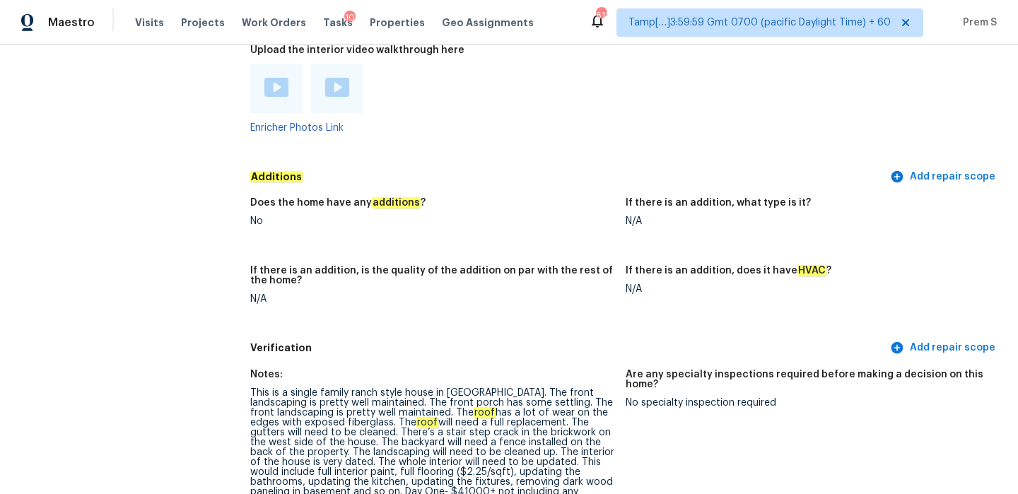
click at [276, 78] on img at bounding box center [276, 87] width 24 height 19
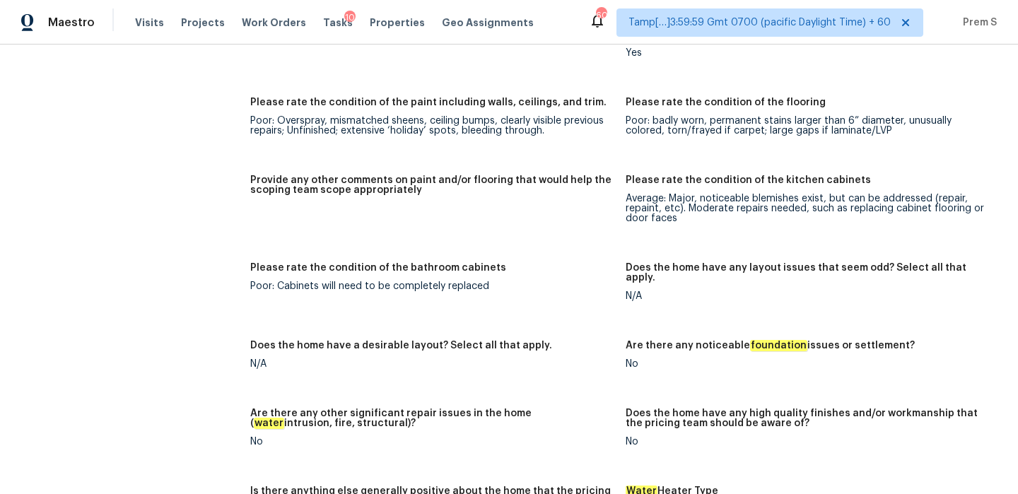
scroll to position [2176, 0]
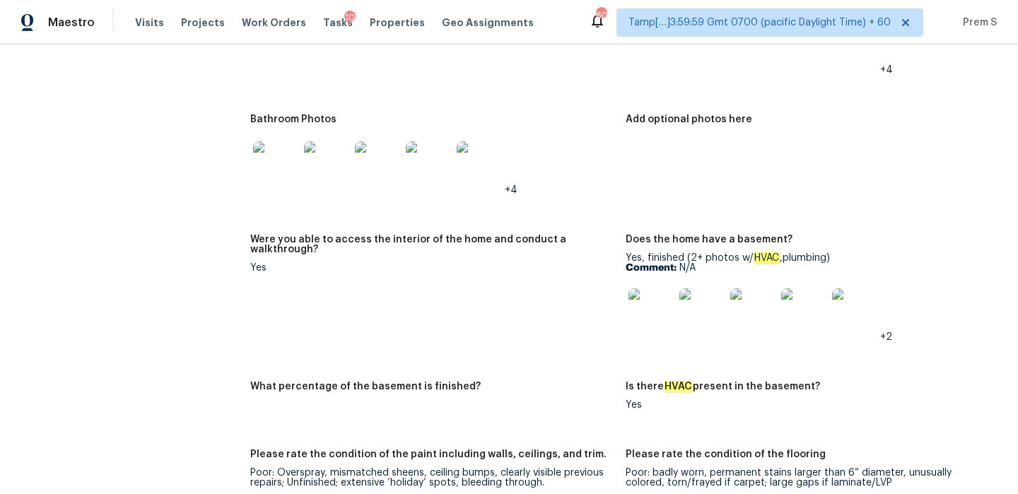
click at [270, 159] on img at bounding box center [275, 163] width 45 height 45
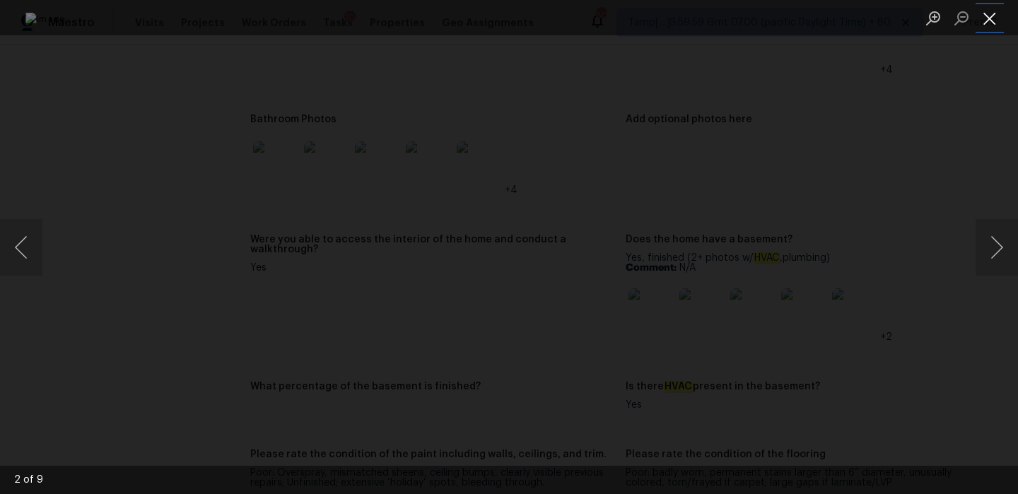
click at [992, 18] on button "Close lightbox" at bounding box center [989, 18] width 28 height 25
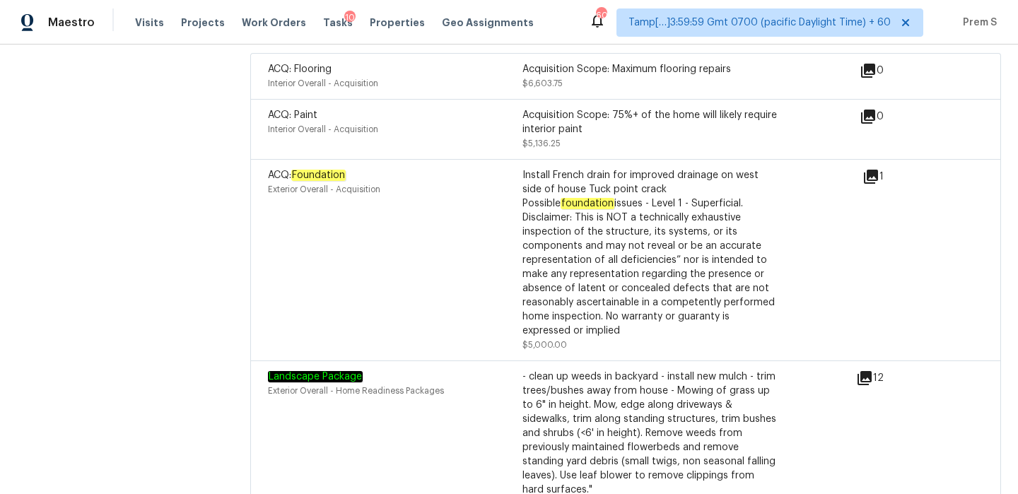
scroll to position [4040, 0]
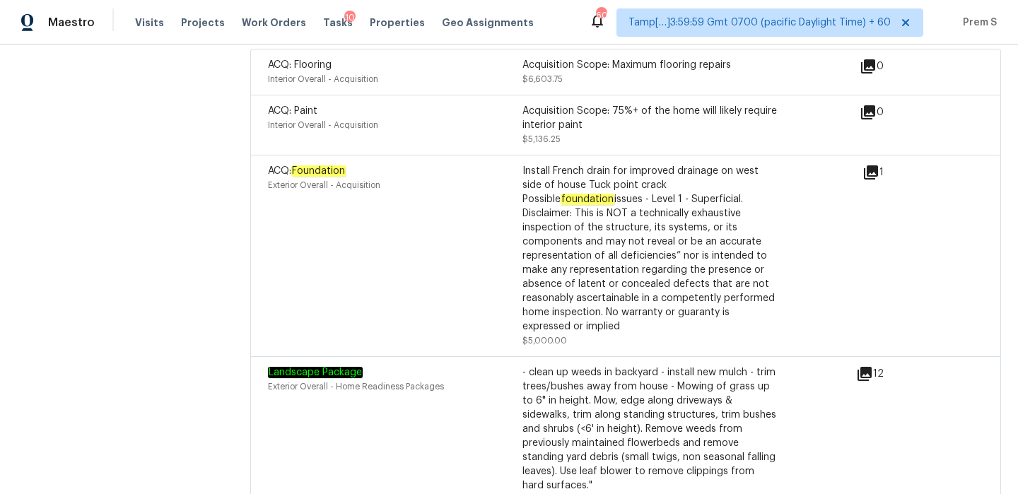
click at [878, 165] on icon at bounding box center [871, 172] width 14 height 14
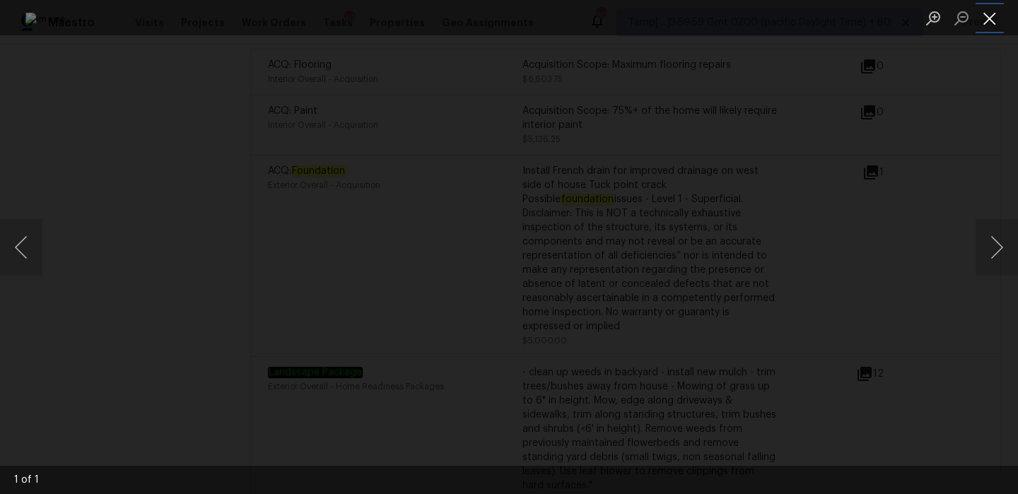
click at [992, 12] on button "Close lightbox" at bounding box center [989, 18] width 28 height 25
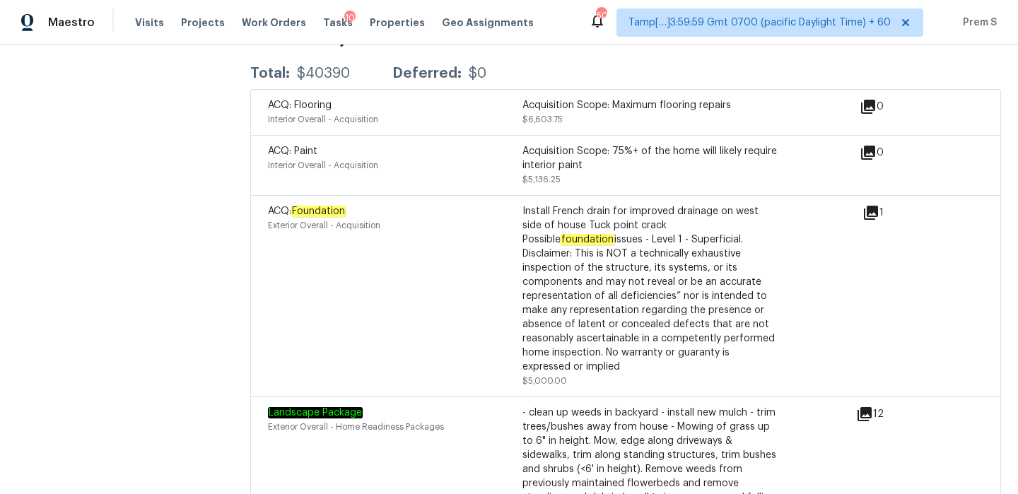
scroll to position [4277, 0]
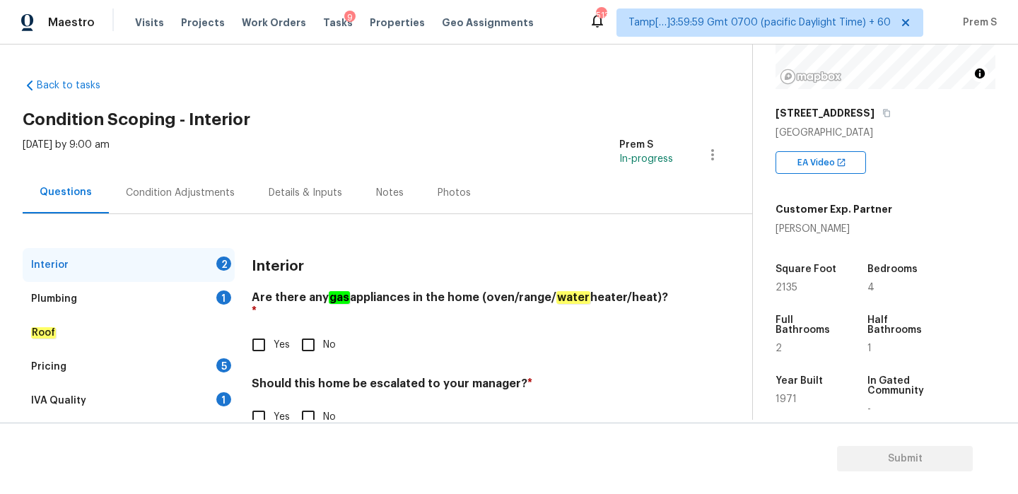
scroll to position [345, 0]
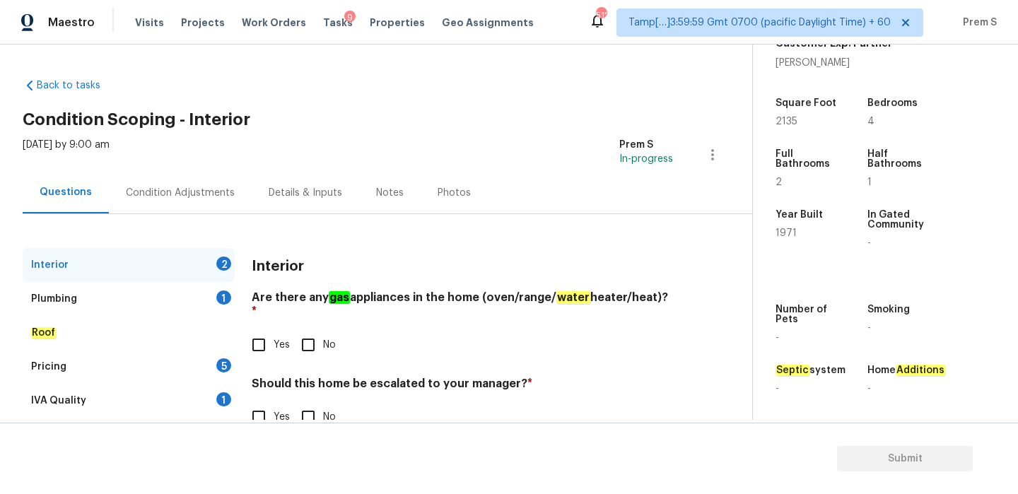
click at [274, 338] on span "Yes" at bounding box center [282, 345] width 16 height 15
click at [274, 332] on input "Yes" at bounding box center [259, 345] width 30 height 30
checkbox input "true"
click at [312, 409] on input "No" at bounding box center [308, 417] width 30 height 30
checkbox input "true"
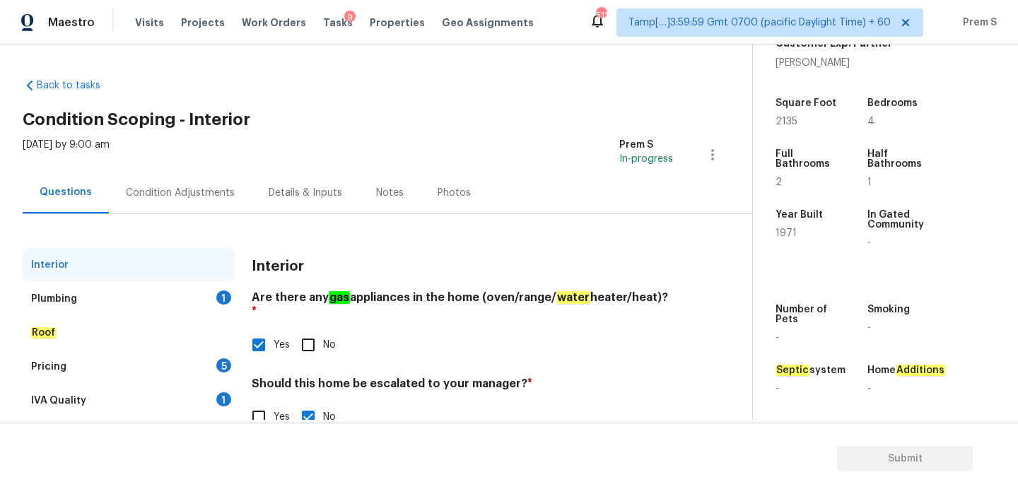
click at [232, 301] on div "Plumbing 1" at bounding box center [129, 299] width 212 height 34
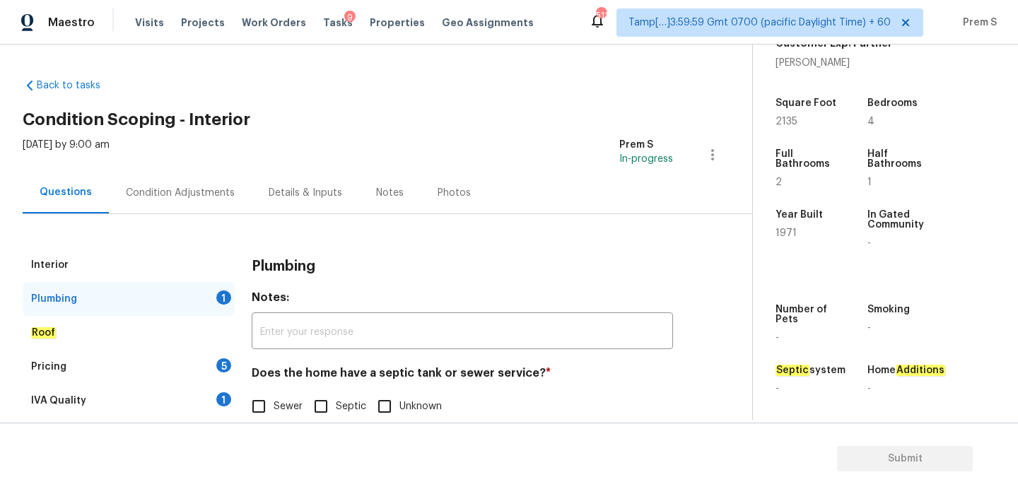
scroll to position [36, 0]
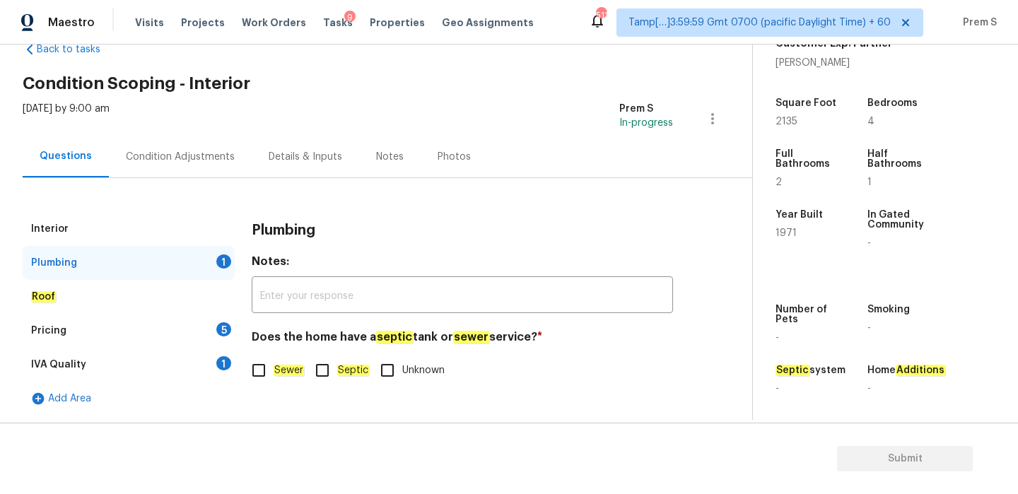
click at [262, 372] on input "Sewer" at bounding box center [259, 371] width 30 height 30
checkbox input "true"
click at [223, 336] on div "5" at bounding box center [223, 329] width 15 height 14
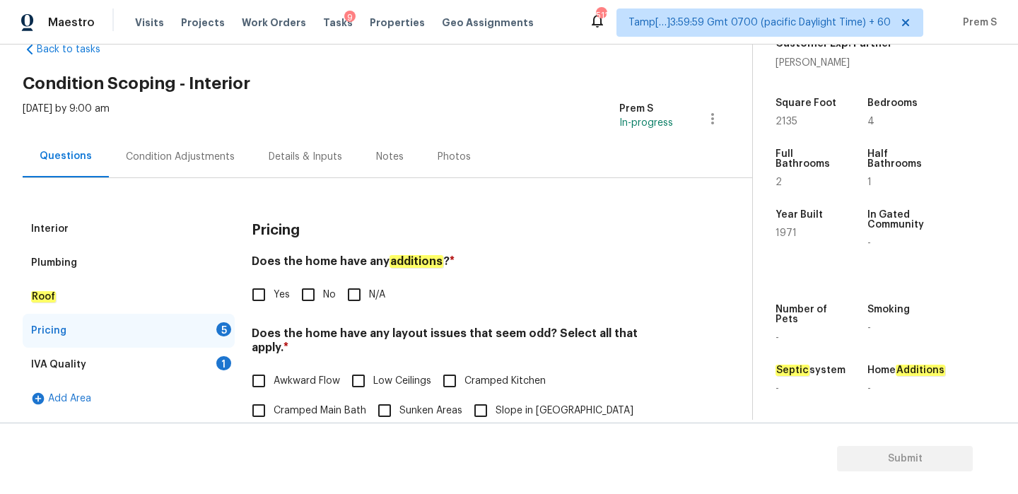
click at [323, 300] on span "No" at bounding box center [329, 295] width 13 height 15
click at [322, 300] on input "No" at bounding box center [308, 295] width 30 height 30
checkbox input "true"
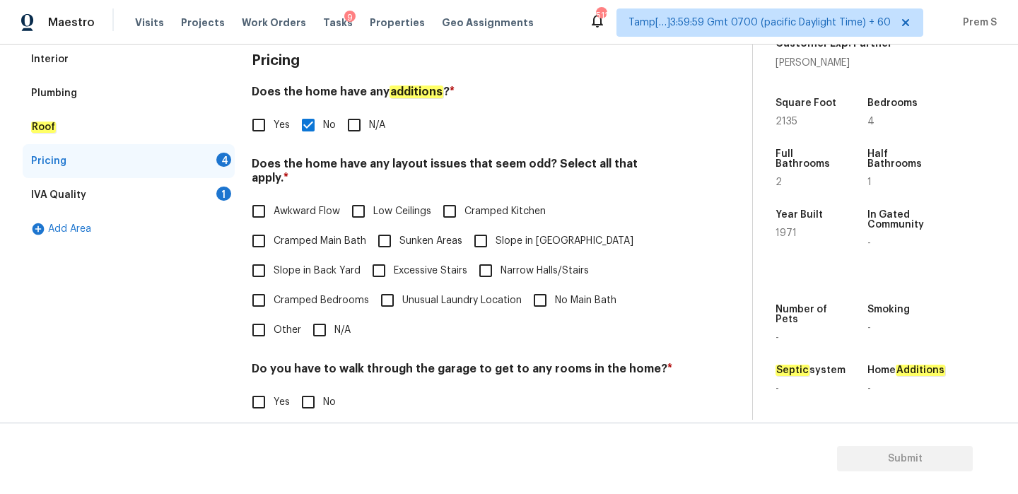
click at [323, 315] on input "N/A" at bounding box center [320, 330] width 30 height 30
checkbox input "true"
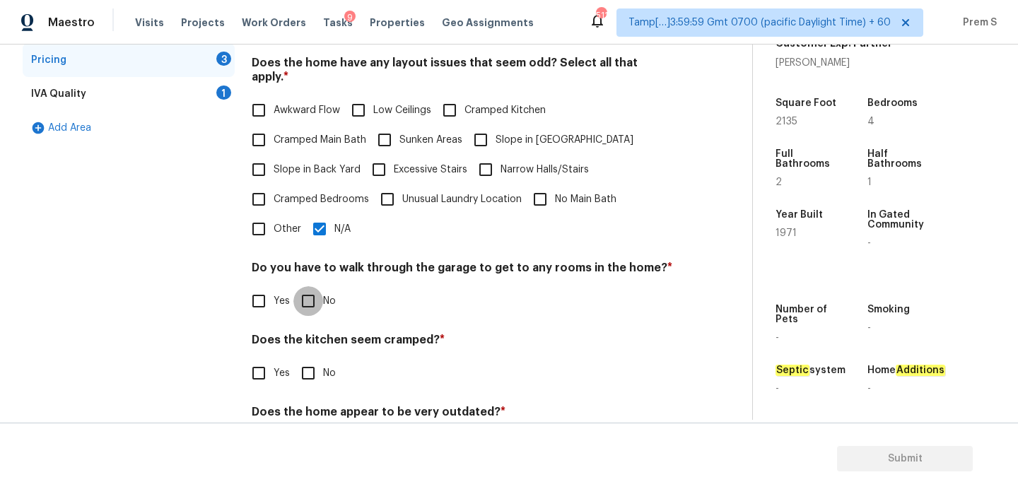
click at [308, 286] on input "No" at bounding box center [308, 301] width 30 height 30
checkbox input "true"
click at [309, 362] on input "No" at bounding box center [308, 373] width 30 height 30
checkbox input "true"
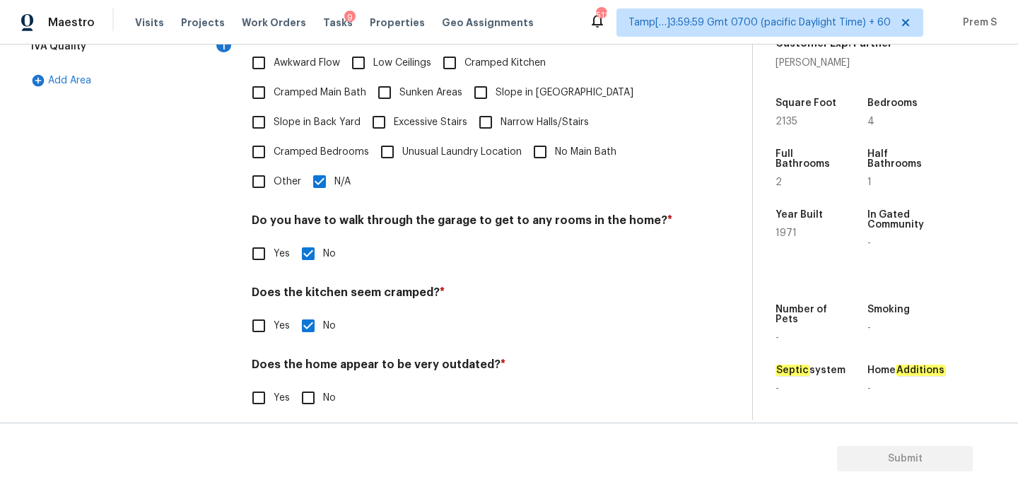
click at [305, 383] on input "No" at bounding box center [308, 398] width 30 height 30
checkbox input "true"
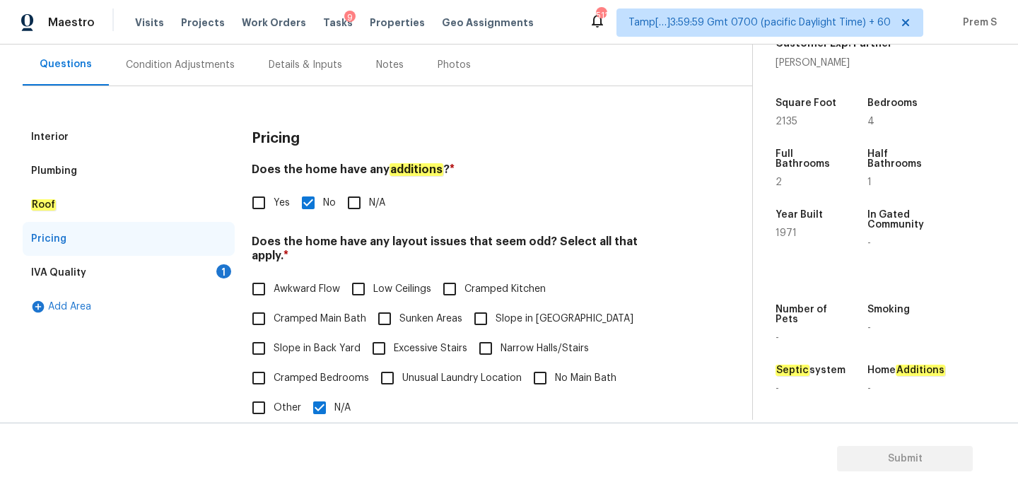
click at [222, 266] on div "1" at bounding box center [223, 271] width 15 height 14
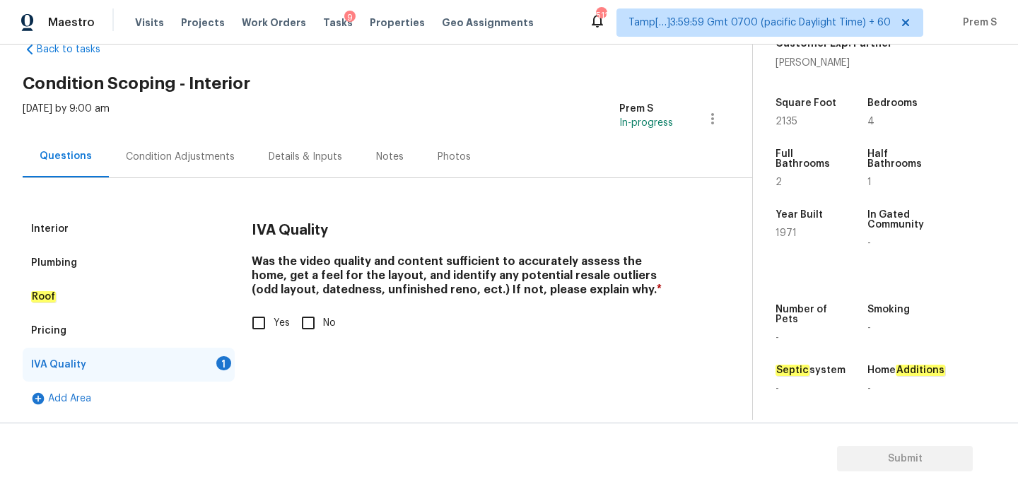
click at [251, 329] on input "Yes" at bounding box center [259, 323] width 30 height 30
checkbox input "true"
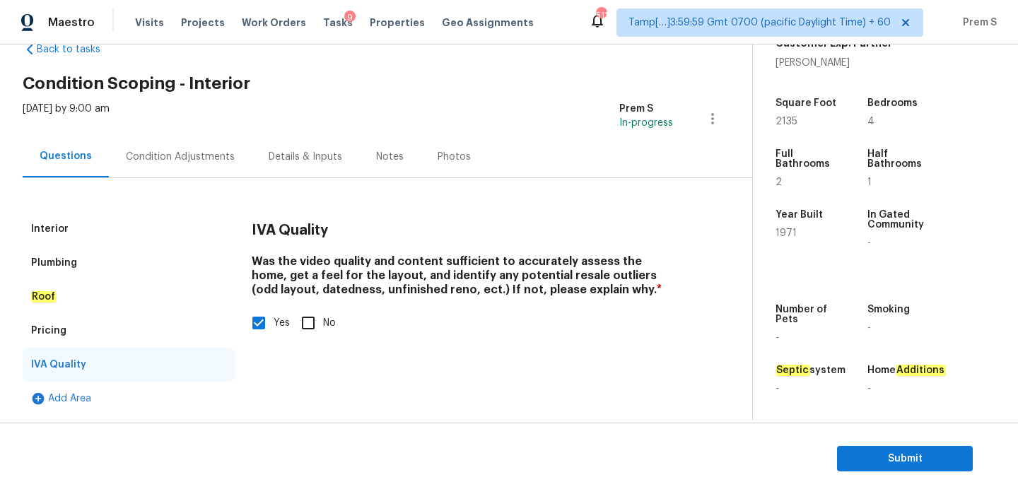
click at [204, 156] on div "Condition Adjustments" at bounding box center [180, 157] width 109 height 14
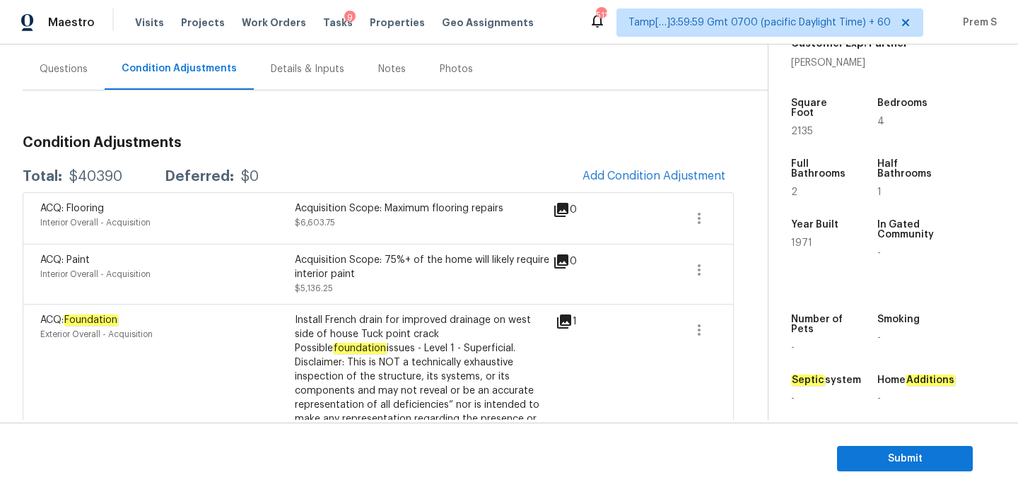
scroll to position [146, 0]
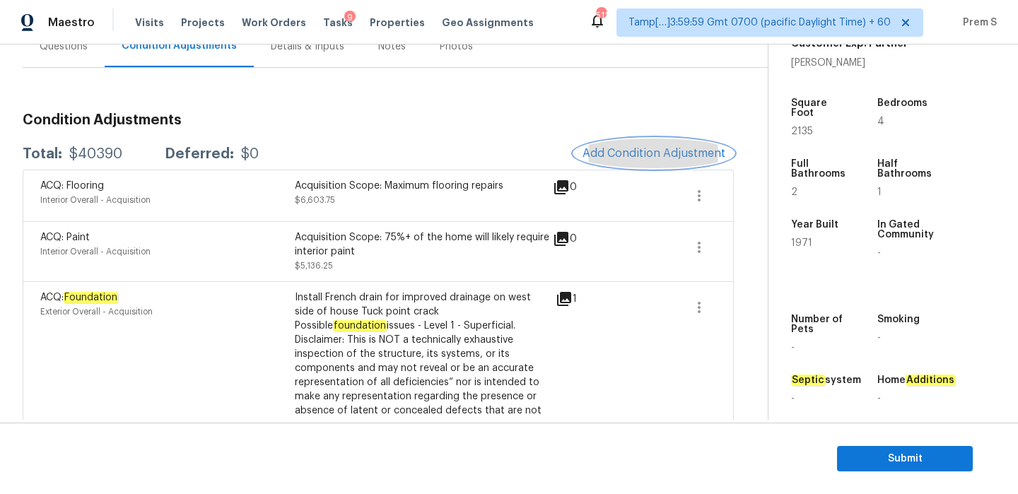
click at [619, 162] on button "Add Condition Adjustment" at bounding box center [654, 154] width 160 height 30
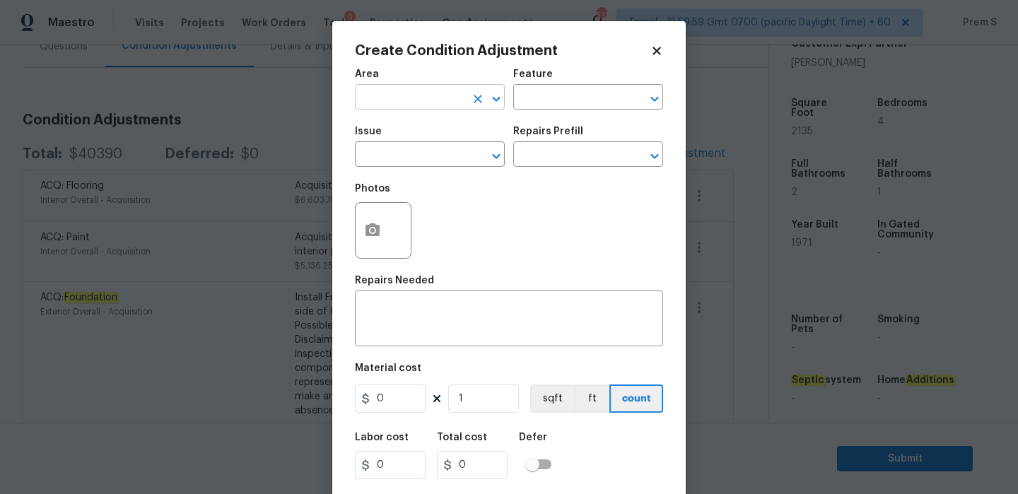
click at [413, 95] on input "text" at bounding box center [410, 99] width 110 height 22
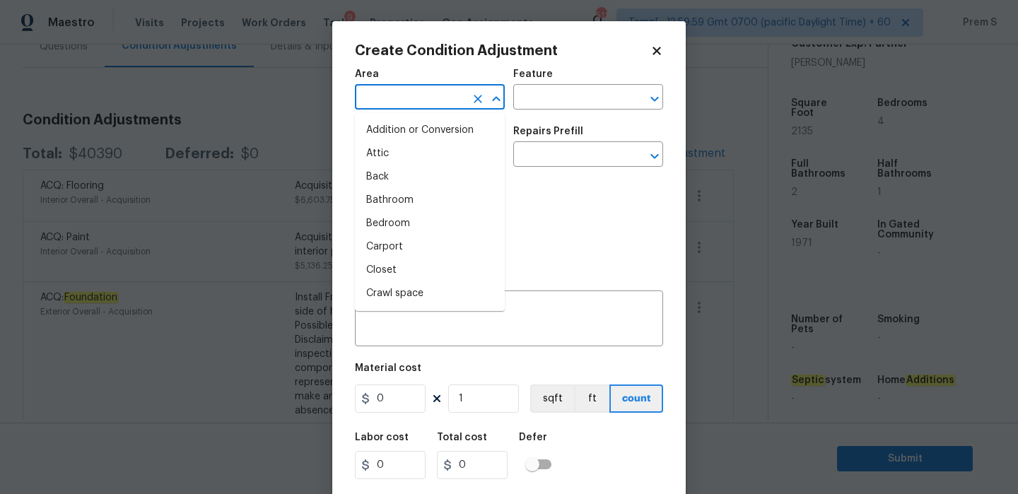
type input "i"
type input "nt"
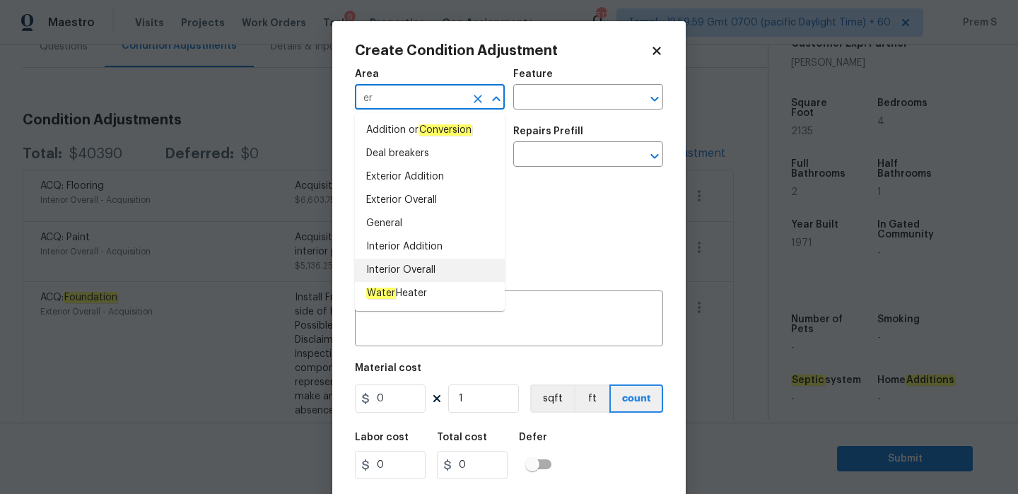
click at [421, 268] on li "Interior Overall" at bounding box center [430, 270] width 150 height 23
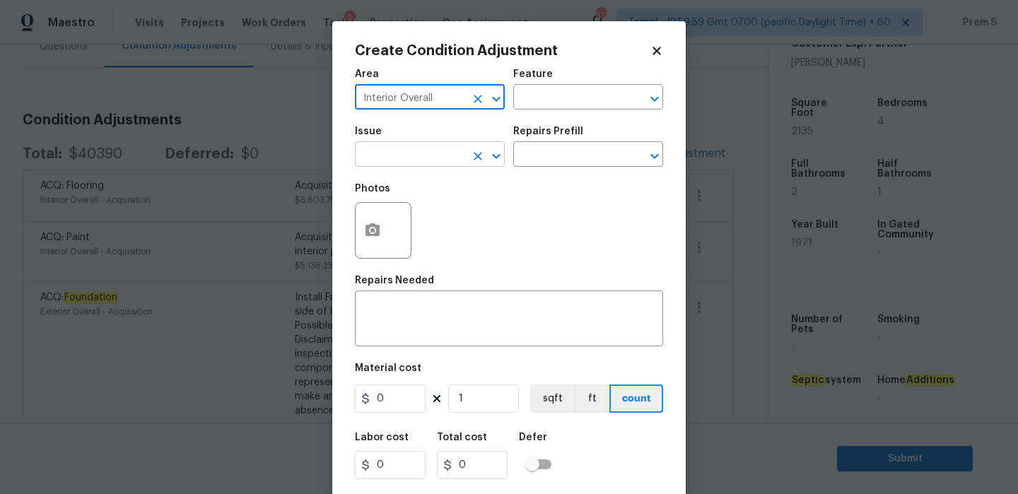
type input "Interior Overall"
click at [409, 156] on input "text" at bounding box center [410, 156] width 110 height 22
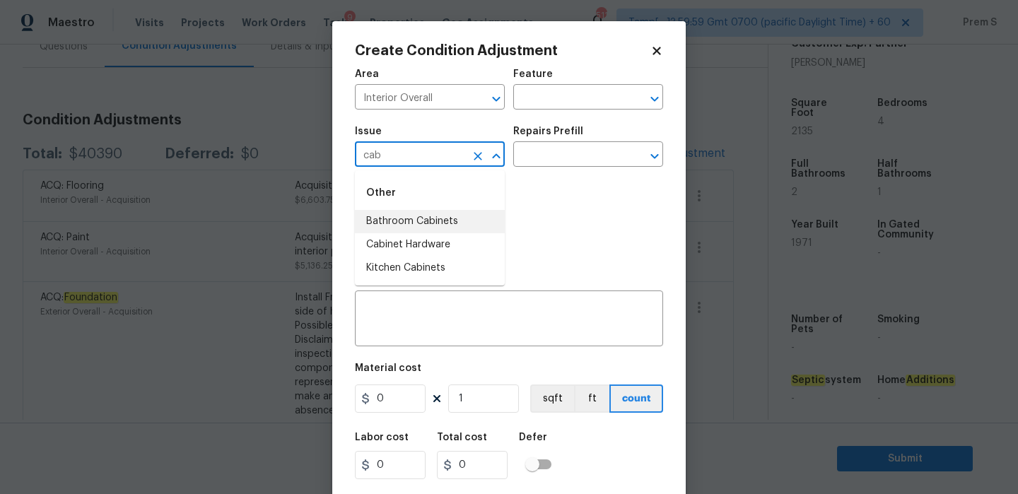
click at [445, 221] on li "Bathroom Cabinets" at bounding box center [430, 221] width 150 height 23
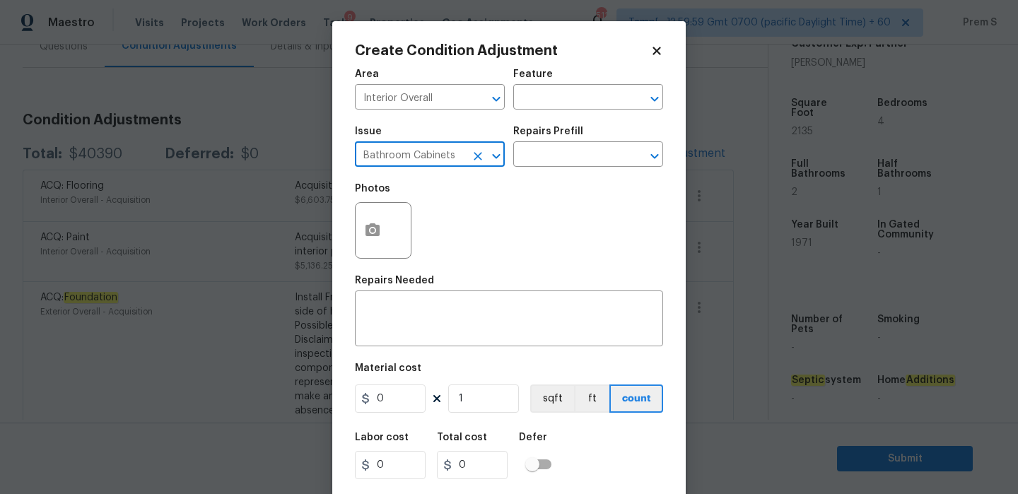
drag, startPoint x: 463, startPoint y: 160, endPoint x: 359, endPoint y: 160, distance: 103.9
click at [359, 160] on input "Bathroom Cabinets" at bounding box center [410, 156] width 110 height 22
type input "Bathroom Cabinets"
click at [408, 317] on textarea at bounding box center [508, 320] width 291 height 30
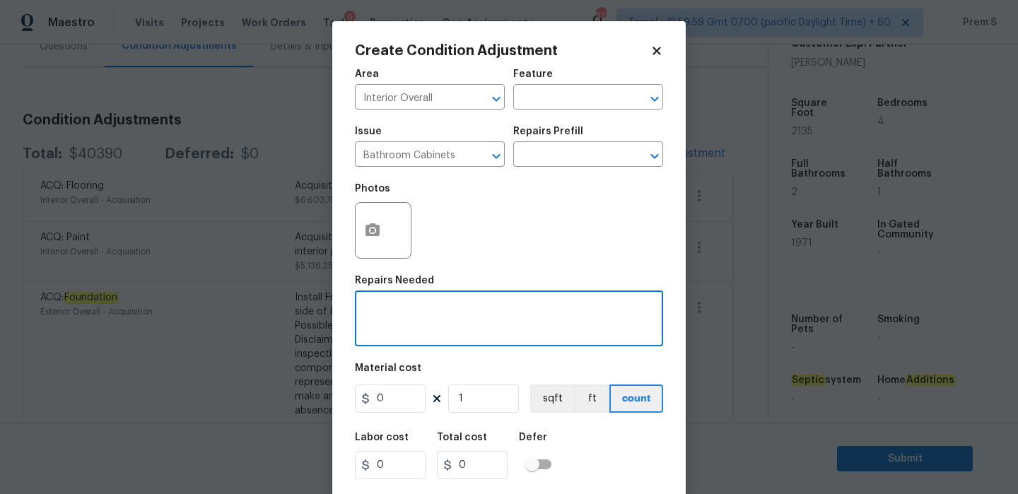
paste textarea "Bathroom Cabinets"
type textarea "Bathroom Cabinets repairs"
click at [382, 402] on input "0" at bounding box center [390, 399] width 71 height 28
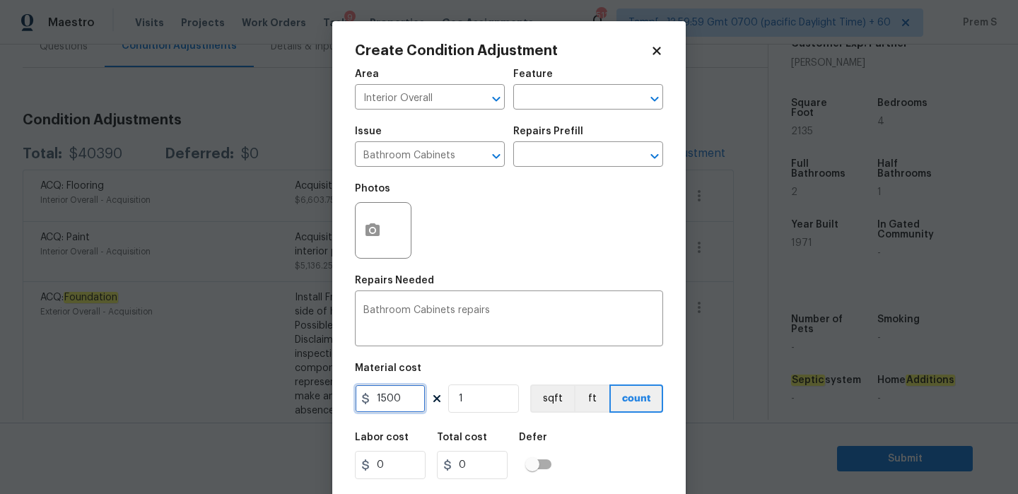
type input "1500"
click at [627, 460] on div "Labor cost 0 Total cost 0 Defer" at bounding box center [509, 456] width 308 height 64
type input "1500"
click at [374, 233] on icon "button" at bounding box center [372, 230] width 17 height 17
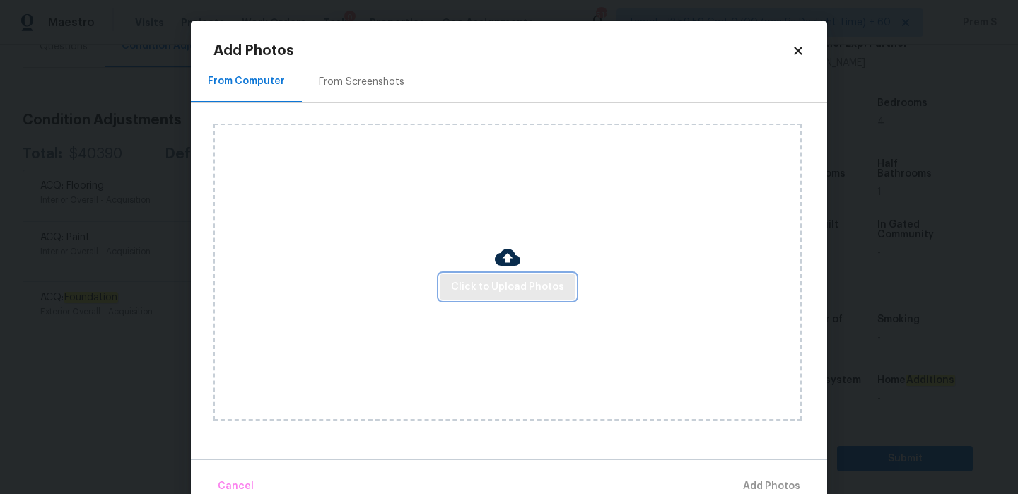
click at [475, 290] on span "Click to Upload Photos" at bounding box center [507, 288] width 113 height 18
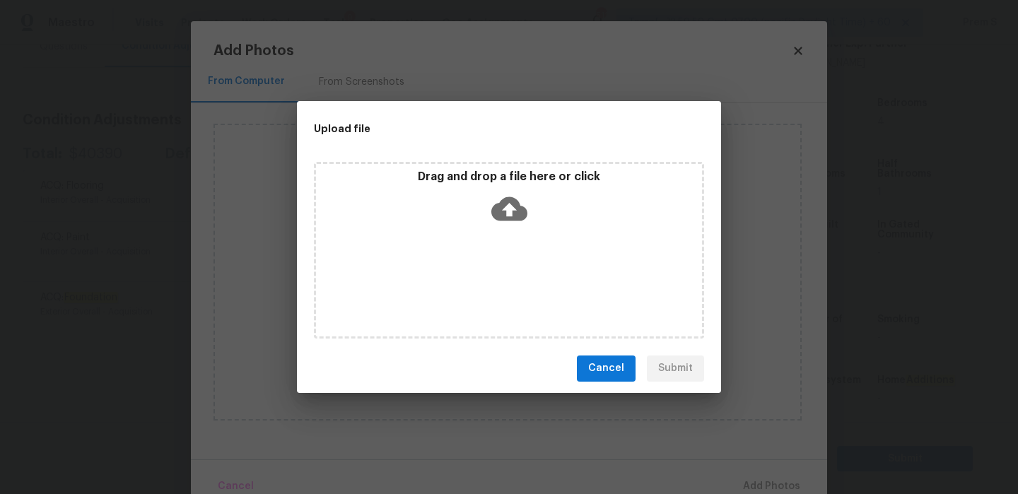
click at [508, 208] on icon at bounding box center [509, 209] width 36 height 36
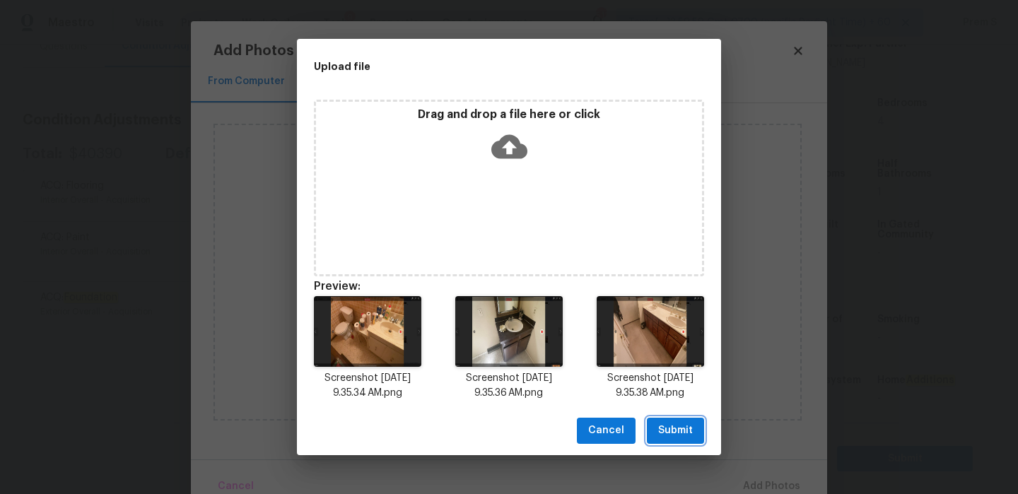
click at [689, 435] on span "Submit" at bounding box center [675, 431] width 35 height 18
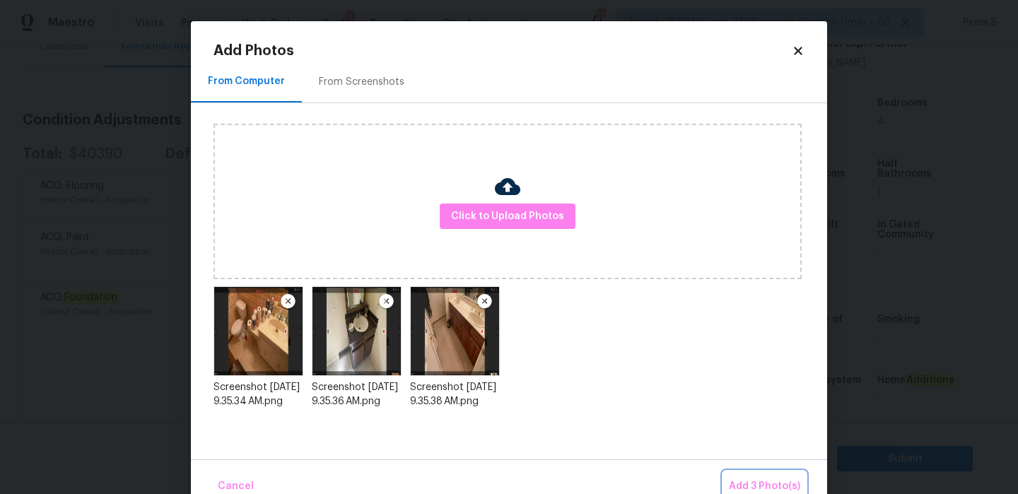
click at [769, 482] on span "Add 3 Photo(s)" at bounding box center [764, 487] width 71 height 18
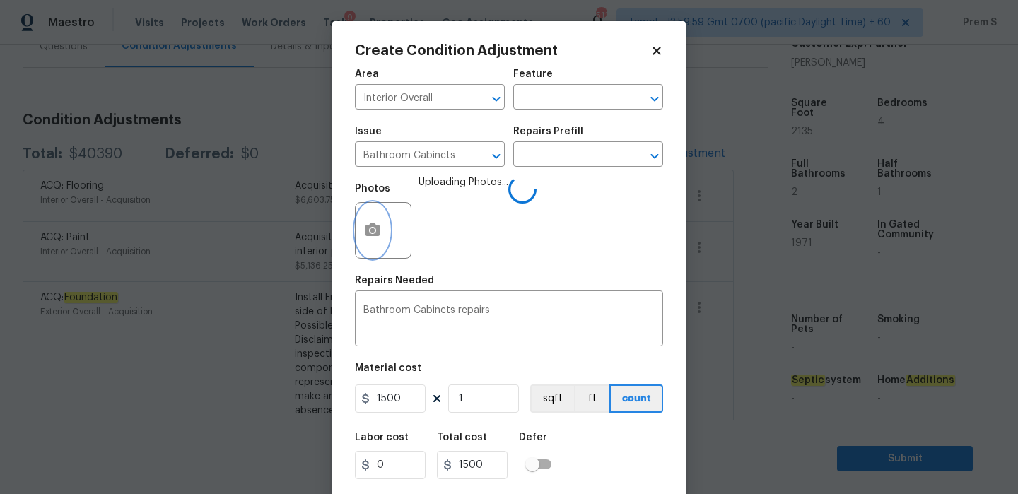
scroll to position [34, 0]
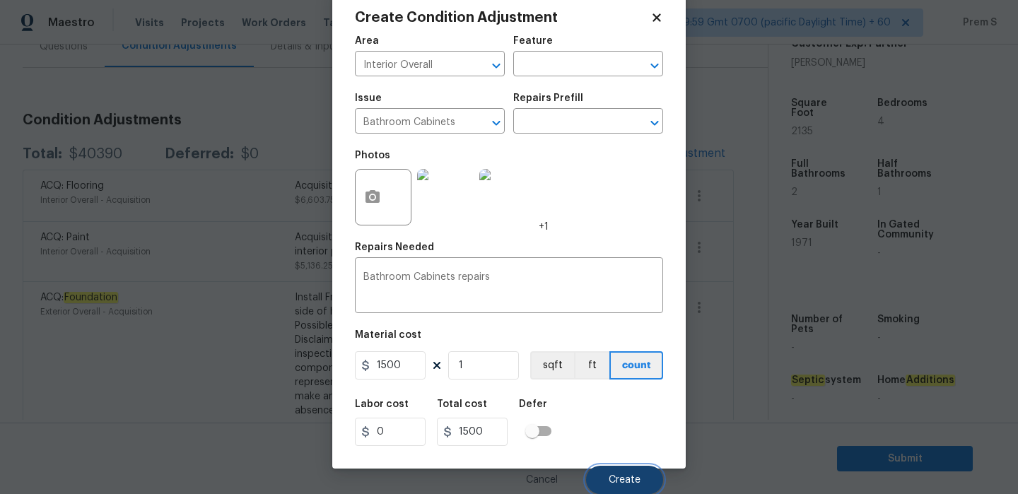
click at [619, 475] on span "Create" at bounding box center [625, 480] width 32 height 11
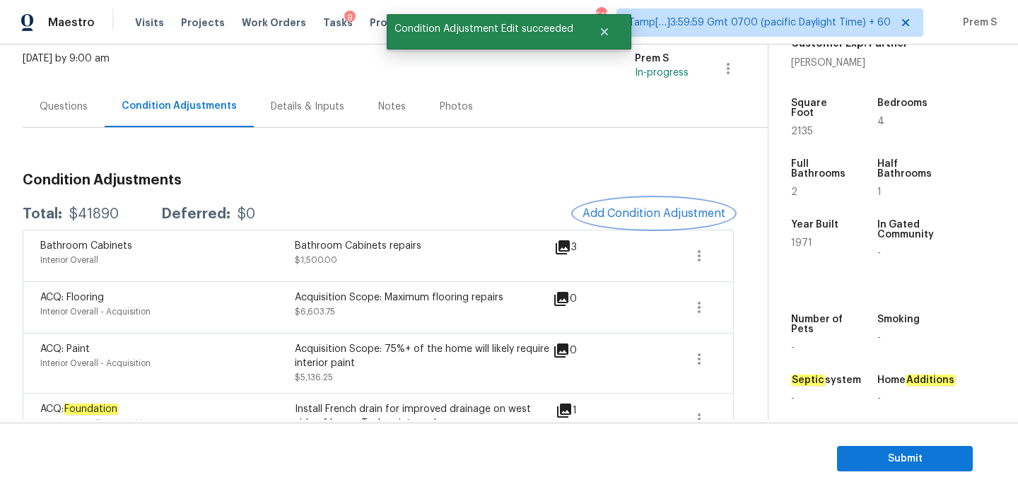
scroll to position [98, 0]
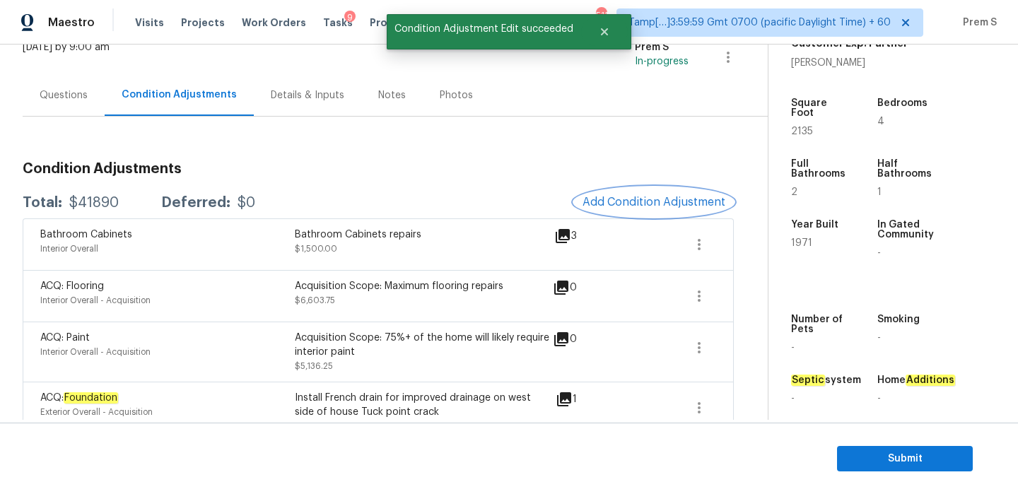
click at [623, 201] on span "Add Condition Adjustment" at bounding box center [653, 202] width 143 height 13
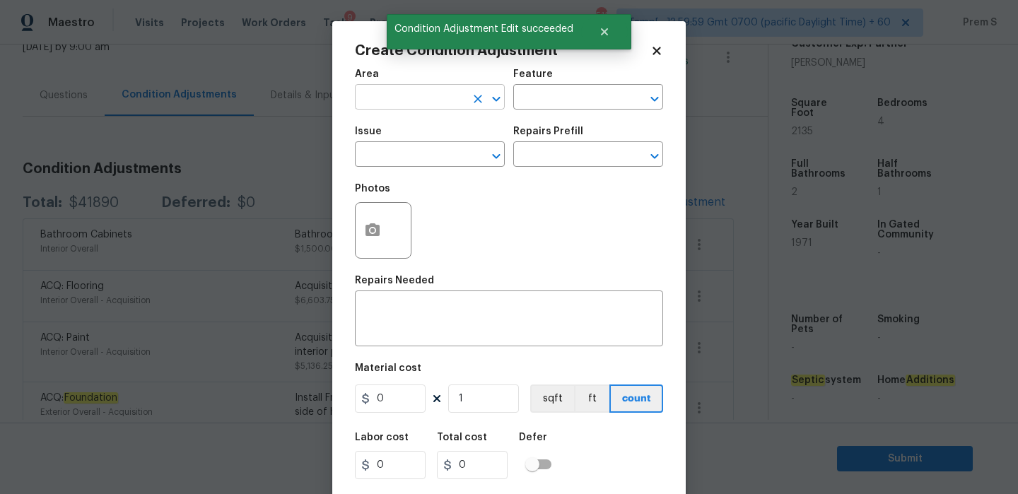
click at [420, 95] on input "text" at bounding box center [410, 99] width 110 height 22
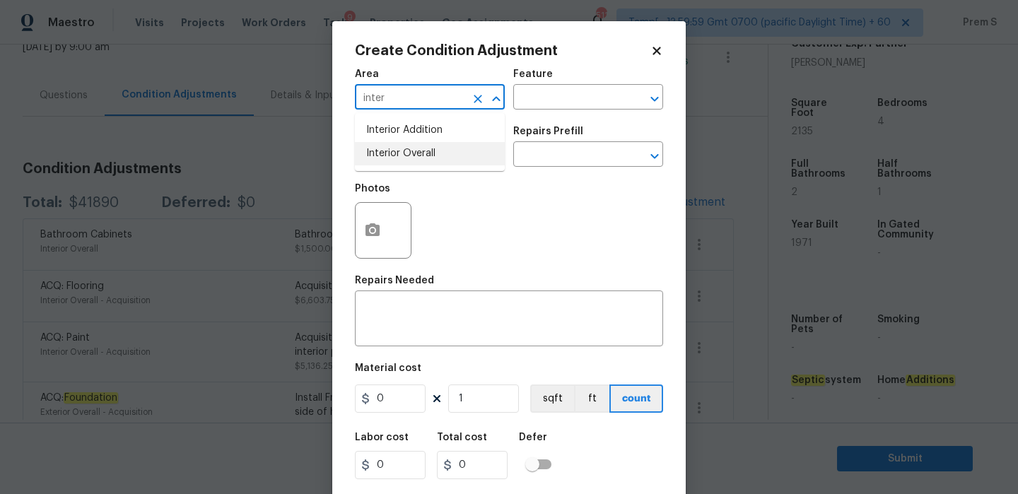
click at [445, 158] on li "Interior Overall" at bounding box center [430, 153] width 150 height 23
type input "Interior Overall"
click at [445, 158] on input "text" at bounding box center [410, 156] width 110 height 22
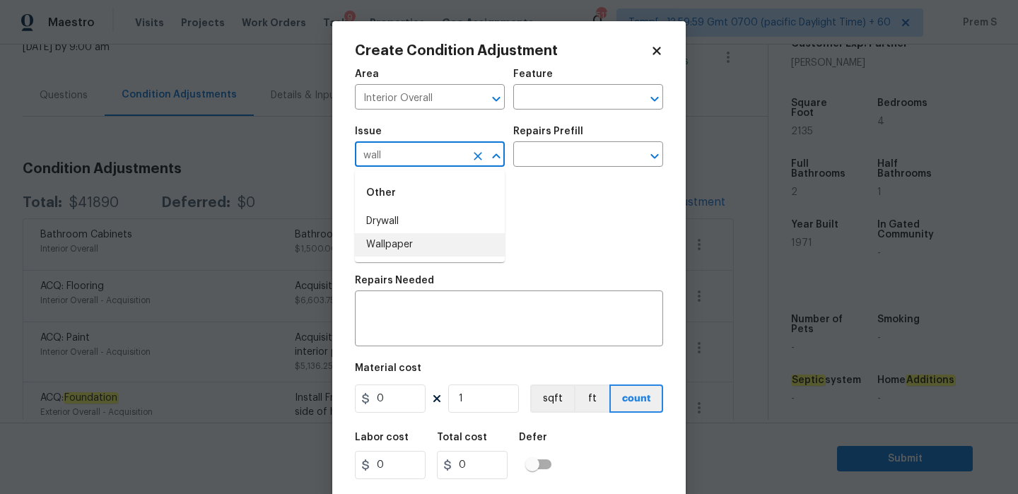
click at [438, 248] on li "Wallpaper" at bounding box center [430, 244] width 150 height 23
type input "Wallpaper"
click at [406, 325] on textarea at bounding box center [508, 320] width 291 height 30
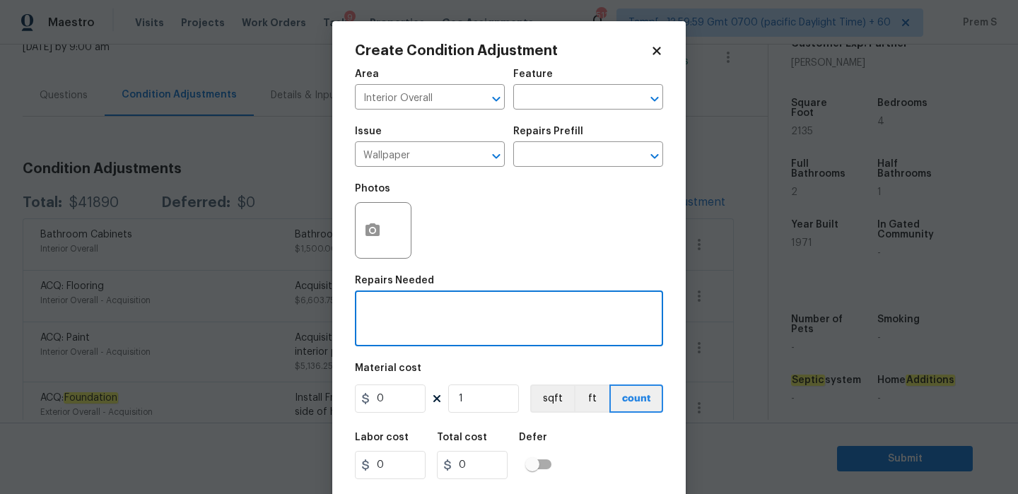
click at [406, 325] on textarea at bounding box center [508, 320] width 291 height 30
type textarea "wallpaper removal"
click at [395, 406] on input "0" at bounding box center [390, 399] width 71 height 28
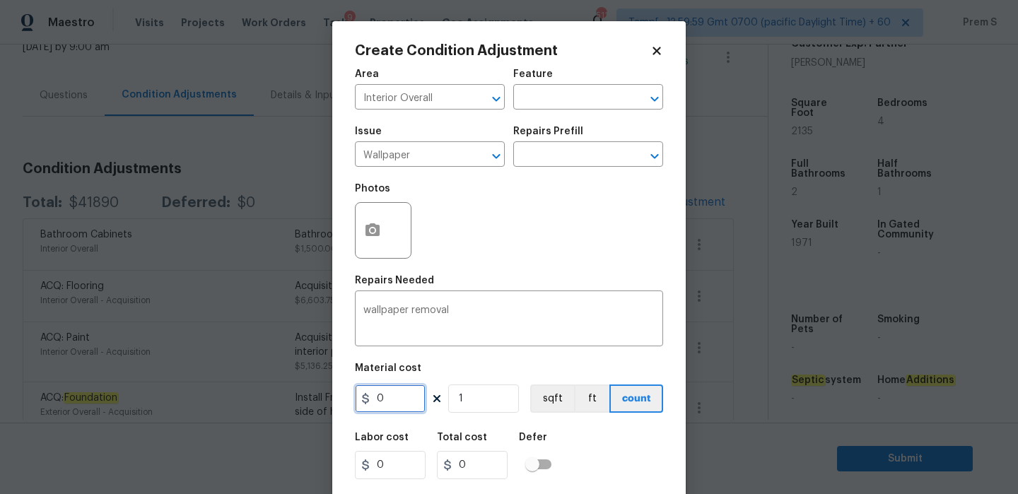
click at [395, 406] on input "0" at bounding box center [390, 399] width 71 height 28
type input "200"
click at [622, 465] on div "Labor cost 0 Total cost 200 Defer" at bounding box center [509, 456] width 308 height 64
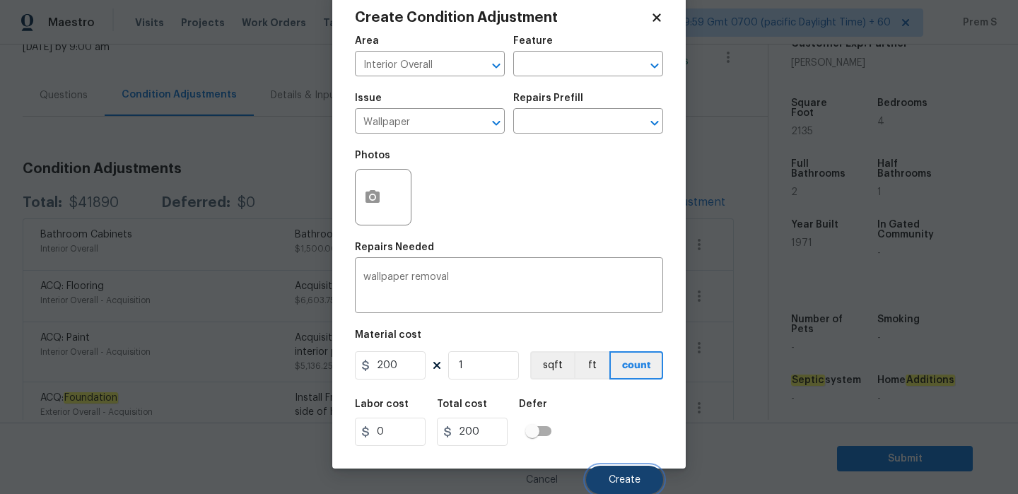
click at [619, 475] on span "Create" at bounding box center [625, 480] width 32 height 11
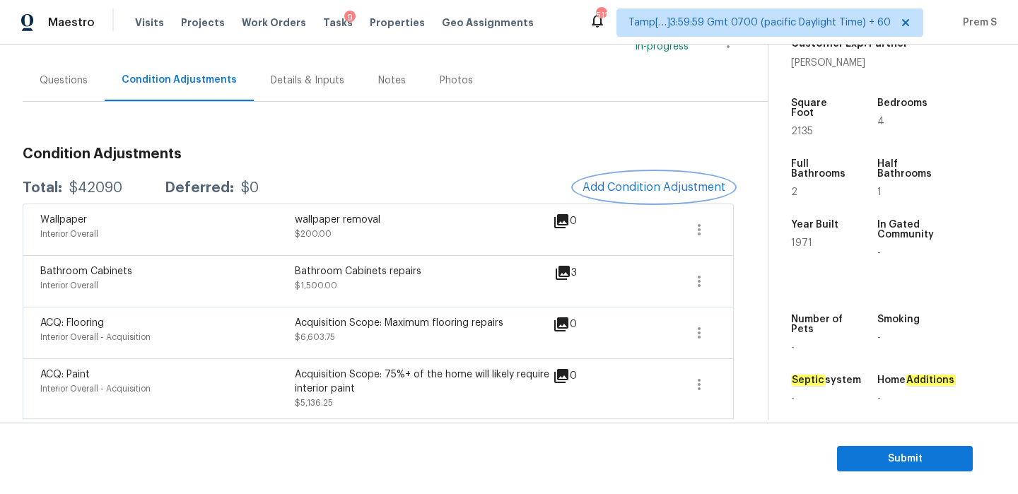
scroll to position [112, 0]
click at [72, 85] on div "Questions" at bounding box center [64, 81] width 48 height 14
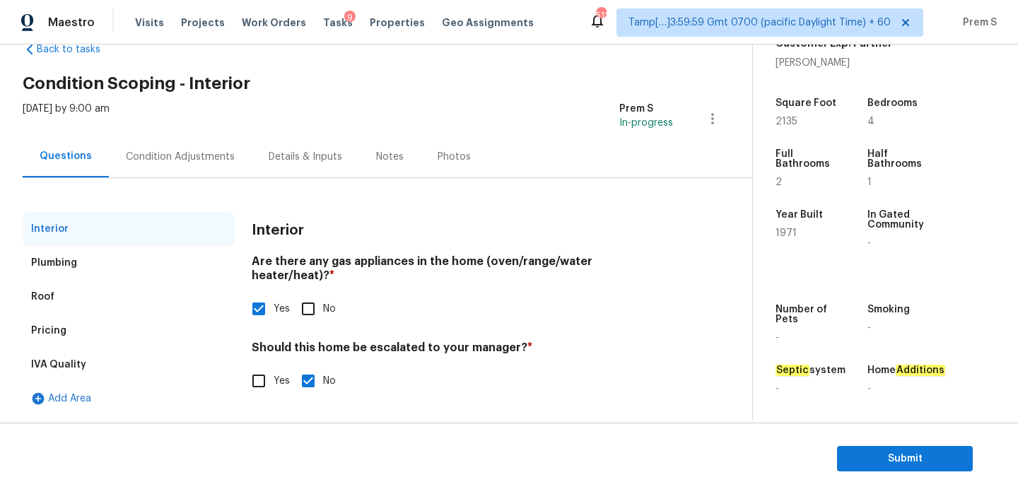
scroll to position [36, 0]
click at [258, 366] on input "Yes" at bounding box center [259, 381] width 30 height 30
checkbox input "true"
checkbox input "false"
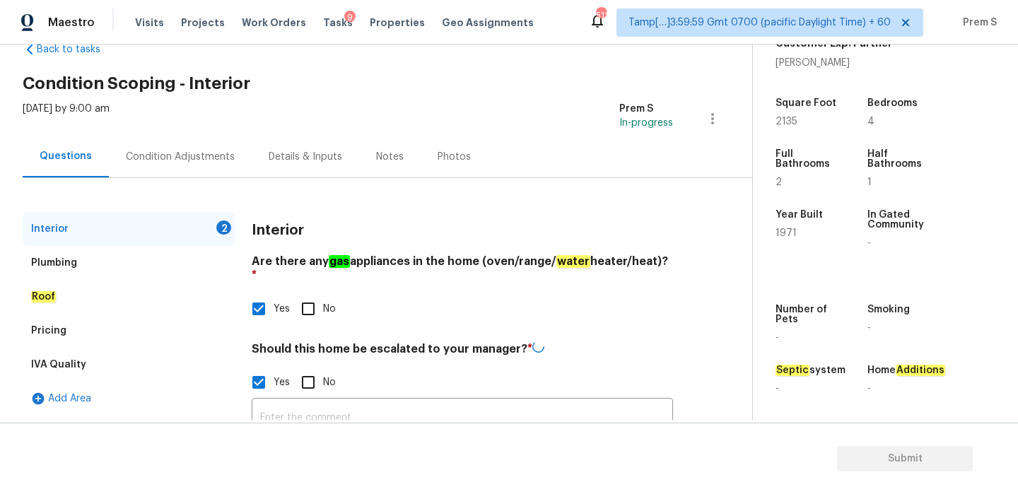
scroll to position [147, 0]
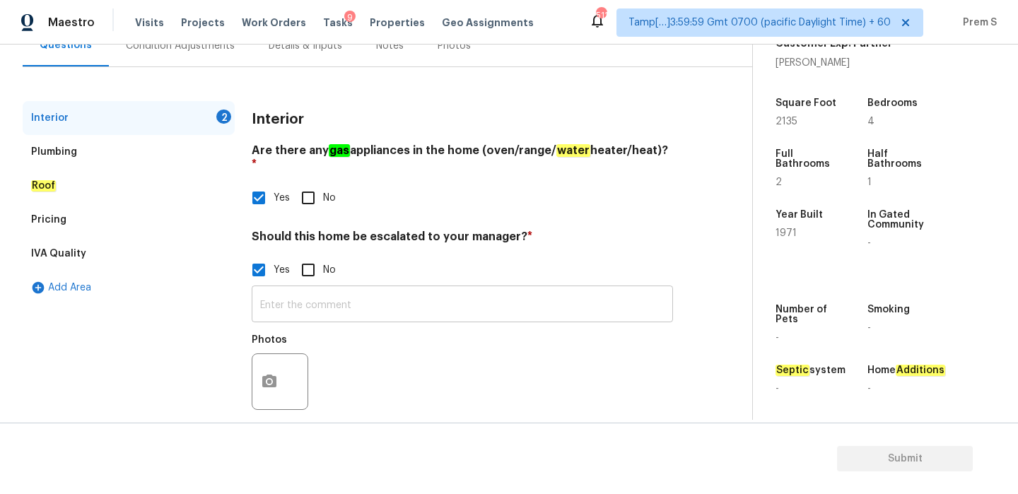
click at [356, 289] on input "text" at bounding box center [462, 305] width 421 height 33
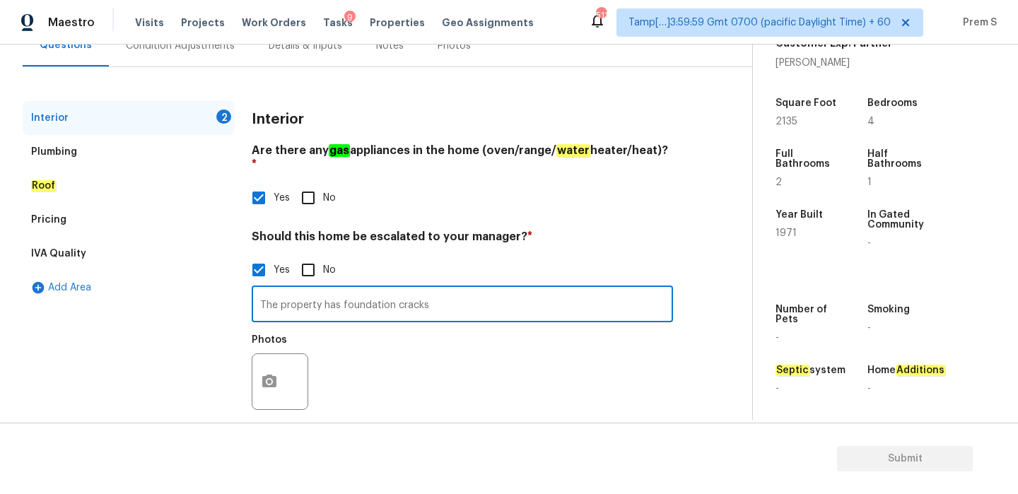
type input "The property has foundation cracks"
click at [264, 375] on icon "button" at bounding box center [269, 381] width 14 height 13
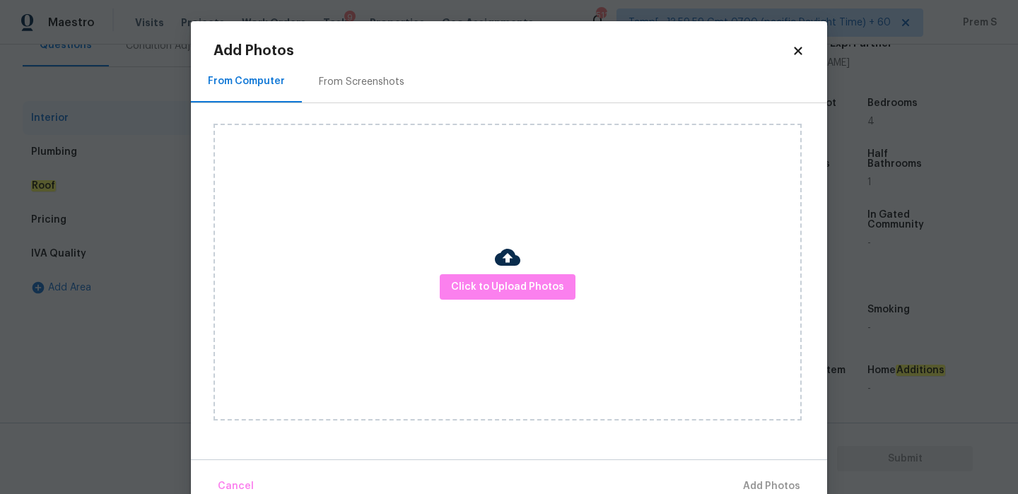
click at [486, 301] on div "Click to Upload Photos" at bounding box center [507, 272] width 588 height 297
click at [495, 282] on span "Click to Upload Photos" at bounding box center [507, 288] width 113 height 18
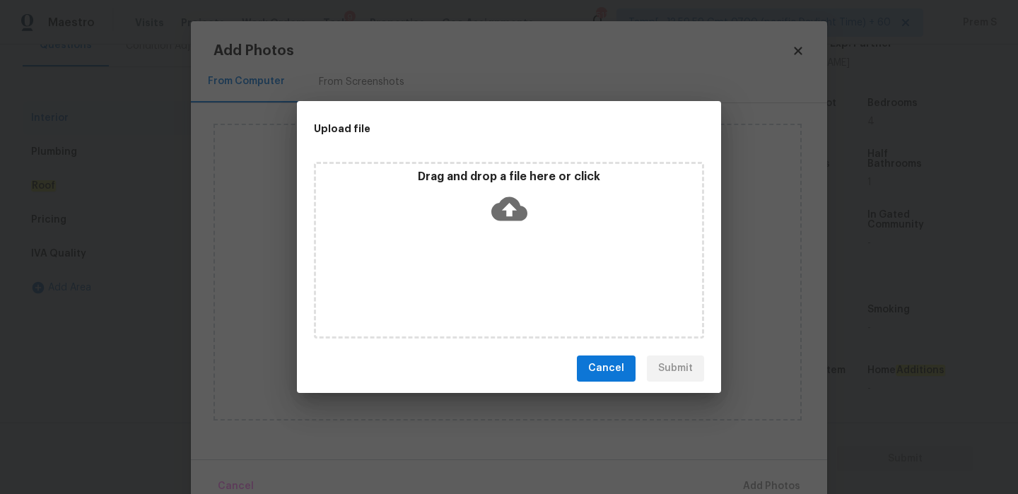
click at [520, 208] on icon at bounding box center [509, 209] width 36 height 24
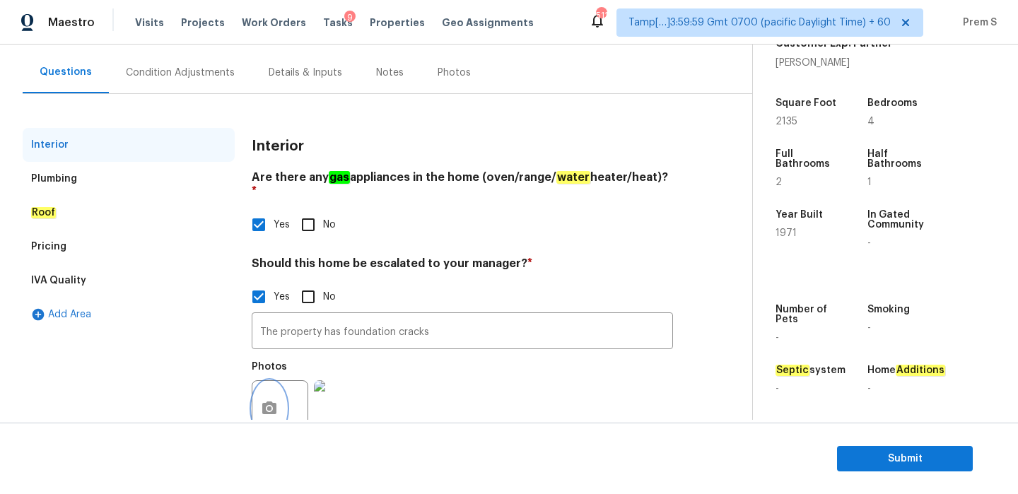
scroll to position [117, 0]
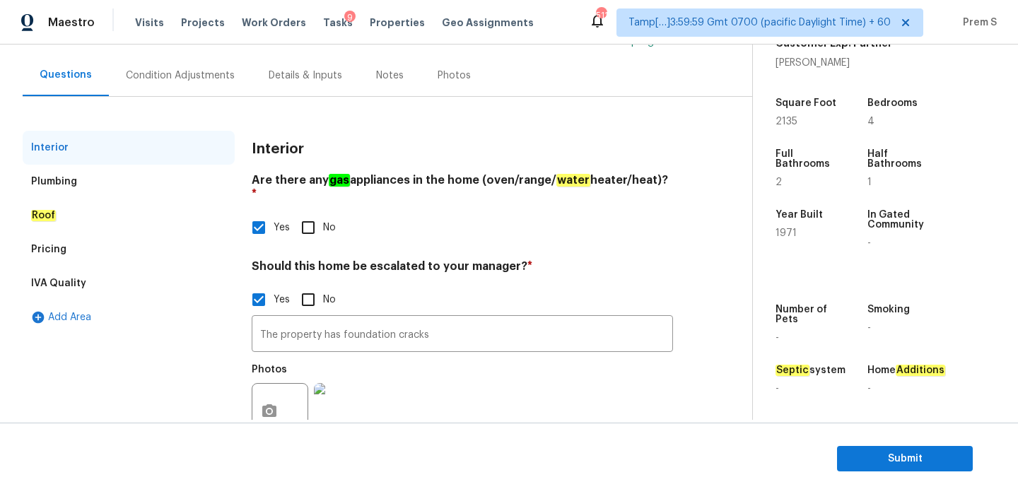
click at [189, 75] on div "Condition Adjustments" at bounding box center [180, 76] width 109 height 14
